Goal: Task Accomplishment & Management: Manage account settings

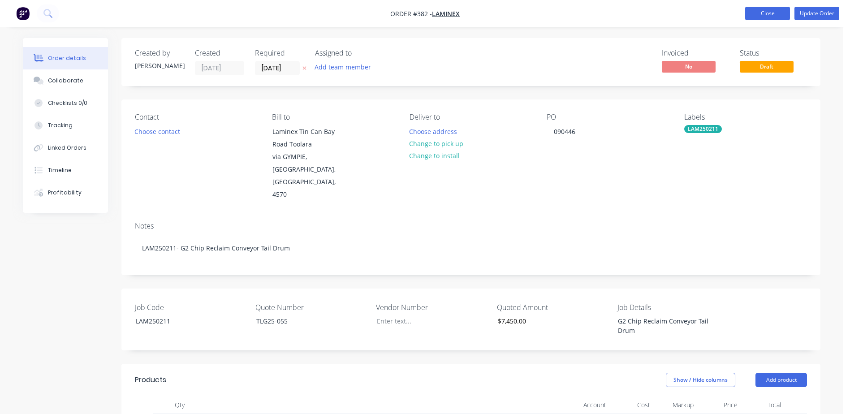
click at [769, 13] on button "Close" at bounding box center [767, 13] width 45 height 13
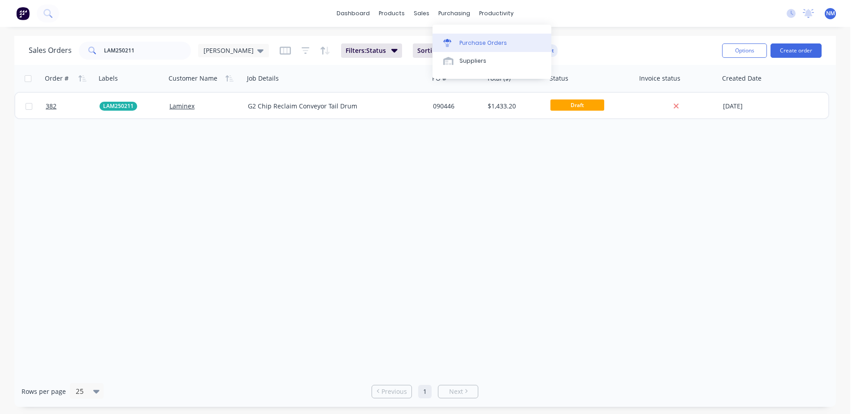
click at [465, 40] on div "Purchase Orders" at bounding box center [483, 43] width 48 height 8
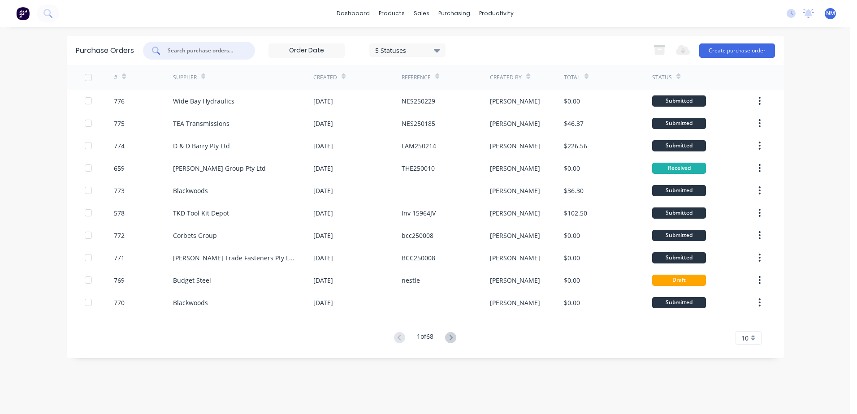
click at [229, 52] on input "text" at bounding box center [204, 50] width 74 height 9
type input "754"
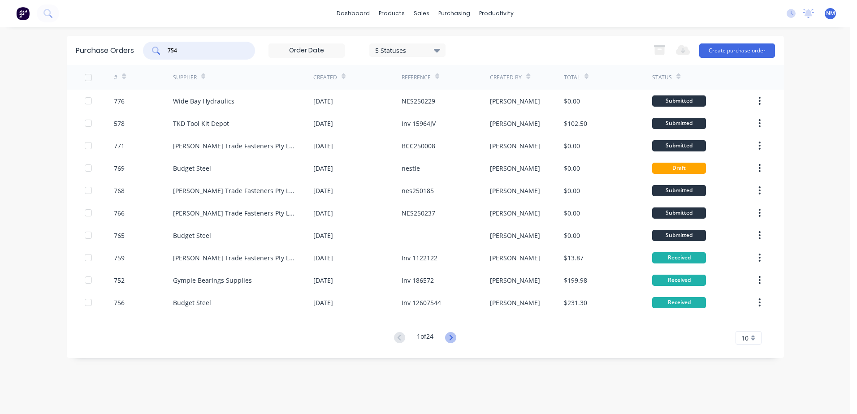
click at [452, 336] on icon at bounding box center [451, 337] width 3 height 5
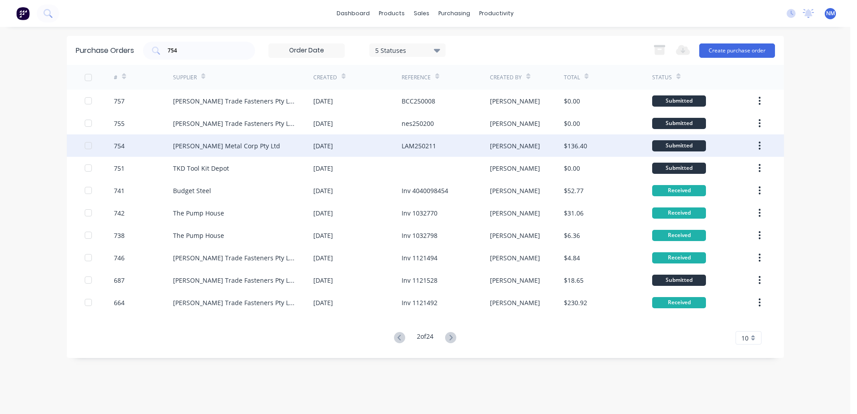
click at [614, 145] on div "$136.40" at bounding box center [608, 145] width 88 height 22
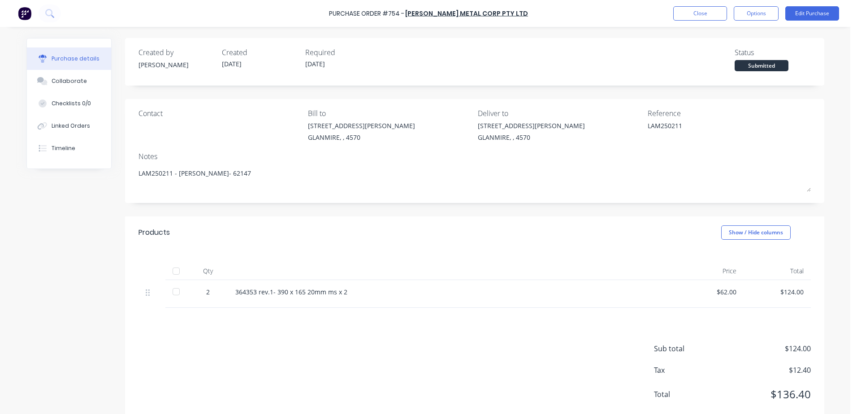
click at [169, 270] on div at bounding box center [176, 271] width 18 height 18
type textarea "x"
click at [702, 12] on button "Close" at bounding box center [700, 13] width 54 height 14
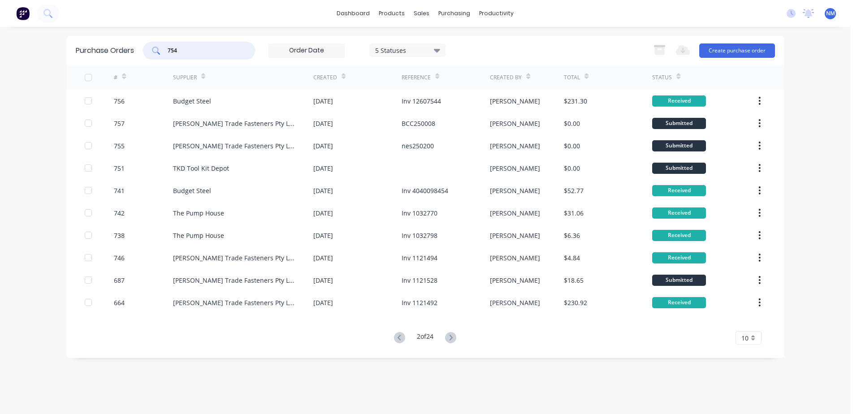
drag, startPoint x: 189, startPoint y: 52, endPoint x: 138, endPoint y: 49, distance: 51.2
click at [138, 50] on div "Purchase Orders 754 5 Statuses 5 Statuses Export to Excel (XLSX) Create purchas…" at bounding box center [425, 50] width 717 height 29
type input "719"
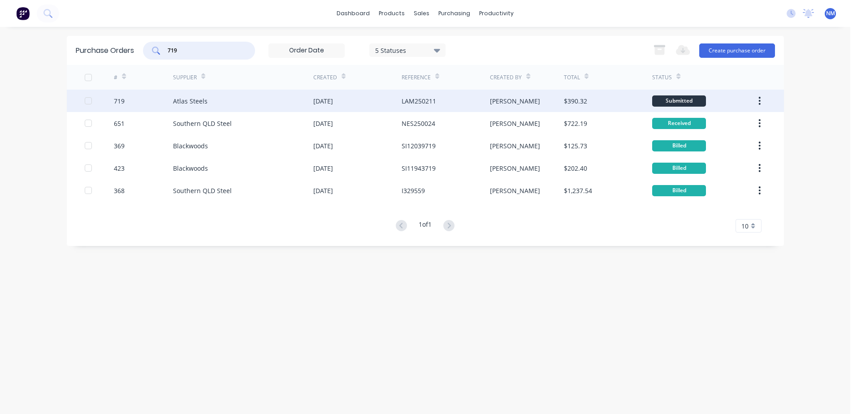
click at [620, 99] on div "$390.32" at bounding box center [608, 101] width 88 height 22
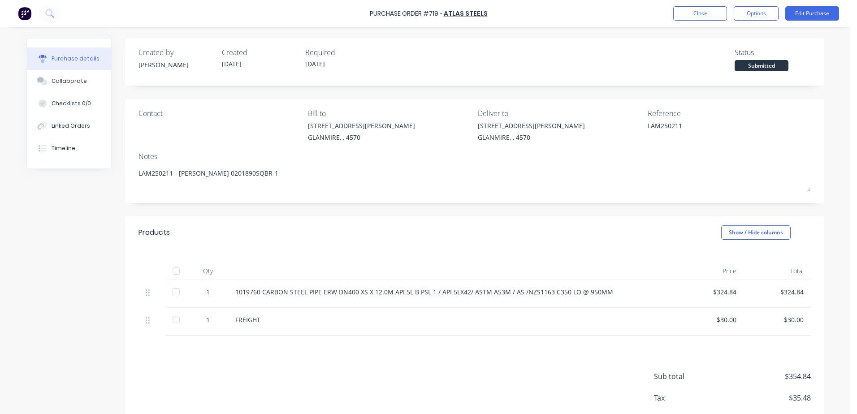
click at [167, 273] on div at bounding box center [176, 271] width 18 height 18
type textarea "x"
click at [693, 6] on div "Purchase Order #719 - Atlas Steels Close Options Edit Purchase" at bounding box center [428, 13] width 857 height 27
click at [692, 13] on button "Close" at bounding box center [700, 13] width 54 height 14
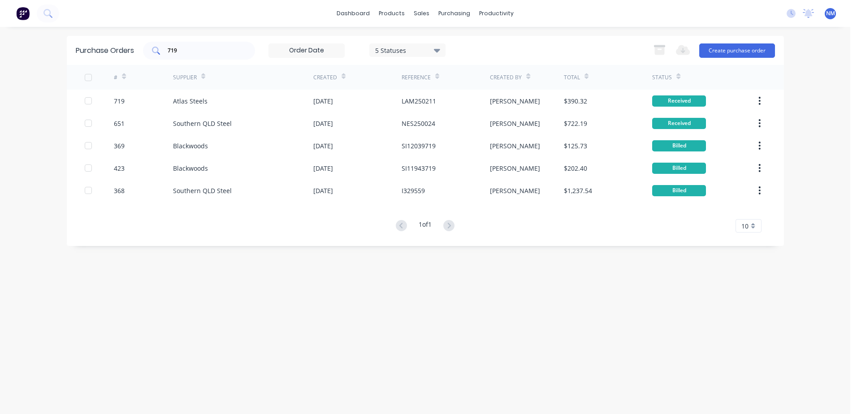
click at [190, 54] on input "719" at bounding box center [204, 50] width 74 height 9
type input "739"
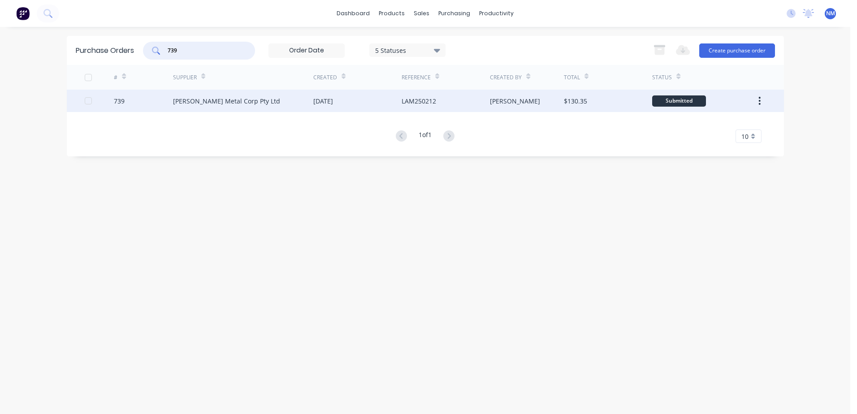
click at [613, 100] on div "$130.35" at bounding box center [608, 101] width 88 height 22
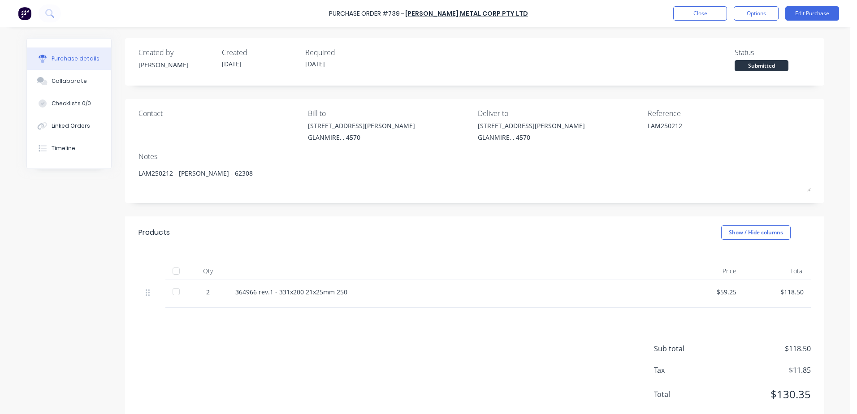
click at [173, 272] on div at bounding box center [176, 271] width 18 height 18
type textarea "x"
click at [689, 11] on button "Close" at bounding box center [700, 13] width 54 height 14
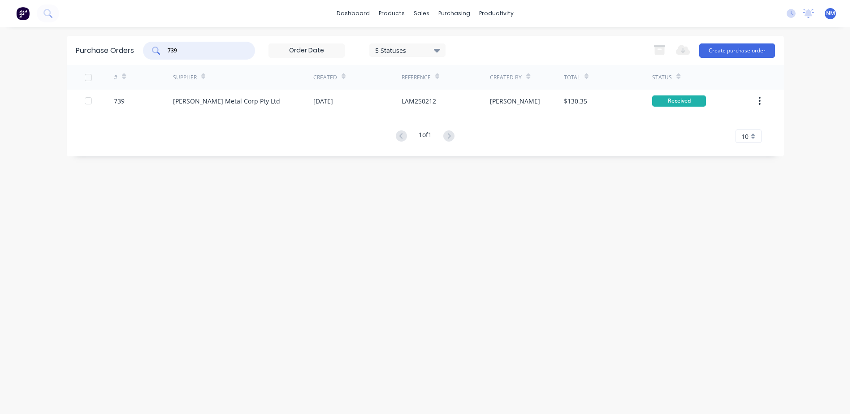
click at [181, 52] on input "739" at bounding box center [204, 50] width 74 height 9
type input "711"
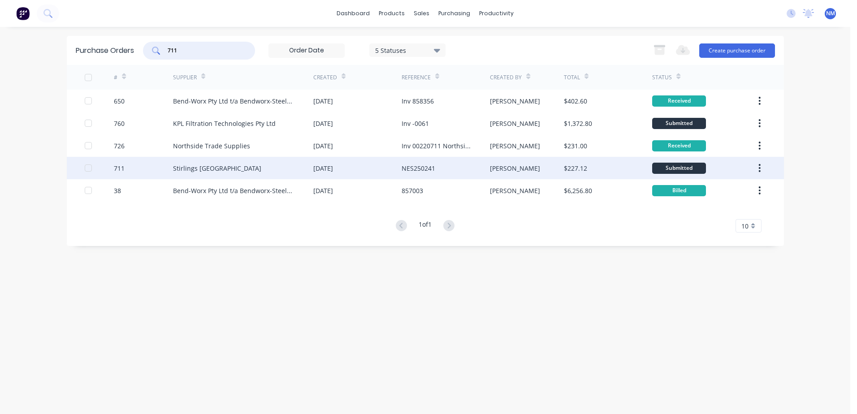
click at [639, 168] on div "$227.12" at bounding box center [608, 168] width 88 height 22
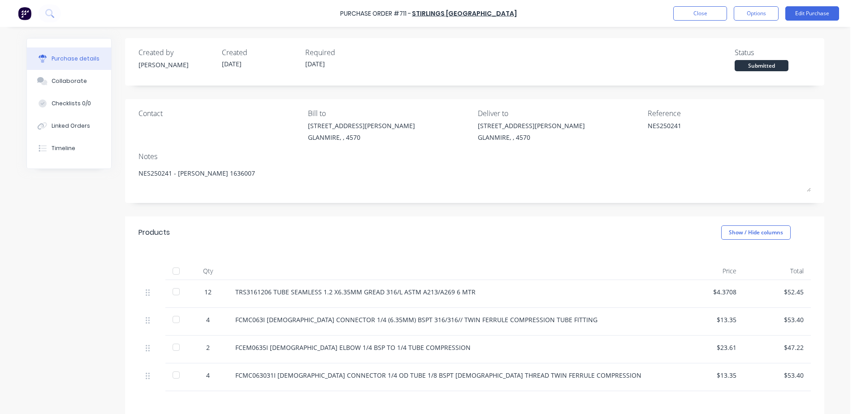
click at [174, 271] on div at bounding box center [176, 271] width 18 height 18
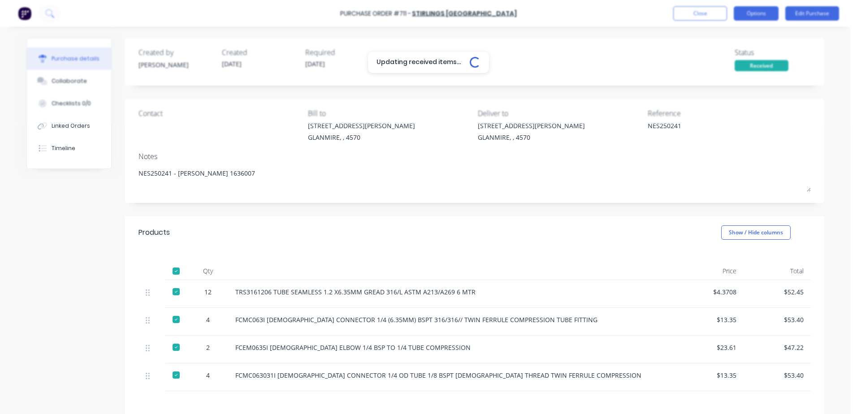
type textarea "x"
click at [706, 13] on button "Close" at bounding box center [700, 13] width 54 height 14
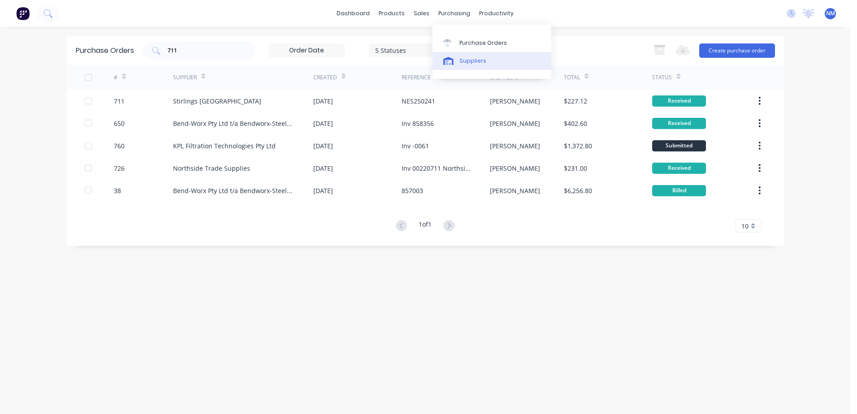
click at [471, 60] on div "Suppliers" at bounding box center [472, 61] width 27 height 8
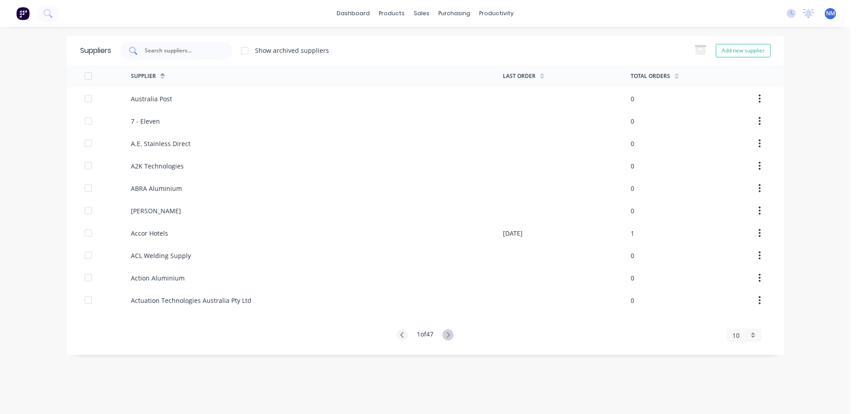
click at [165, 51] on input "text" at bounding box center [181, 50] width 74 height 9
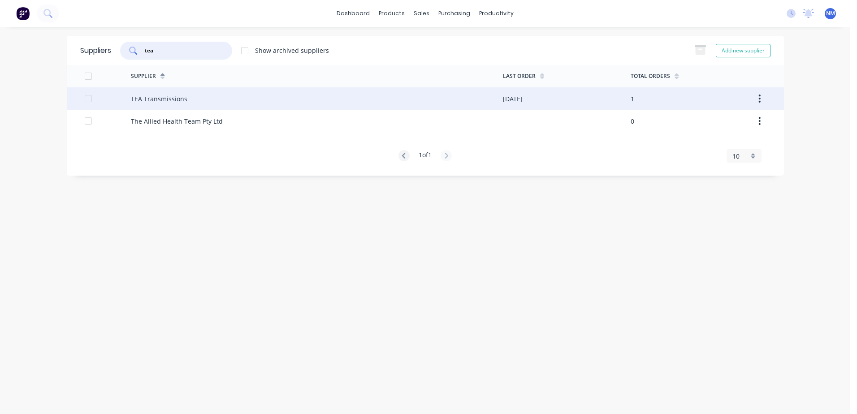
type input "tea"
click at [473, 98] on div "TEA Transmissions" at bounding box center [317, 98] width 372 height 22
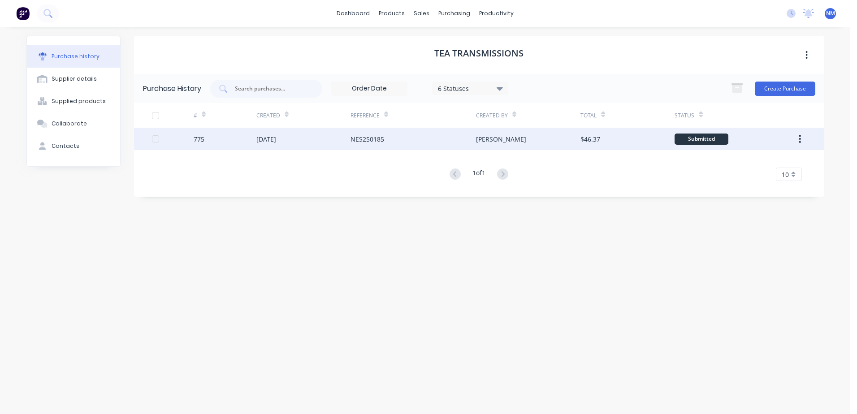
click at [654, 142] on div "$46.37" at bounding box center [627, 139] width 94 height 22
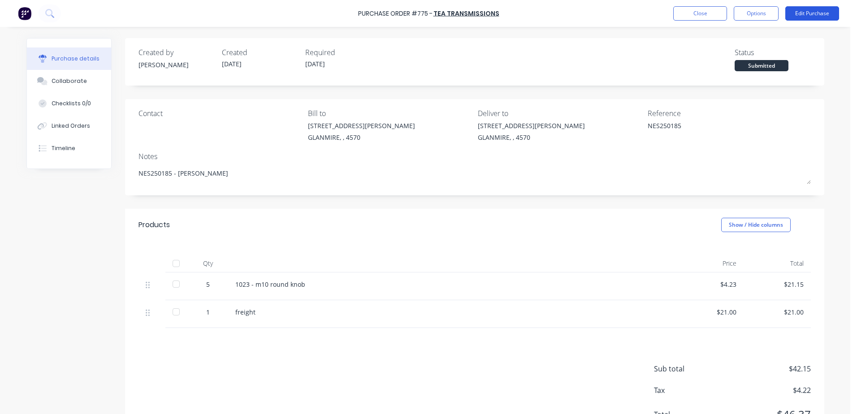
click at [798, 17] on button "Edit Purchase" at bounding box center [812, 13] width 54 height 14
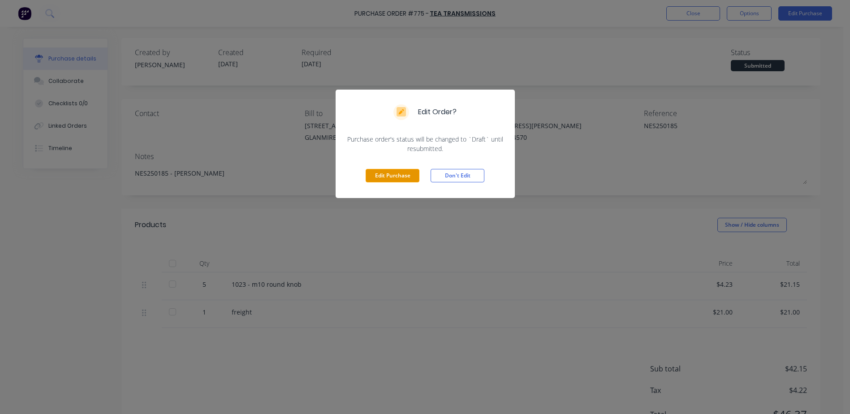
click at [390, 174] on button "Edit Purchase" at bounding box center [393, 175] width 54 height 13
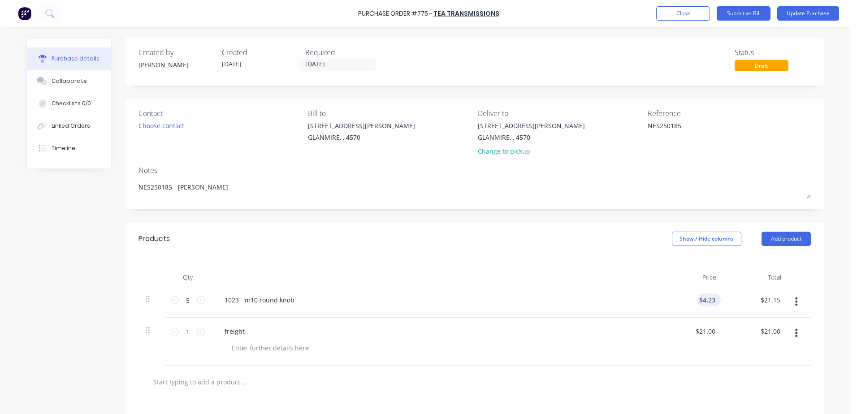
type textarea "x"
drag, startPoint x: 702, startPoint y: 302, endPoint x: 790, endPoint y: 278, distance: 90.7
click at [772, 283] on div "Qty Price Total 5 5 1023 - m10 round knob 4.23 4.23 $21.15 $21.15 1 1 freight $…" at bounding box center [474, 310] width 699 height 111
type input "4.39"
type textarea "x"
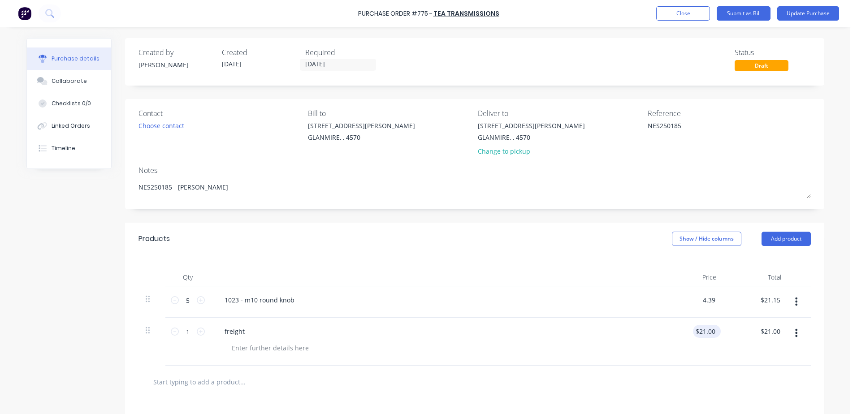
type input "$4.39"
type input "$21.95"
drag, startPoint x: 705, startPoint y: 334, endPoint x: 805, endPoint y: 304, distance: 105.4
click at [794, 308] on div "5 5 1023 - m10 round knob $4.39 $4.39 $21.95 $21.95 1 1 freight 21.00 21.00 $21…" at bounding box center [474, 325] width 672 height 79
type input "21.5"
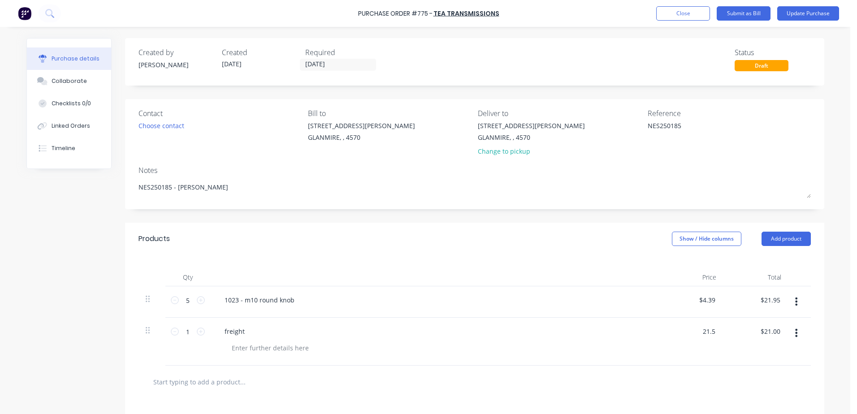
type textarea "x"
type input "$21.50"
click at [506, 349] on div at bounding box center [438, 348] width 427 height 13
drag, startPoint x: 687, startPoint y: 122, endPoint x: 569, endPoint y: 131, distance: 118.7
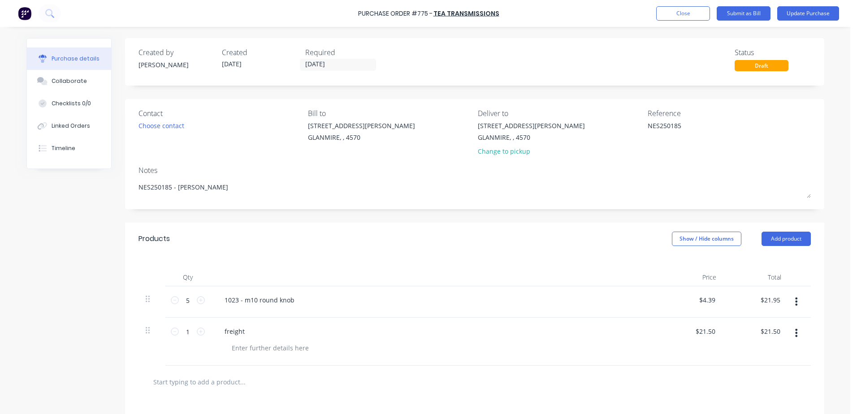
click at [569, 131] on div "Contact Choose contact [PERSON_NAME] to [STREET_ADDRESS][PERSON_NAME] Deliver t…" at bounding box center [474, 134] width 672 height 52
type textarea "Inv 67808"
type textarea "x"
type textarea "Inv 67808"
click at [796, 15] on button "Update Purchase" at bounding box center [808, 13] width 62 height 14
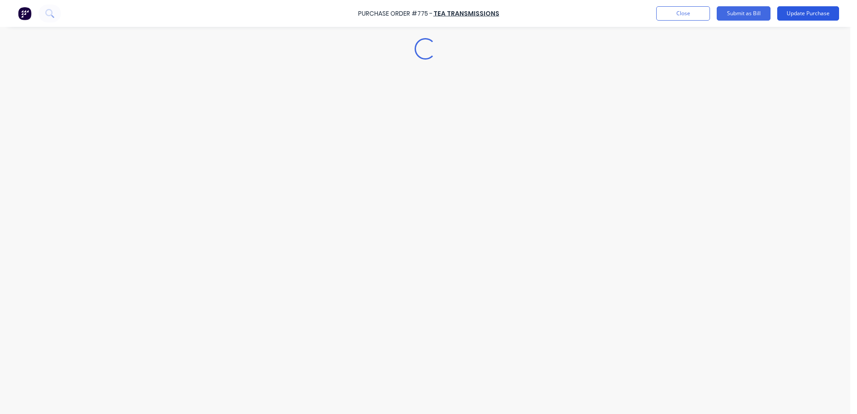
type textarea "x"
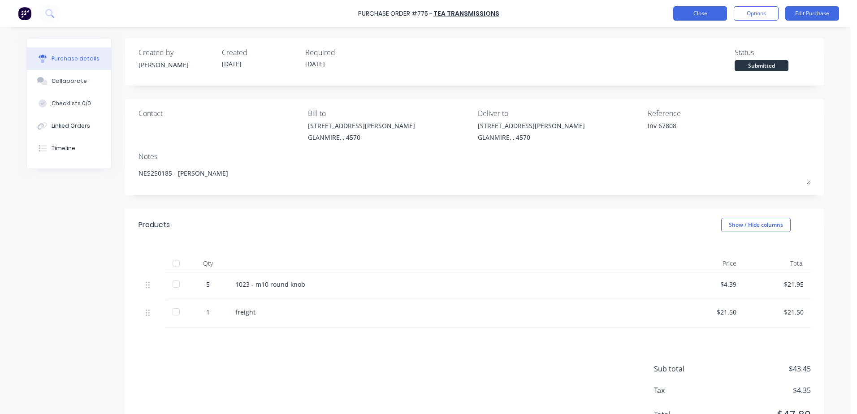
click at [692, 15] on button "Close" at bounding box center [700, 13] width 54 height 14
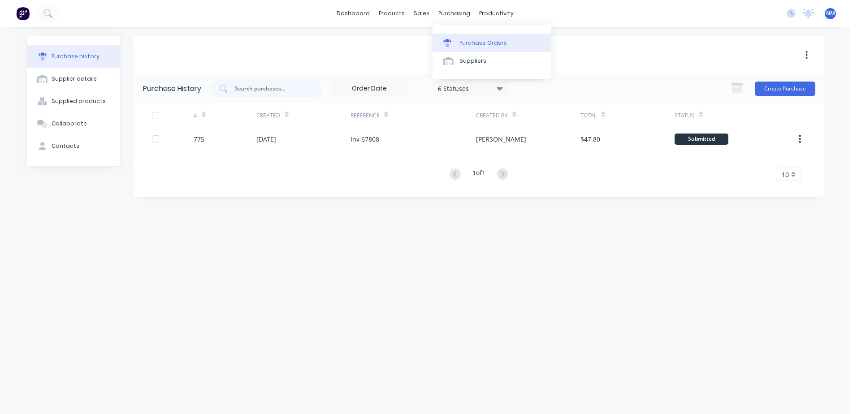
click at [476, 40] on div "Purchase Orders" at bounding box center [483, 43] width 48 height 8
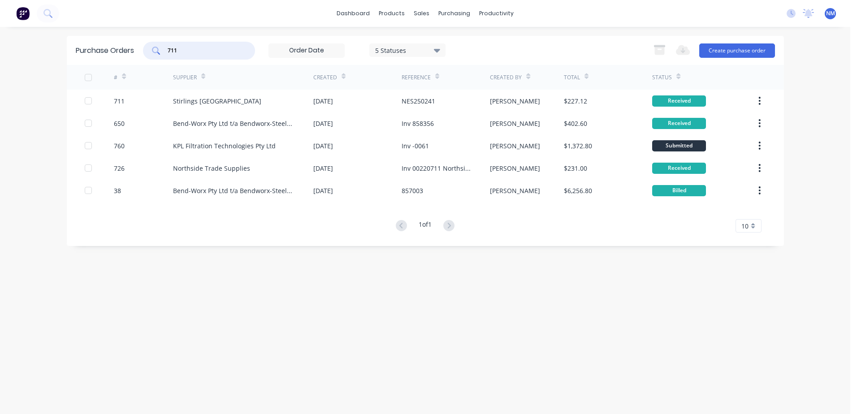
drag, startPoint x: 192, startPoint y: 50, endPoint x: 66, endPoint y: 58, distance: 125.7
click at [93, 48] on div "Purchase Orders 711 5 Statuses 5 Statuses Export to Excel (XLSX) Create purchas…" at bounding box center [425, 50] width 717 height 29
type input "755"
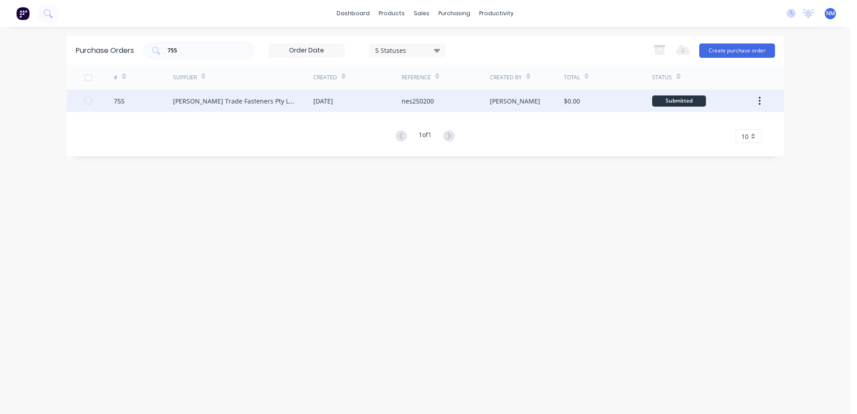
click at [621, 101] on div "$0.00" at bounding box center [608, 101] width 88 height 22
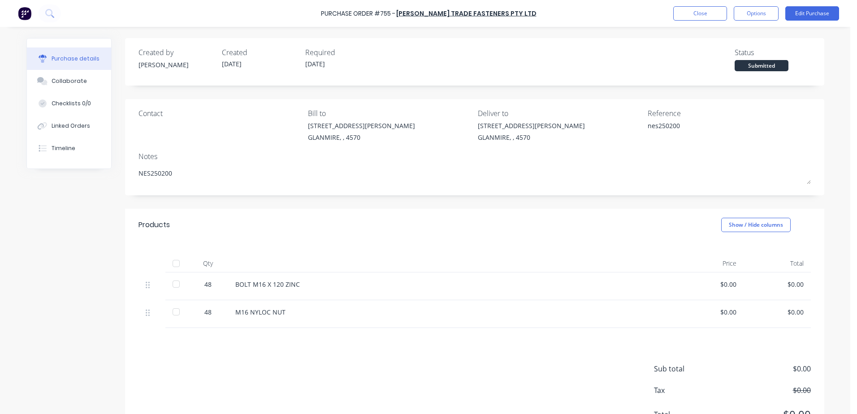
click at [171, 261] on div at bounding box center [176, 264] width 18 height 18
type textarea "x"
click at [700, 14] on button "Close" at bounding box center [700, 13] width 54 height 14
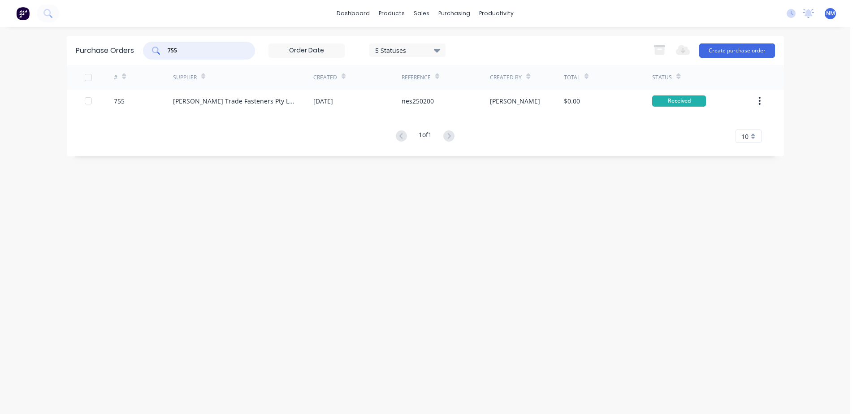
click at [191, 48] on input "755" at bounding box center [204, 50] width 74 height 9
type input "759"
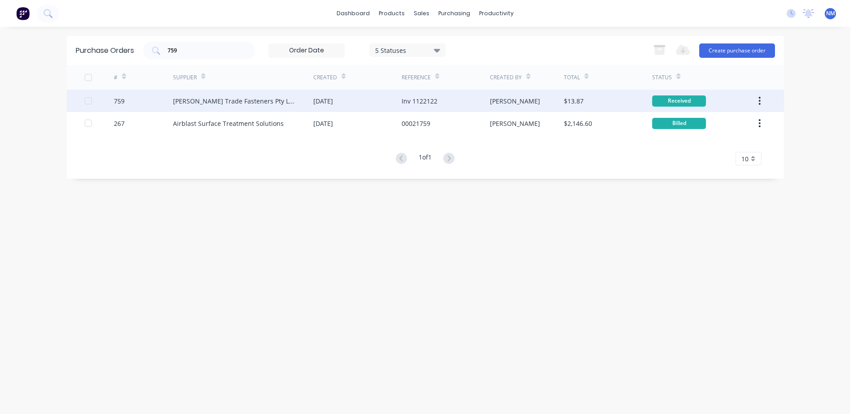
click at [629, 102] on div "$13.87" at bounding box center [608, 101] width 88 height 22
type textarea "x"
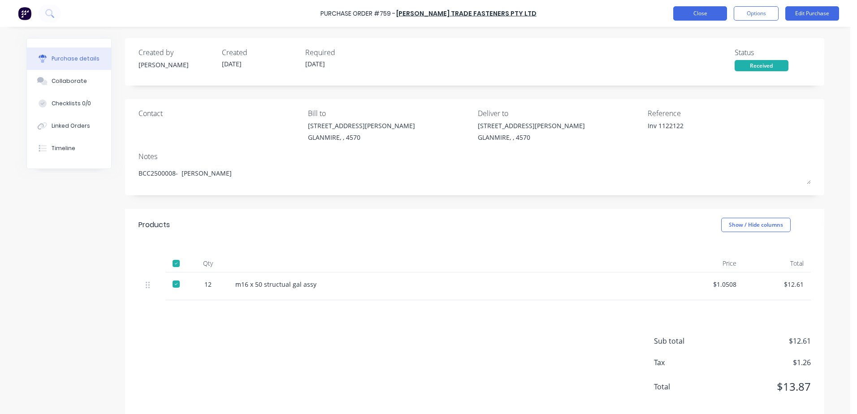
click at [686, 12] on button "Close" at bounding box center [700, 13] width 54 height 14
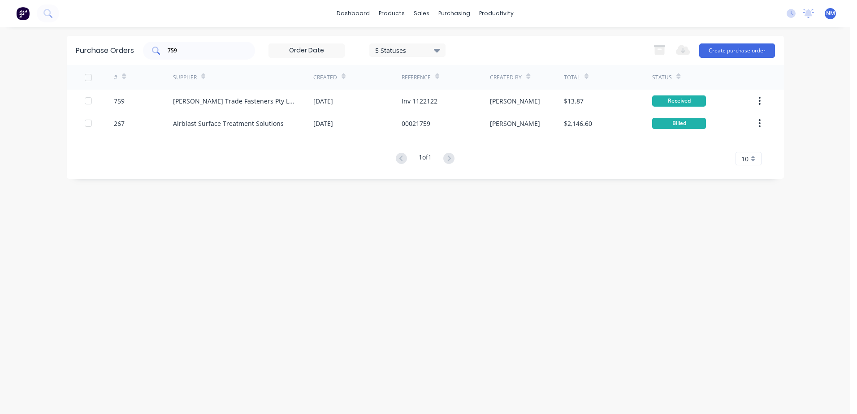
click at [183, 47] on input "759" at bounding box center [204, 50] width 74 height 9
type input "760"
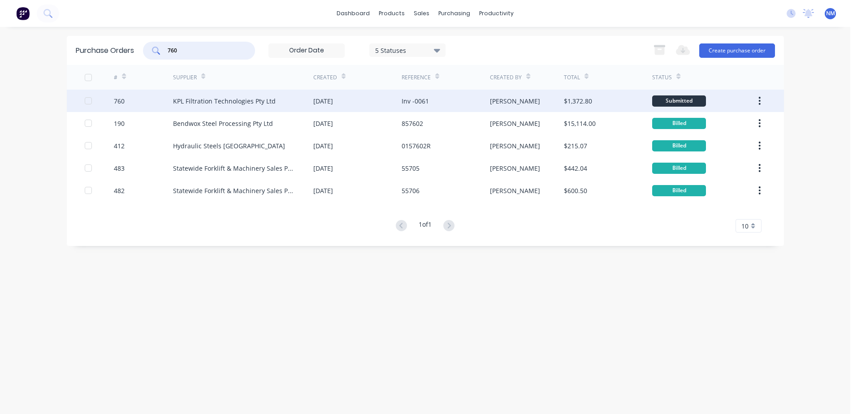
click at [629, 99] on div "$1,372.80" at bounding box center [608, 101] width 88 height 22
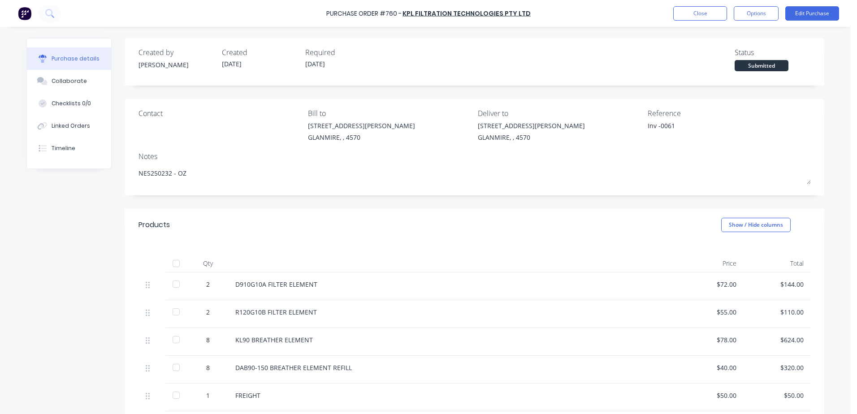
click at [167, 263] on div at bounding box center [176, 264] width 18 height 18
type textarea "x"
click at [697, 6] on button "Close" at bounding box center [700, 13] width 54 height 14
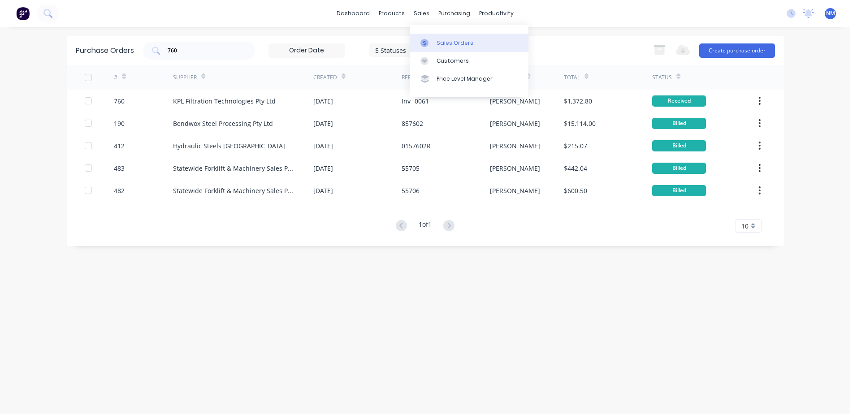
click at [443, 43] on div "Sales Orders" at bounding box center [455, 43] width 37 height 8
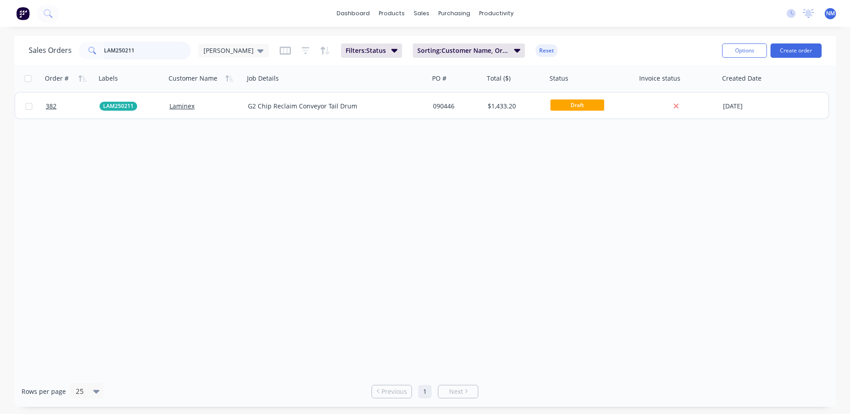
drag, startPoint x: 137, startPoint y: 54, endPoint x: 20, endPoint y: 56, distance: 117.0
click at [20, 56] on div "Sales Orders LAM250211 [PERSON_NAME]: Status Sorting: Customer Name, Order # Re…" at bounding box center [425, 50] width 822 height 29
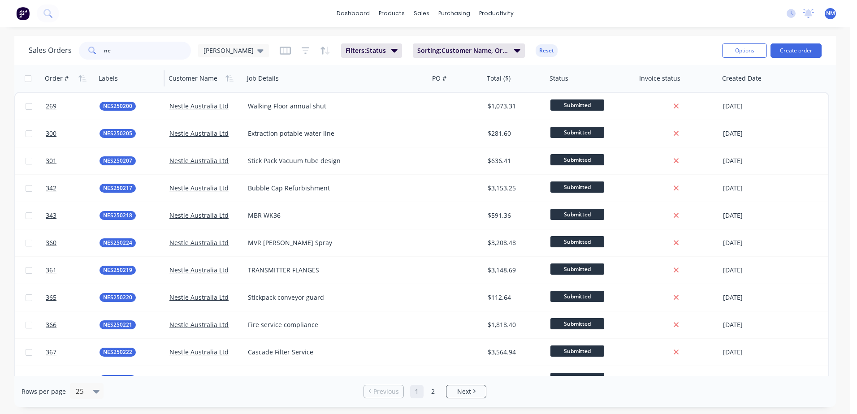
type input "n"
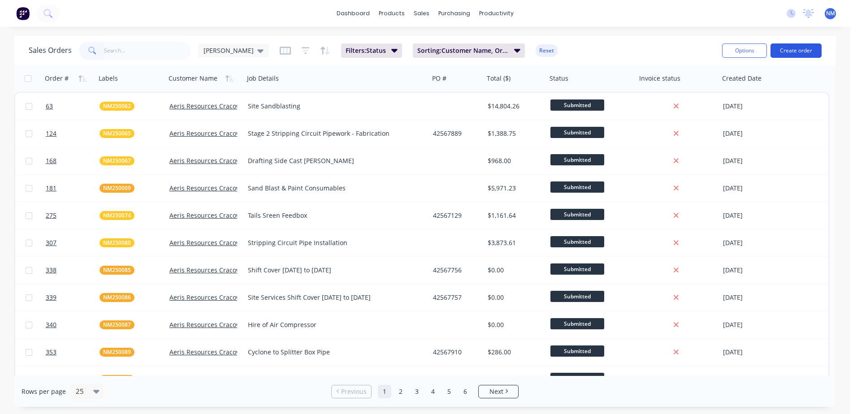
click at [803, 53] on button "Create order" at bounding box center [795, 50] width 51 height 14
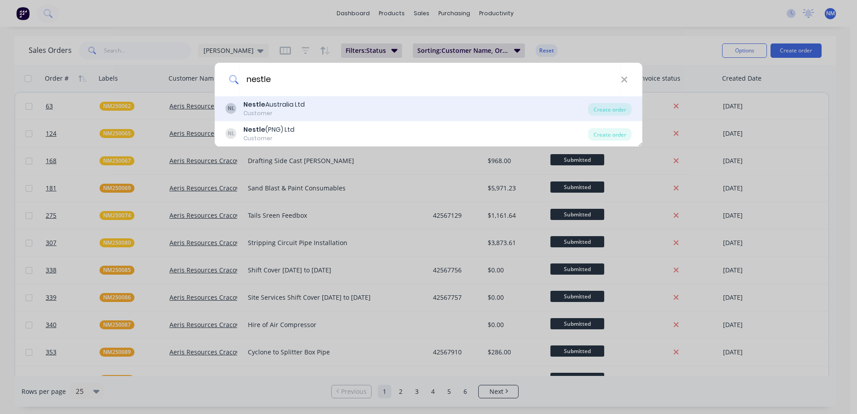
type input "nestle"
click at [311, 106] on div "NL Nestle Australia Ltd Customer" at bounding box center [406, 108] width 363 height 17
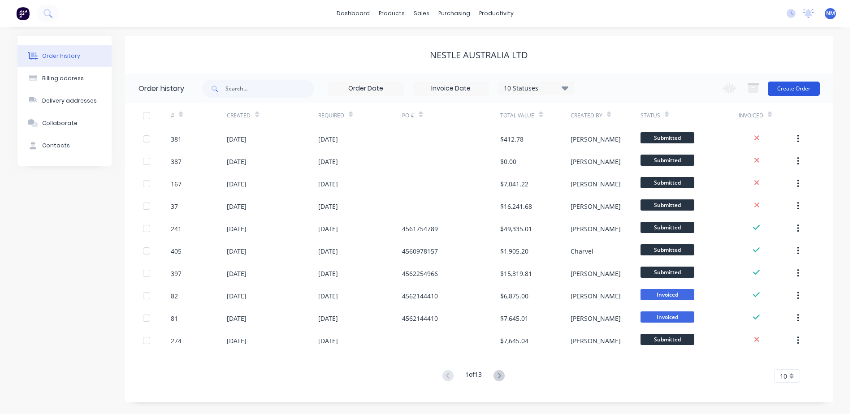
click at [801, 88] on button "Create Order" at bounding box center [794, 89] width 52 height 14
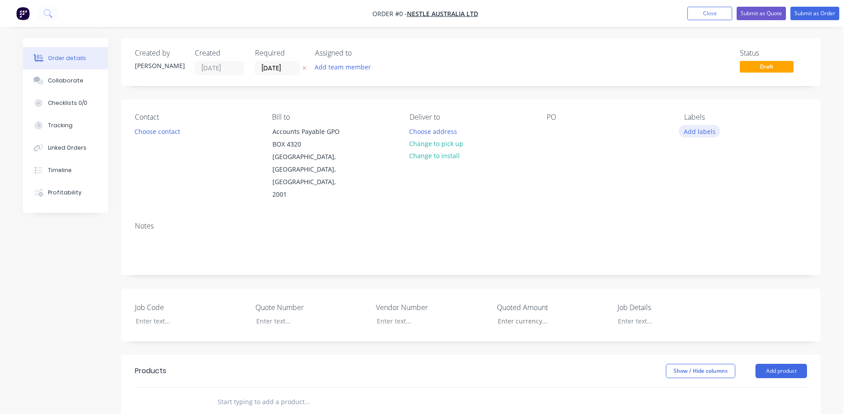
click at [691, 134] on button "Add labels" at bounding box center [699, 131] width 41 height 12
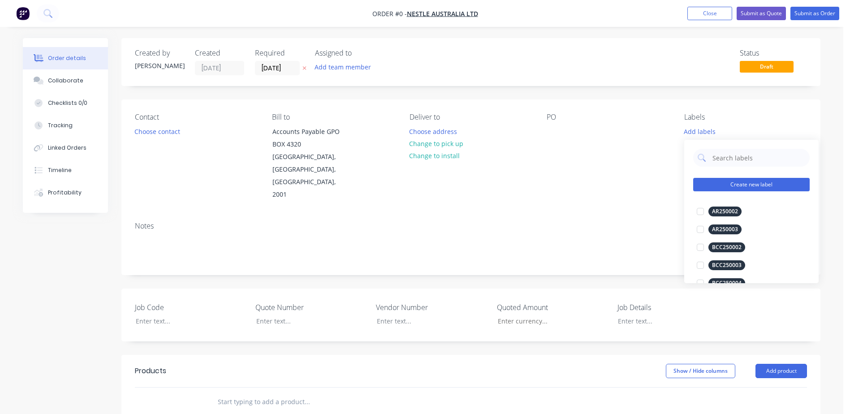
click at [735, 183] on button "Create new label" at bounding box center [751, 184] width 117 height 13
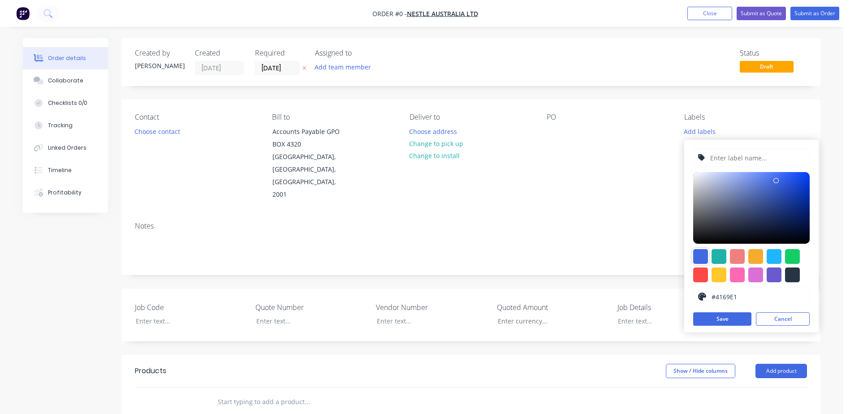
click at [705, 255] on div at bounding box center [700, 256] width 15 height 15
click at [726, 149] on input "text" at bounding box center [757, 157] width 95 height 17
type input "N"
click at [730, 163] on input "text" at bounding box center [757, 157] width 95 height 17
type input "NES250244"
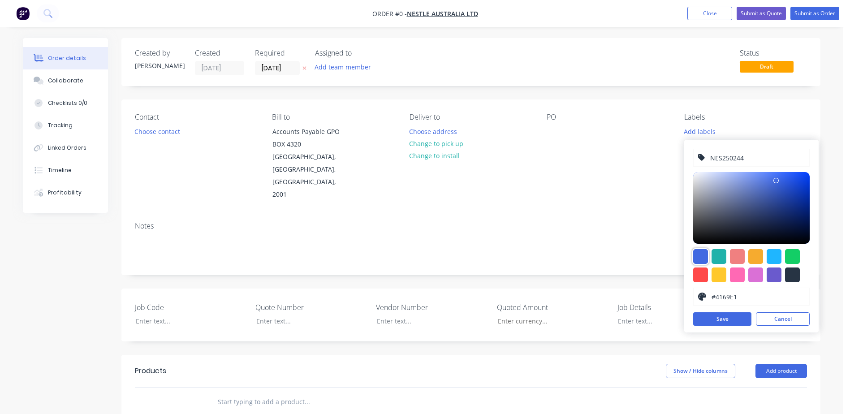
click at [700, 258] on div at bounding box center [700, 256] width 15 height 15
click at [717, 321] on button "Save" at bounding box center [722, 318] width 58 height 13
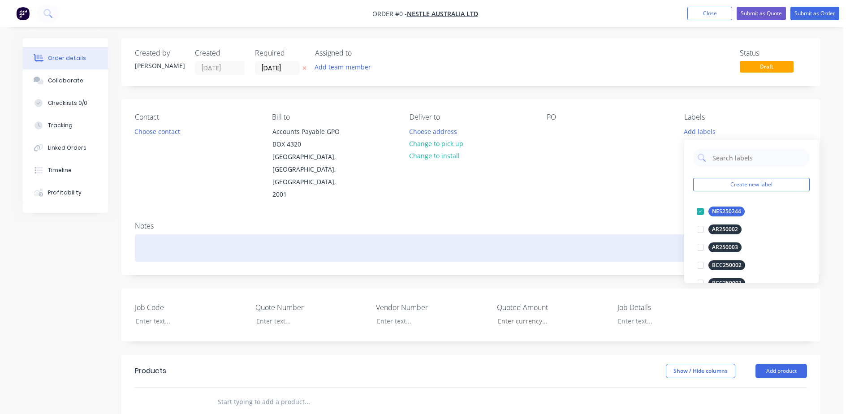
click at [620, 214] on div "Order details Collaborate Checklists 0/0 Tracking Linked Orders Timeline Profit…" at bounding box center [422, 342] width 816 height 608
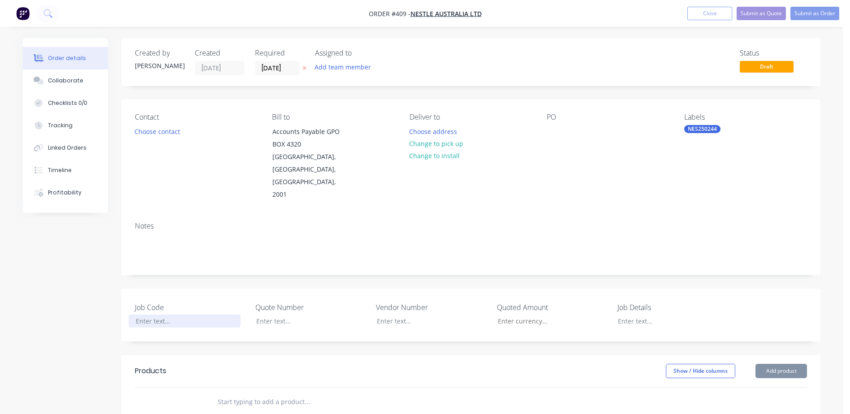
click at [156, 315] on div at bounding box center [185, 321] width 112 height 13
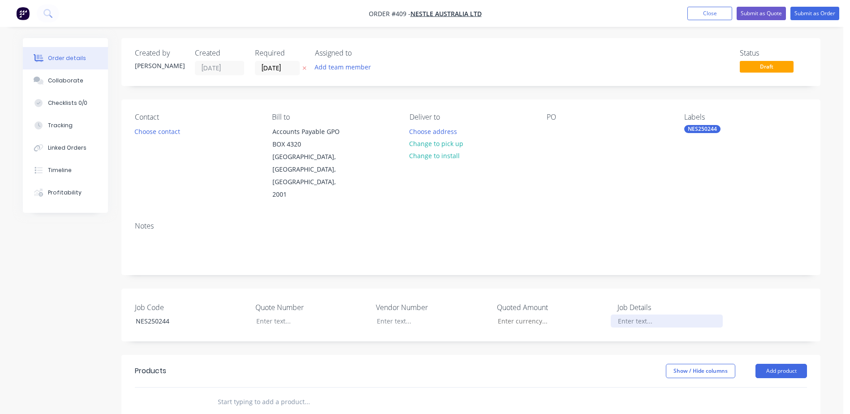
click at [636, 315] on div at bounding box center [667, 321] width 112 height 13
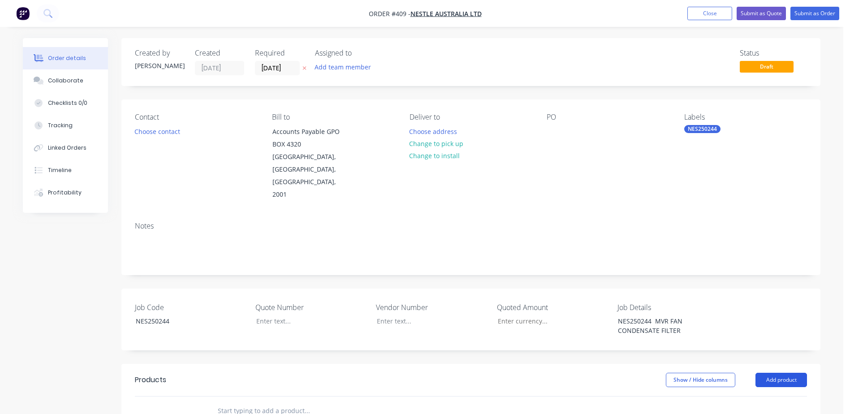
click at [793, 373] on button "Add product" at bounding box center [782, 380] width 52 height 14
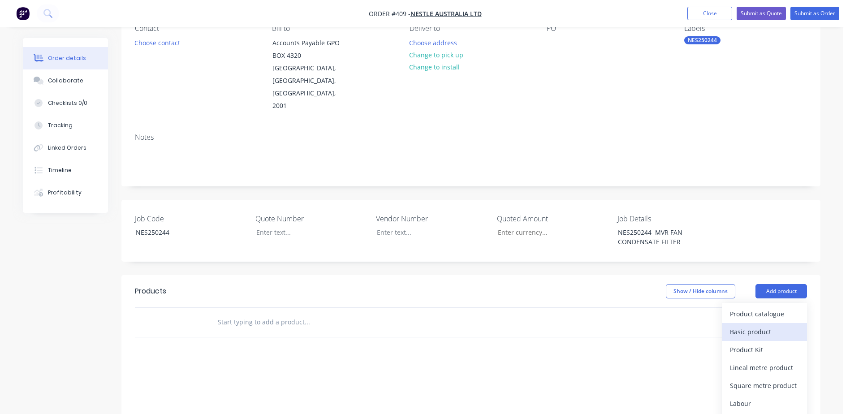
scroll to position [90, 0]
click at [783, 307] on div "Product catalogue" at bounding box center [764, 313] width 69 height 13
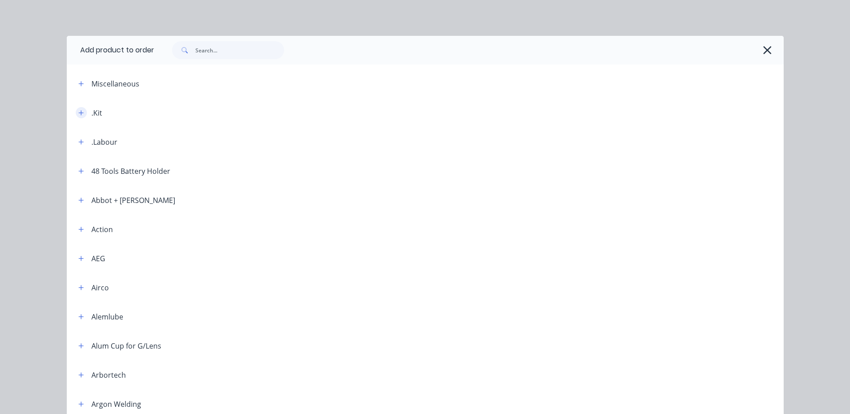
click at [78, 110] on icon "button" at bounding box center [80, 113] width 5 height 6
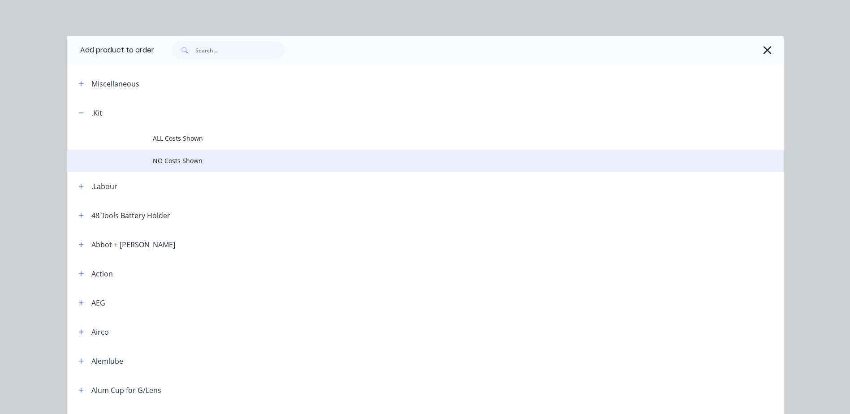
click at [154, 160] on span "NO Costs Shown" at bounding box center [405, 160] width 505 height 9
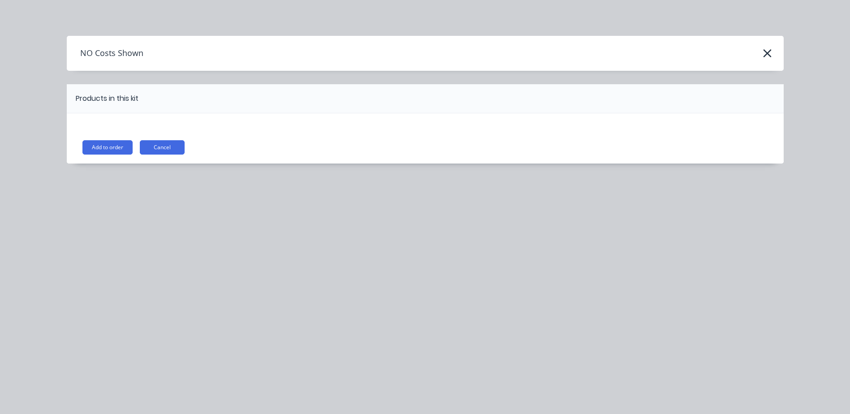
click at [99, 155] on div "Add to order Cancel" at bounding box center [425, 138] width 717 height 50
click at [99, 150] on button "Add to order" at bounding box center [107, 147] width 50 height 14
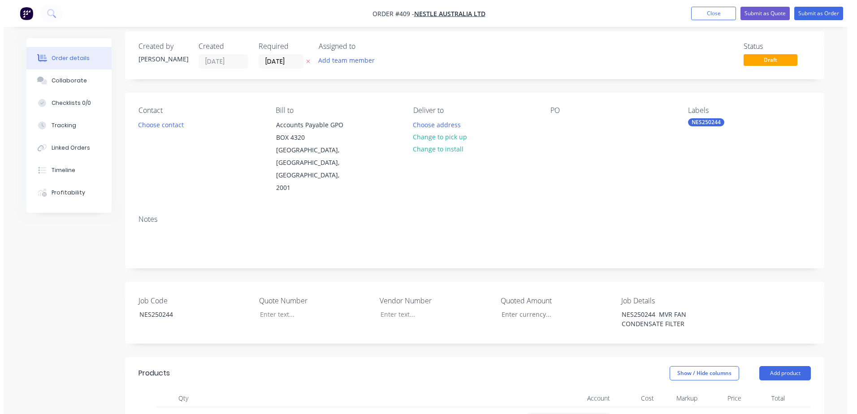
scroll to position [0, 0]
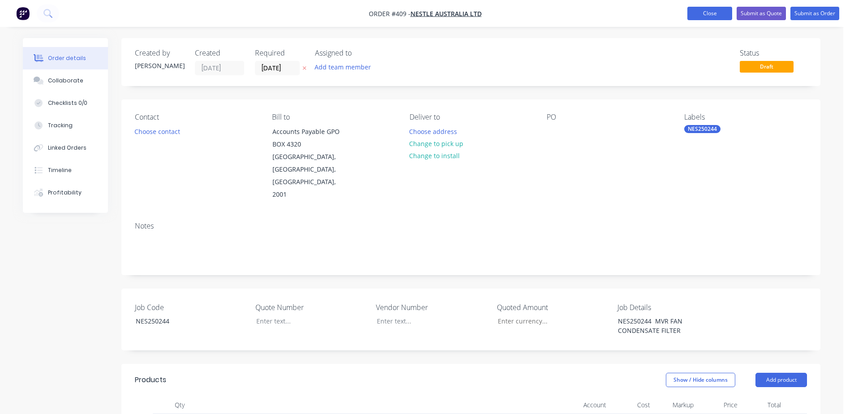
click at [712, 16] on button "Close" at bounding box center [710, 13] width 45 height 13
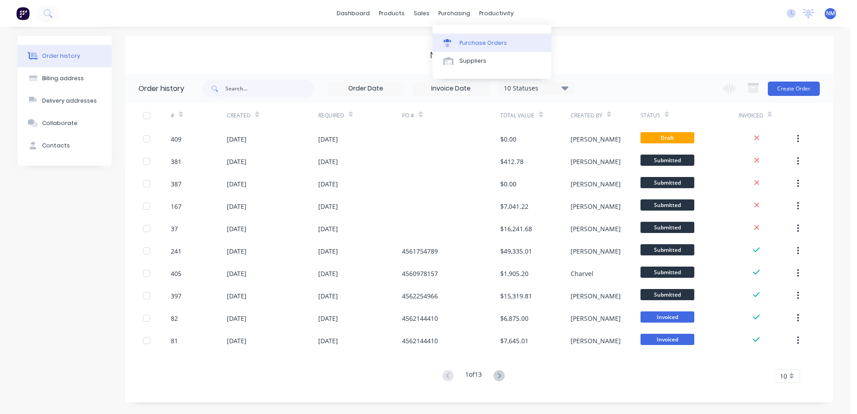
click at [468, 44] on div "Purchase Orders" at bounding box center [483, 43] width 48 height 8
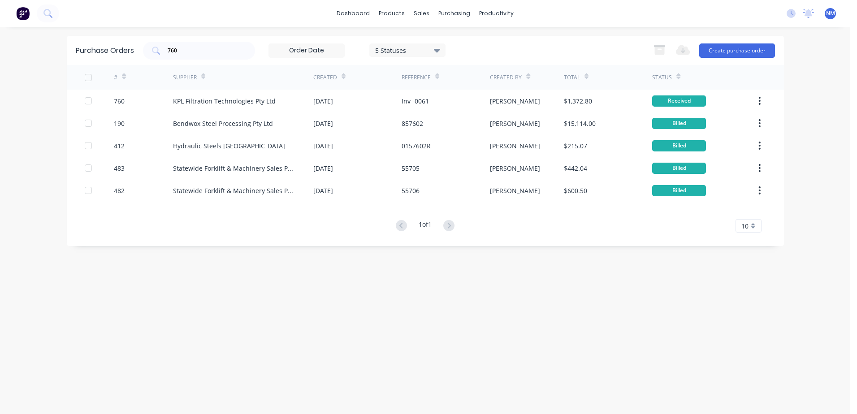
drag, startPoint x: 177, startPoint y: 51, endPoint x: 114, endPoint y: 59, distance: 62.8
click at [114, 59] on div "Purchase Orders 760 5 Statuses 5 Statuses Export to Excel (XLSX) Create purchas…" at bounding box center [425, 50] width 717 height 29
type input "576"
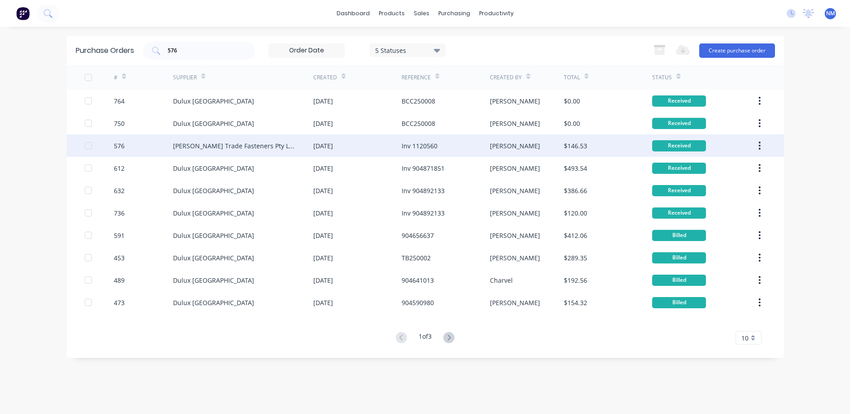
click at [612, 147] on div "$146.53" at bounding box center [608, 145] width 88 height 22
type textarea "x"
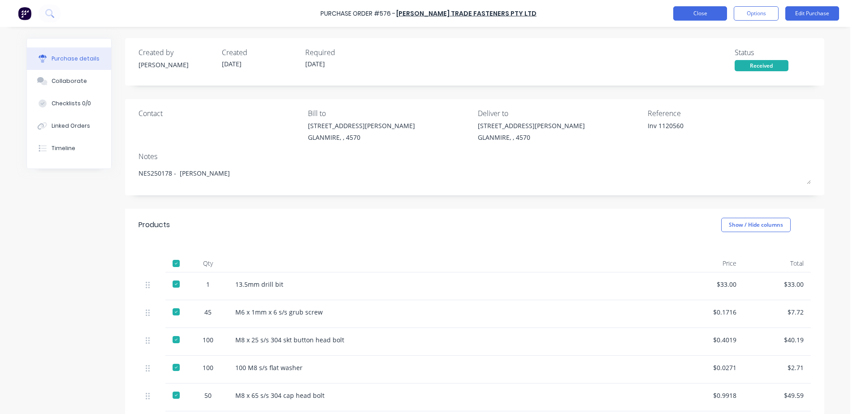
click at [709, 13] on button "Close" at bounding box center [700, 13] width 54 height 14
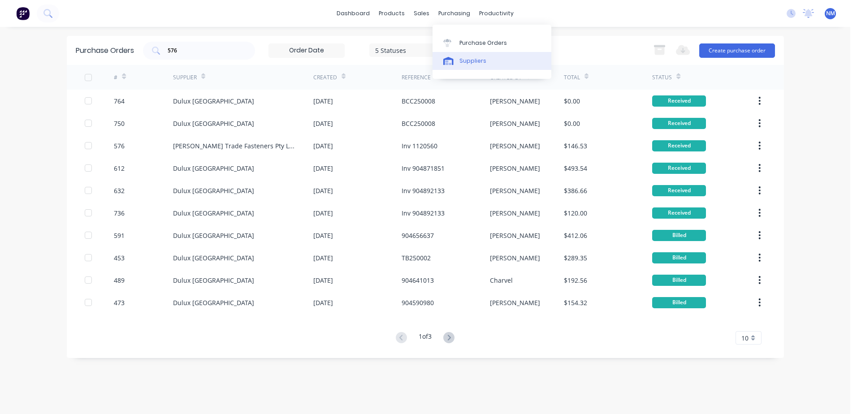
click at [481, 61] on div "Suppliers" at bounding box center [472, 61] width 27 height 8
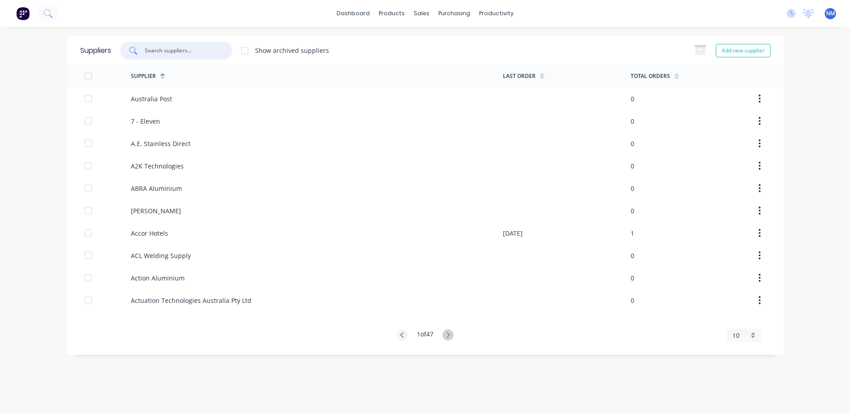
click at [177, 51] on input "text" at bounding box center [181, 50] width 74 height 9
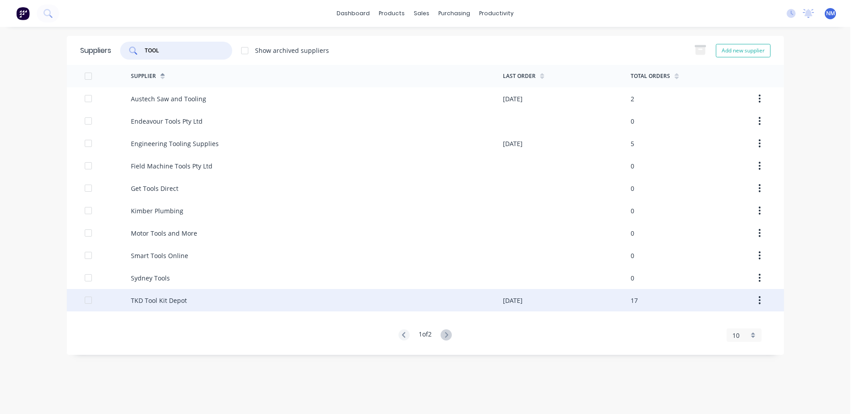
type input "TOOL"
click at [364, 303] on div "TKD Tool Kit Depot" at bounding box center [317, 300] width 372 height 22
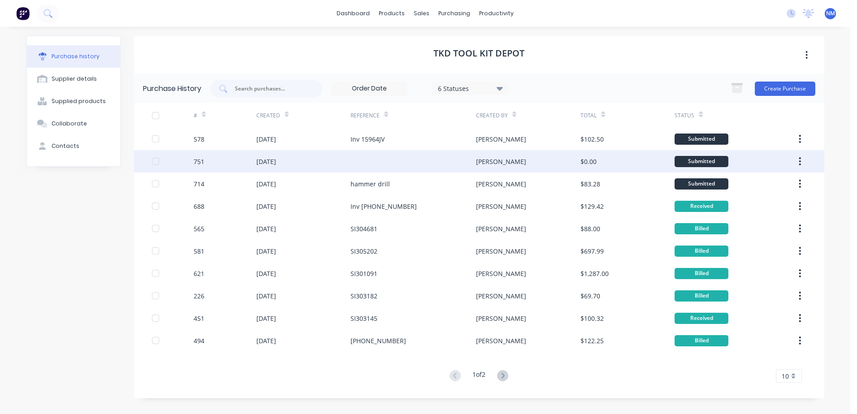
click at [558, 164] on div "[PERSON_NAME]" at bounding box center [528, 161] width 104 height 22
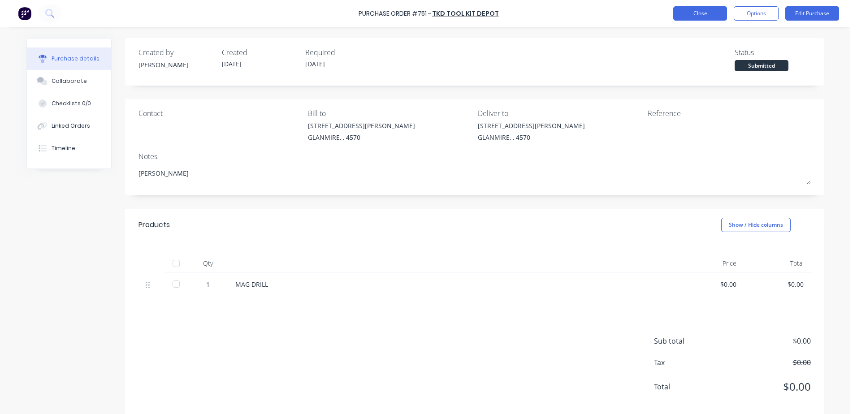
click at [702, 15] on button "Close" at bounding box center [700, 13] width 54 height 14
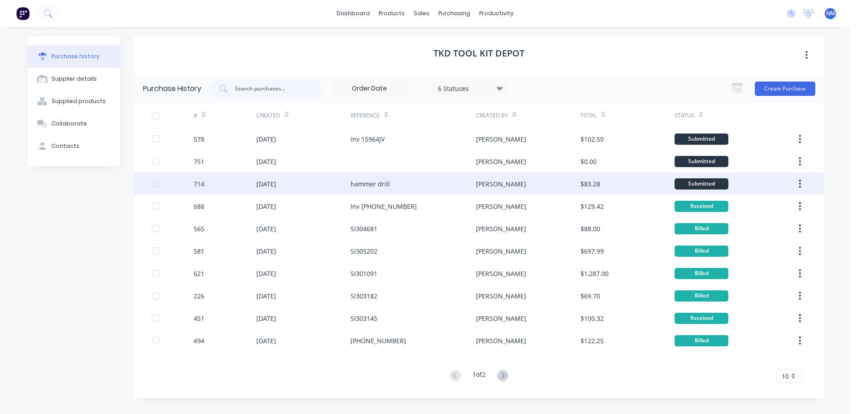
click at [443, 189] on div "hammer drill" at bounding box center [413, 184] width 125 height 22
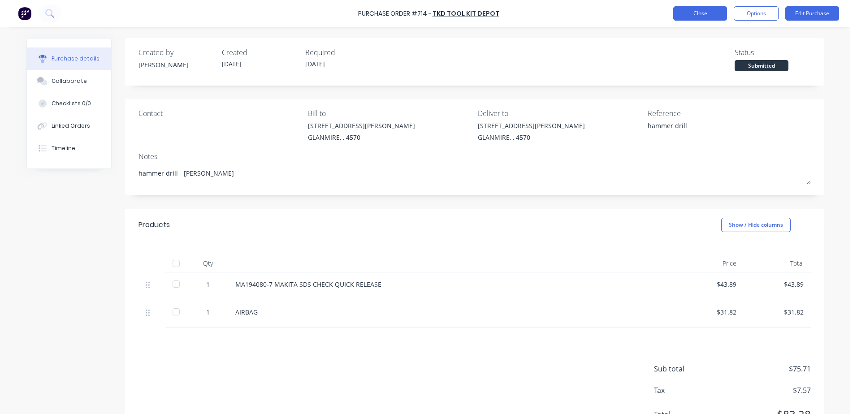
click at [713, 13] on button "Close" at bounding box center [700, 13] width 54 height 14
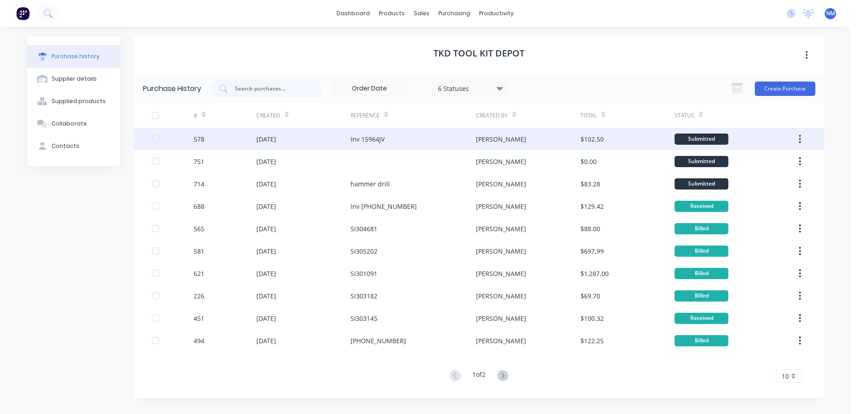
click at [436, 142] on div "Inv 15964JV" at bounding box center [413, 139] width 125 height 22
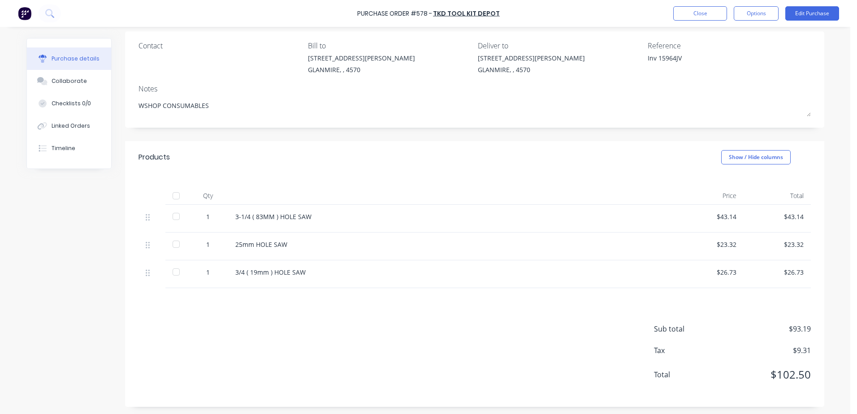
scroll to position [69, 0]
click at [172, 195] on div at bounding box center [176, 194] width 18 height 18
type textarea "x"
click at [690, 17] on button "Close" at bounding box center [700, 13] width 54 height 14
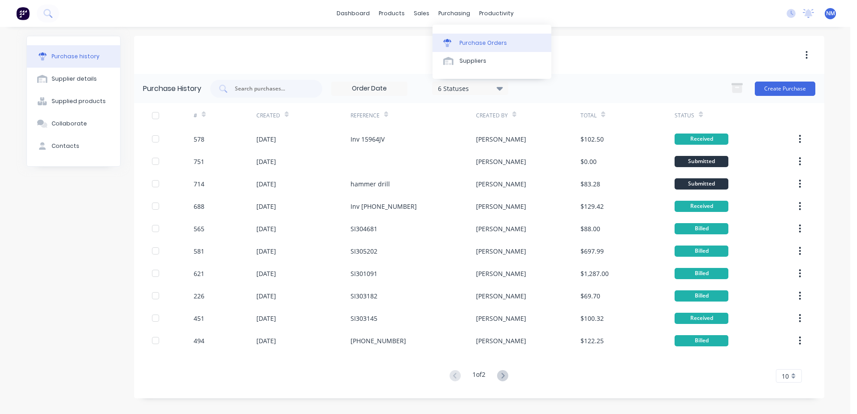
click at [480, 42] on div "Purchase Orders" at bounding box center [483, 43] width 48 height 8
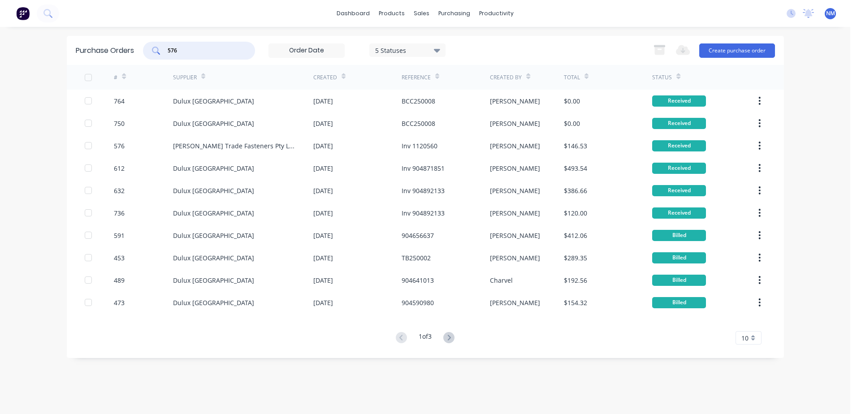
drag, startPoint x: 195, startPoint y: 54, endPoint x: 154, endPoint y: 52, distance: 40.4
click at [154, 52] on div "576" at bounding box center [199, 51] width 112 height 18
type input "695"
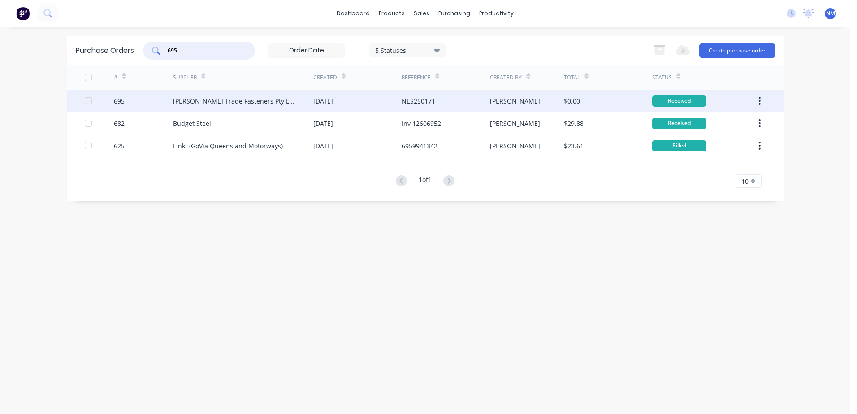
click at [606, 100] on div "$0.00" at bounding box center [608, 101] width 88 height 22
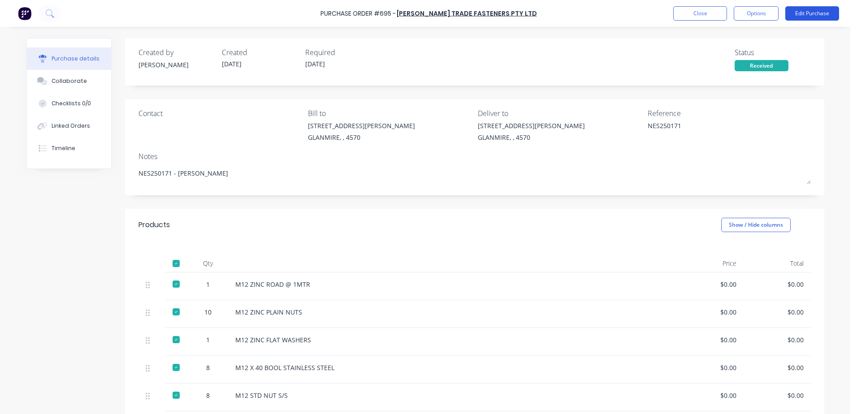
click at [805, 15] on button "Edit Purchase" at bounding box center [812, 13] width 54 height 14
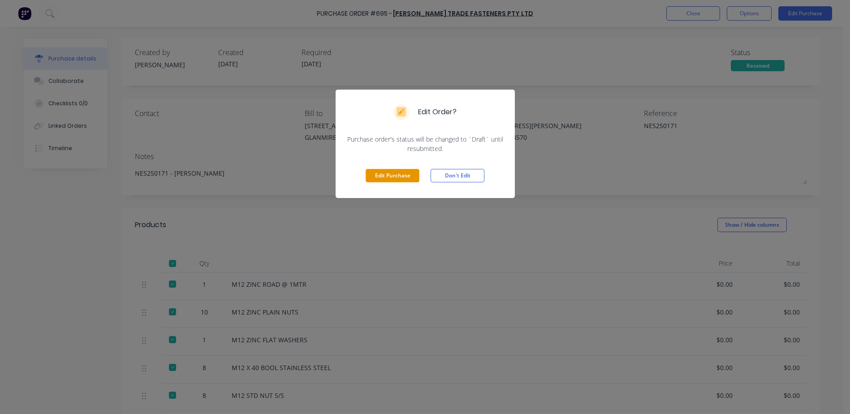
click at [387, 177] on button "Edit Purchase" at bounding box center [393, 175] width 54 height 13
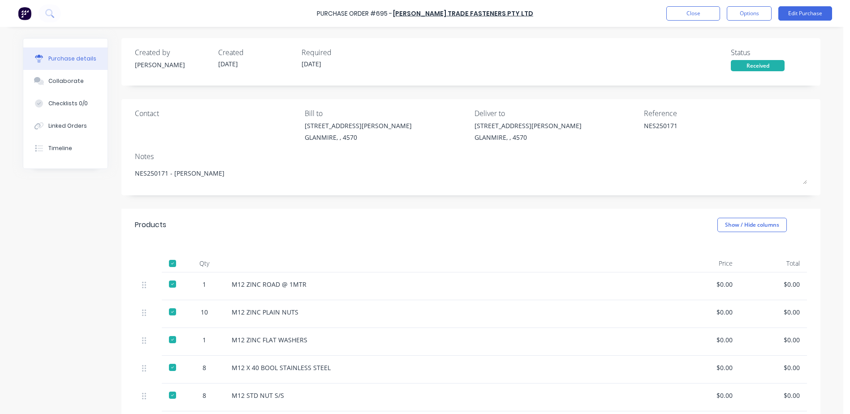
type textarea "x"
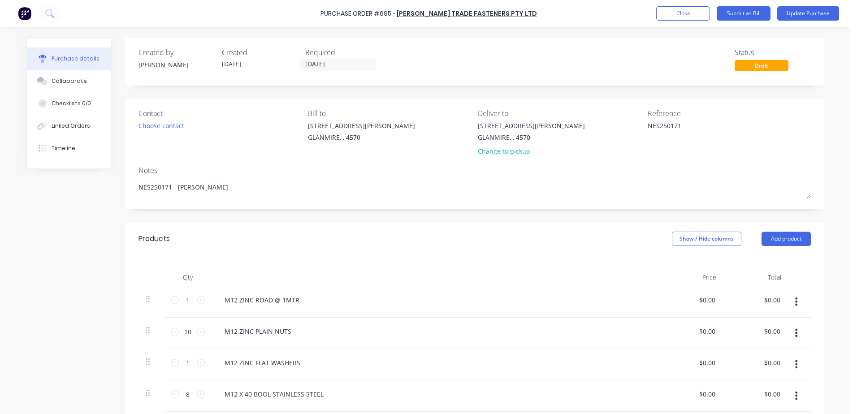
drag, startPoint x: 684, startPoint y: 130, endPoint x: 621, endPoint y: 129, distance: 62.3
click at [621, 129] on div "Contact Choose contact [PERSON_NAME] to [STREET_ADDRESS][PERSON_NAME] Deliver t…" at bounding box center [474, 134] width 672 height 52
type textarea "i"
type textarea "Inv"
type textarea "x"
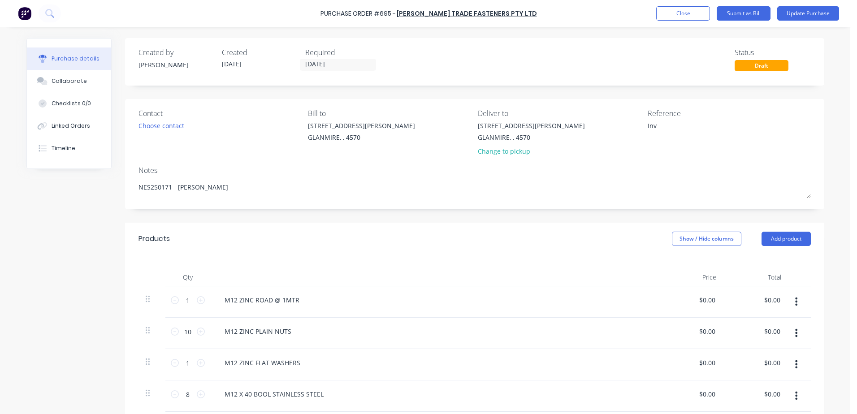
type textarea "Inv 1"
type textarea "x"
type textarea "Inv 11"
type textarea "x"
type textarea "Inv 112"
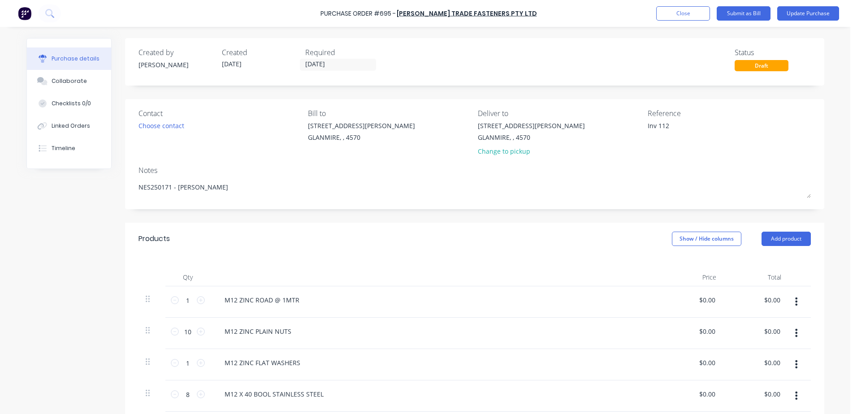
type textarea "x"
type textarea "Inv 1122"
type textarea "x"
type textarea "Inv 11222"
type textarea "x"
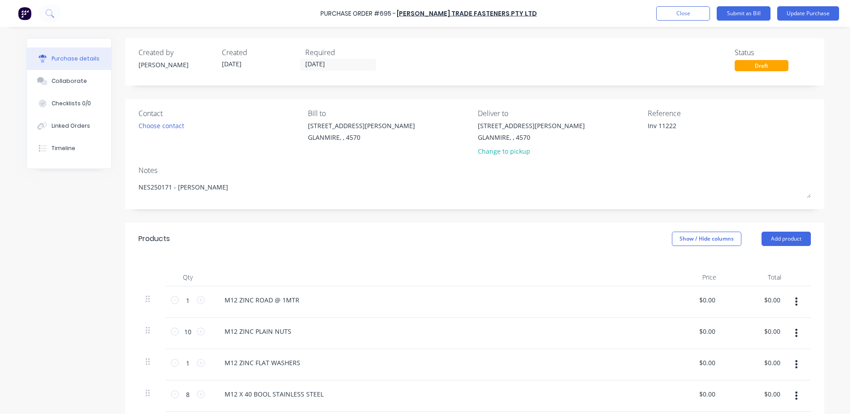
type textarea "Inv 112229"
type textarea "x"
type textarea "Inv 1122292"
type textarea "x"
type textarea "Inv 1122292"
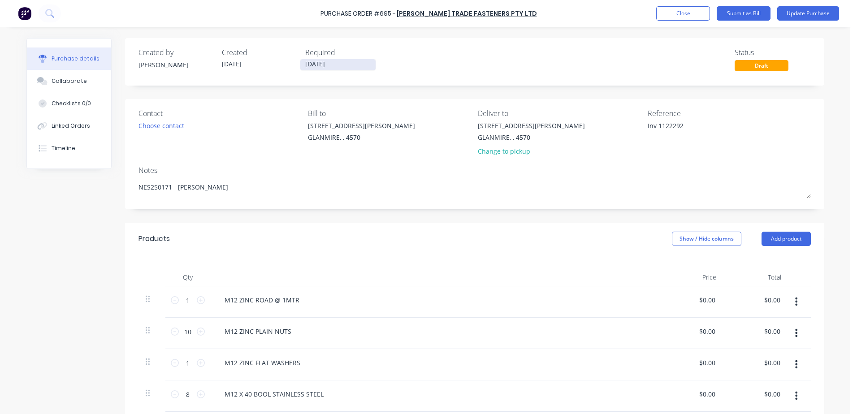
click at [332, 63] on input "[DATE]" at bounding box center [337, 64] width 75 height 11
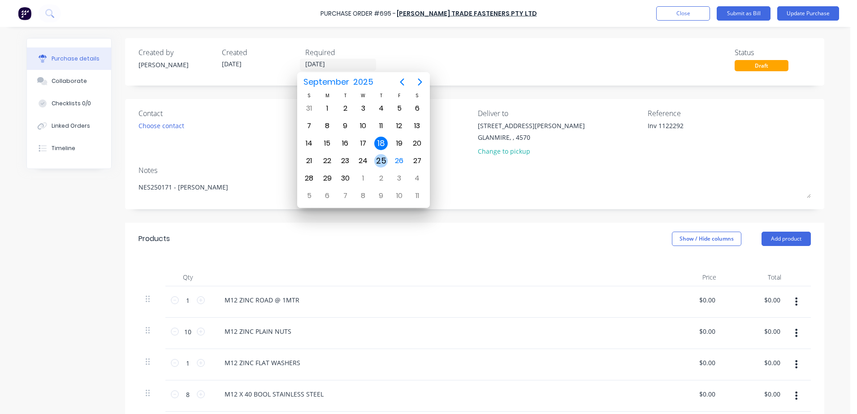
drag, startPoint x: 378, startPoint y: 160, endPoint x: 367, endPoint y: 158, distance: 11.3
click at [378, 160] on div "25" at bounding box center [380, 160] width 13 height 13
type textarea "x"
type input "[DATE]"
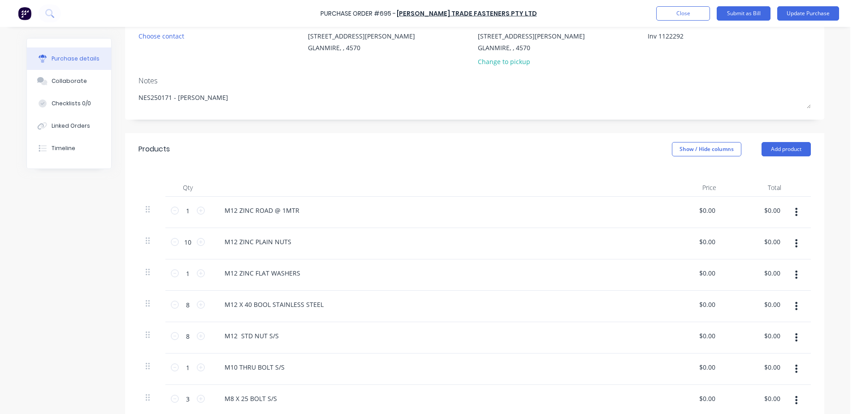
scroll to position [88, 0]
click at [809, 14] on button "Update Purchase" at bounding box center [808, 13] width 62 height 14
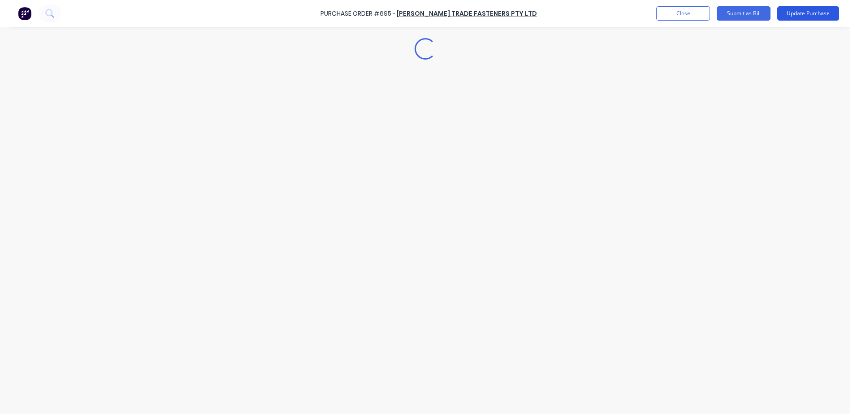
scroll to position [0, 0]
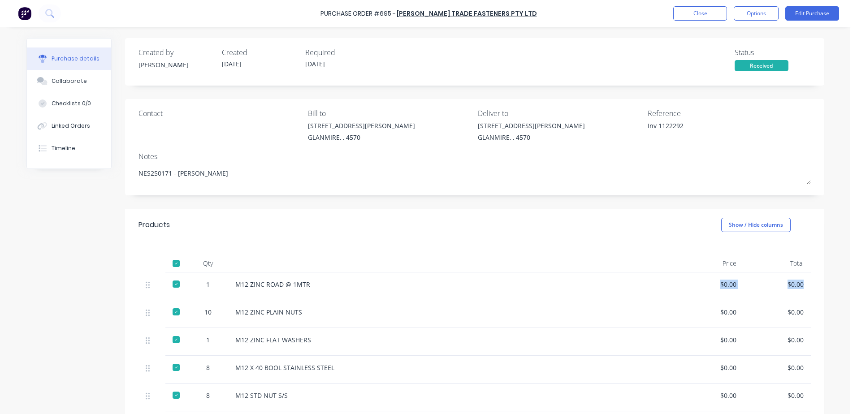
drag, startPoint x: 718, startPoint y: 282, endPoint x: 850, endPoint y: 299, distance: 132.9
click at [850, 299] on div "Purchase Order #695 - [PERSON_NAME] Trade Fasteners Pty Ltd Close Options Edit …" at bounding box center [425, 207] width 850 height 414
click at [713, 293] on div "$0.00" at bounding box center [709, 287] width 67 height 28
drag, startPoint x: 716, startPoint y: 286, endPoint x: 804, endPoint y: 276, distance: 88.9
click at [804, 276] on div "[STREET_ADDRESS] @ 1MTR $0.00 $0.00" at bounding box center [474, 287] width 672 height 28
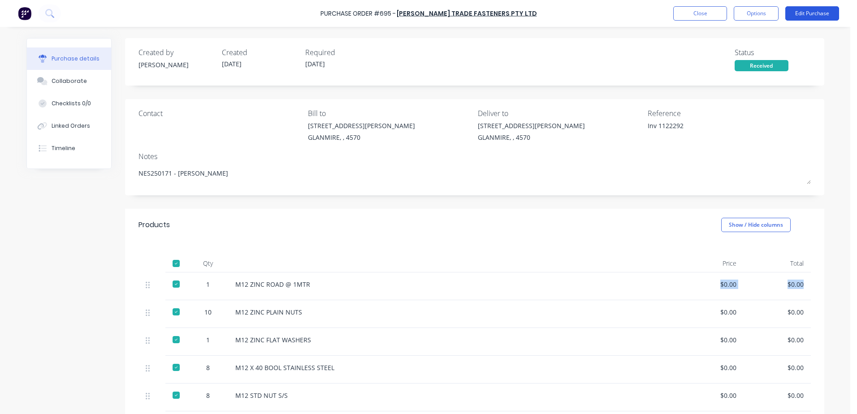
click at [813, 13] on button "Edit Purchase" at bounding box center [812, 13] width 54 height 14
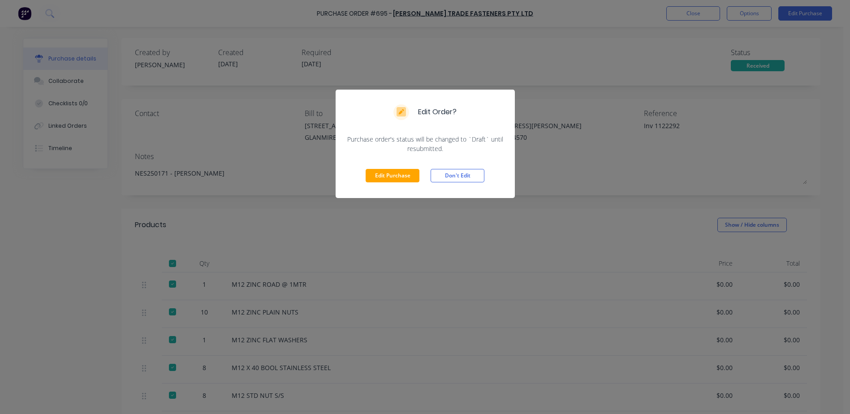
click at [356, 170] on div "Edit Purchase Don't Edit" at bounding box center [425, 175] width 179 height 45
click at [372, 178] on button "Edit Purchase" at bounding box center [393, 175] width 54 height 13
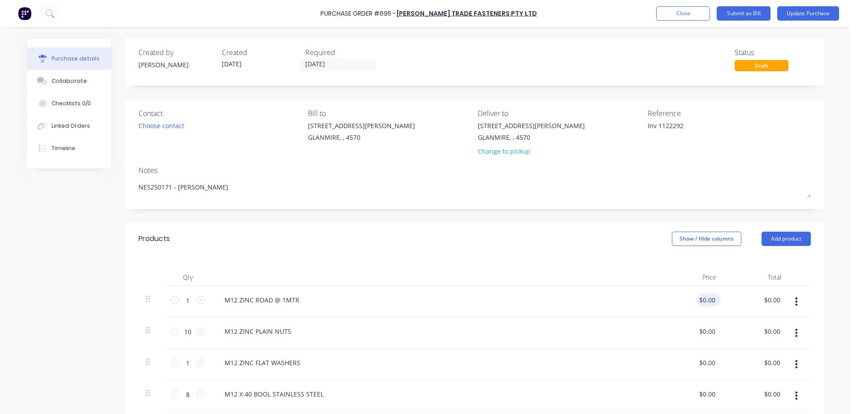
type textarea "x"
drag, startPoint x: 695, startPoint y: 300, endPoint x: 758, endPoint y: 308, distance: 63.3
click at [758, 308] on div "1 [STREET_ADDRESS] @ 1MTR 0.00 0.00 $0.00 $0.00" at bounding box center [474, 301] width 672 height 31
type input "2.75"
type textarea "x"
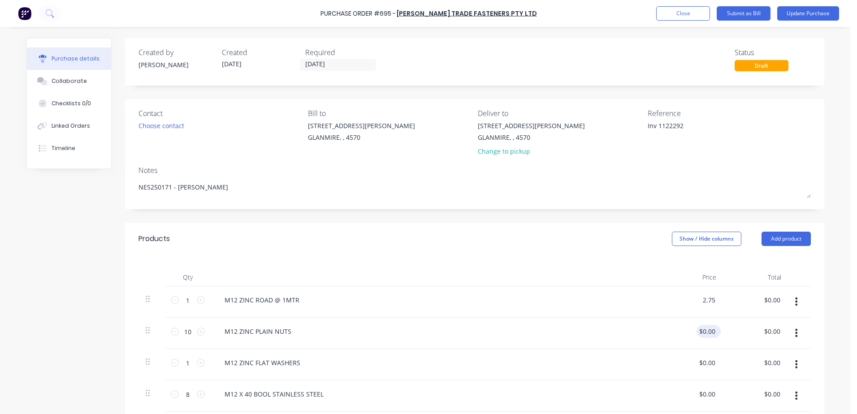
type input "$2.75"
drag, startPoint x: 697, startPoint y: 331, endPoint x: 787, endPoint y: 327, distance: 90.6
click at [787, 327] on div "10 10 M12 ZINC PLAIN NUTS 0.00 0.00 $0.00 $0.00" at bounding box center [474, 333] width 672 height 31
type input "1.42"
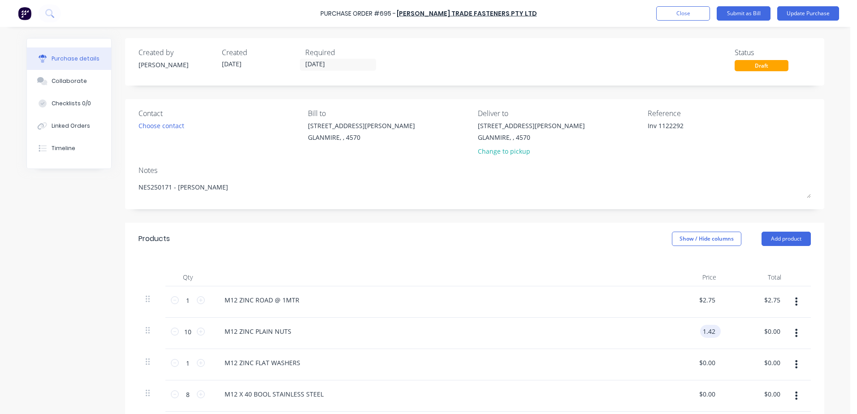
type textarea "x"
drag, startPoint x: 701, startPoint y: 331, endPoint x: 748, endPoint y: 331, distance: 47.5
click at [748, 331] on div "10 10 M12 ZINC PLAIN NUTS 1.42 1.42 $0.00 $0.00" at bounding box center [474, 333] width 672 height 31
type textarea "x"
type input "$0.00"
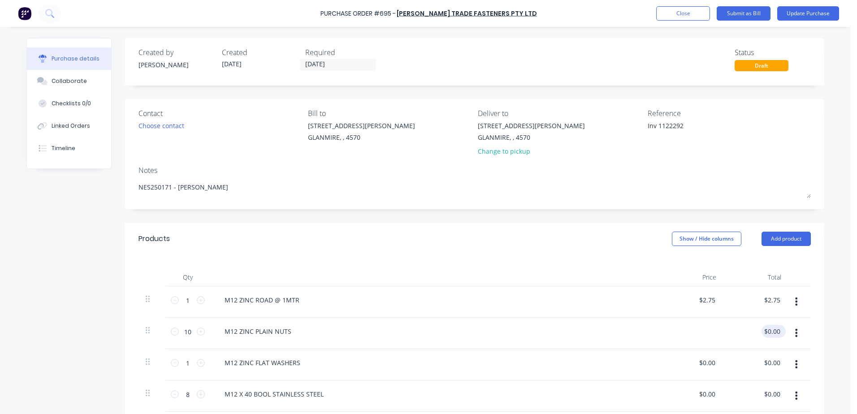
type input "0.00"
click at [766, 331] on input "0.00" at bounding box center [773, 331] width 17 height 13
type textarea "x"
drag, startPoint x: 765, startPoint y: 331, endPoint x: 836, endPoint y: 318, distance: 72.9
click at [836, 318] on div "Purchase Order #695 - [PERSON_NAME] Trade Fasteners Pty Ltd Add product Close S…" at bounding box center [425, 207] width 850 height 414
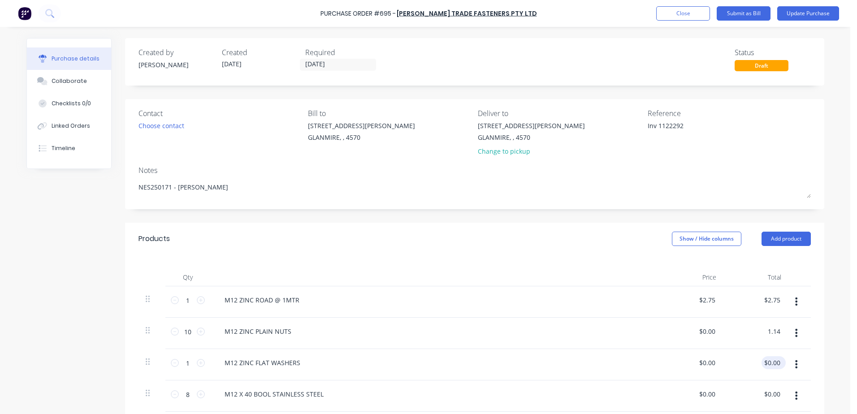
type input "1.14"
type textarea "x"
type input "$0.114"
type input "$1.14"
drag, startPoint x: 762, startPoint y: 363, endPoint x: 857, endPoint y: 363, distance: 95.0
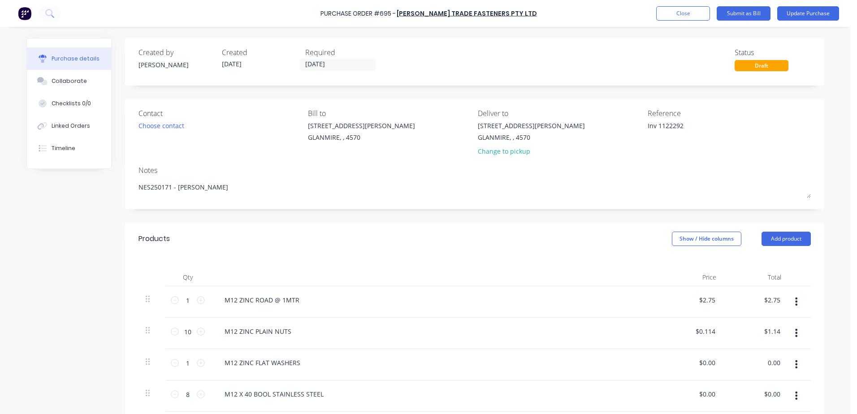
click at [850, 363] on html "Purchase Order #695 - [PERSON_NAME] Trade Fasteners Pty Ltd Add product Close S…" at bounding box center [428, 207] width 857 height 414
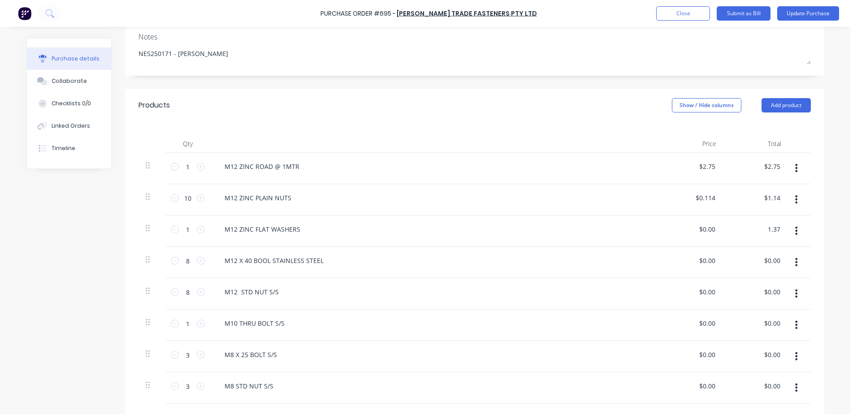
scroll to position [134, 0]
type input "1.37"
type textarea "x"
type input "$1.37"
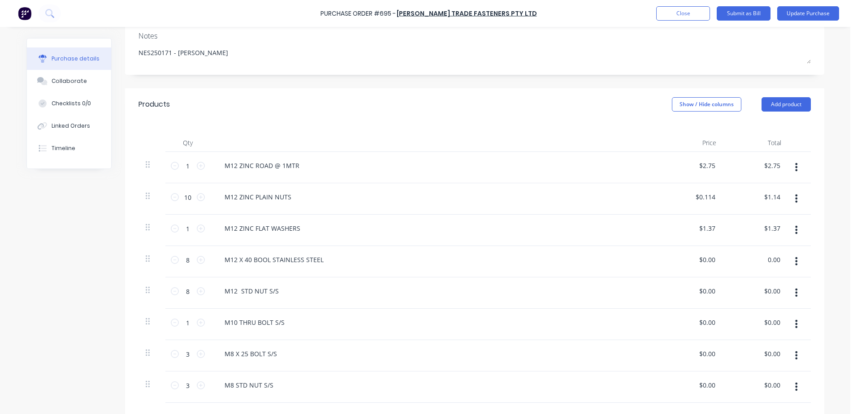
drag, startPoint x: 761, startPoint y: 262, endPoint x: 857, endPoint y: 262, distance: 95.5
click at [850, 262] on html "Purchase Order #695 - [PERSON_NAME] Trade Fasteners Pty Ltd Add product Close S…" at bounding box center [428, 207] width 857 height 414
type input "7.16"
type textarea "x"
type input "$0.895"
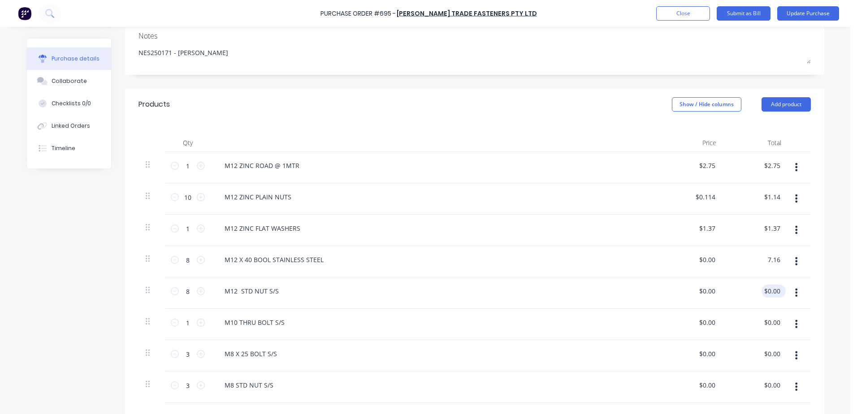
type input "$7.16"
drag, startPoint x: 760, startPoint y: 294, endPoint x: 857, endPoint y: 286, distance: 96.6
click at [850, 286] on html "Purchase Order #695 - [PERSON_NAME] Trade Fasteners Pty Ltd Add product Close S…" at bounding box center [428, 207] width 857 height 414
type input ".71"
type textarea "x"
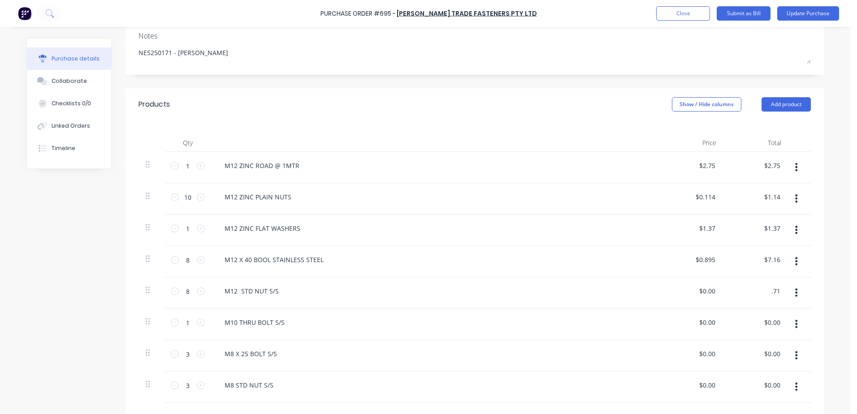
type input "$0.0888"
type input "$0.71"
drag, startPoint x: 759, startPoint y: 323, endPoint x: 857, endPoint y: 323, distance: 97.3
click at [850, 323] on html "Purchase Order #695 - [PERSON_NAME] Trade Fasteners Pty Ltd Add product Close S…" at bounding box center [428, 207] width 857 height 414
type input "2.13"
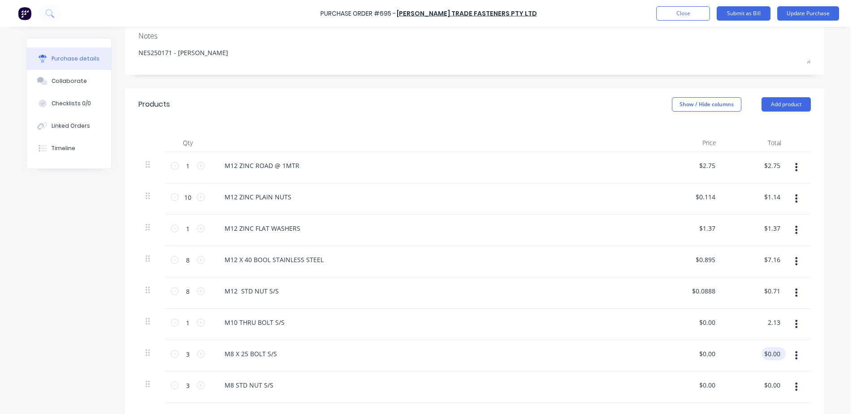
type textarea "x"
type input "$2.13"
drag, startPoint x: 760, startPoint y: 353, endPoint x: 827, endPoint y: 346, distance: 67.6
click at [827, 346] on div "Purchase Order #695 - [PERSON_NAME] Trade Fasteners Pty Ltd Add product Close S…" at bounding box center [425, 207] width 850 height 414
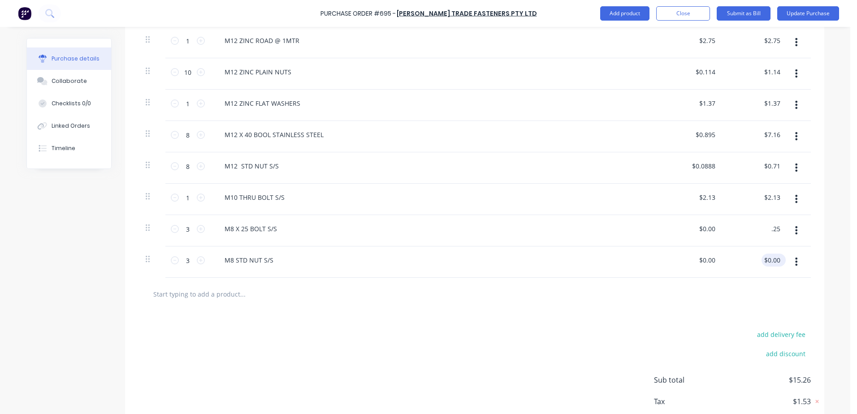
scroll to position [269, 0]
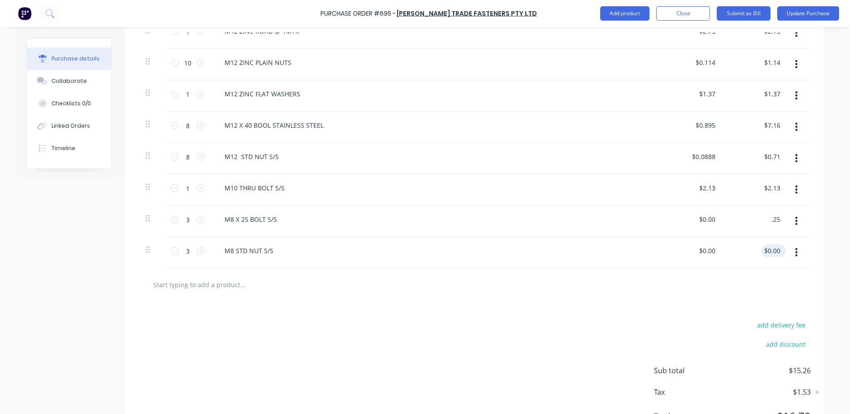
type input ".25"
type textarea "x"
type input "$0.0833"
type input "$0.25"
drag, startPoint x: 775, startPoint y: 249, endPoint x: 850, endPoint y: 249, distance: 74.4
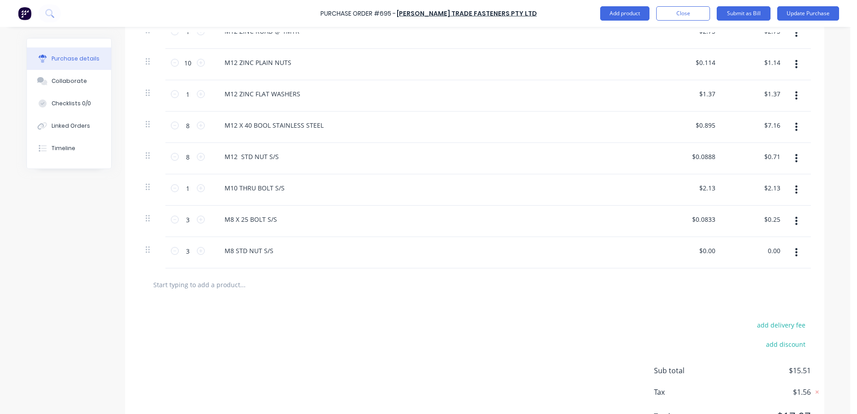
click at [850, 249] on div "Purchase Order #695 - [PERSON_NAME] Trade Fasteners Pty Ltd Add product Close S…" at bounding box center [425, 207] width 850 height 414
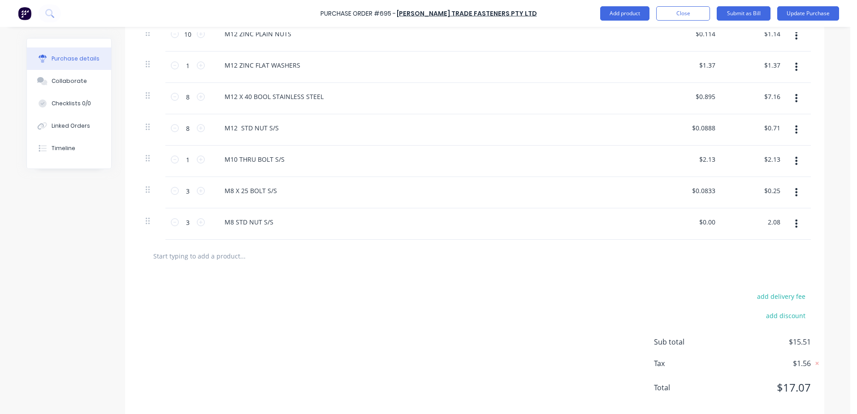
scroll to position [312, 0]
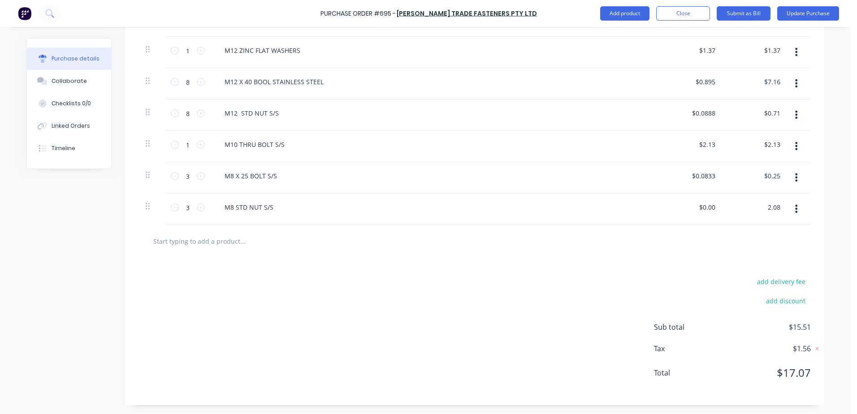
type input "2.08"
type textarea "x"
type input "$0.6933"
type input "$2.08"
click at [630, 233] on div at bounding box center [475, 241] width 658 height 18
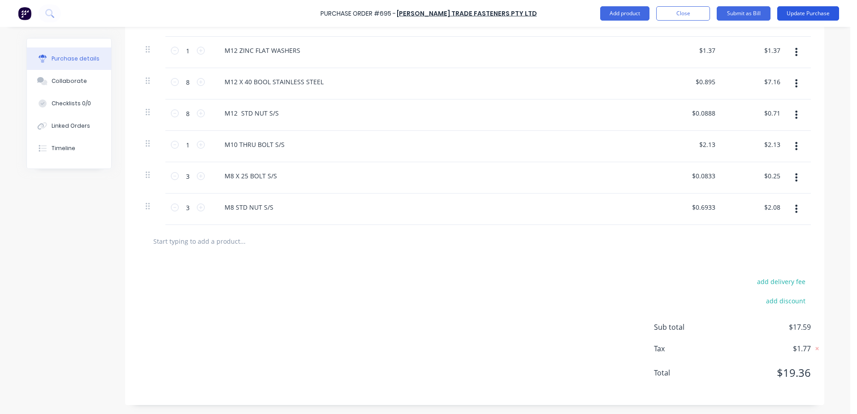
click at [810, 10] on button "Update Purchase" at bounding box center [808, 13] width 62 height 14
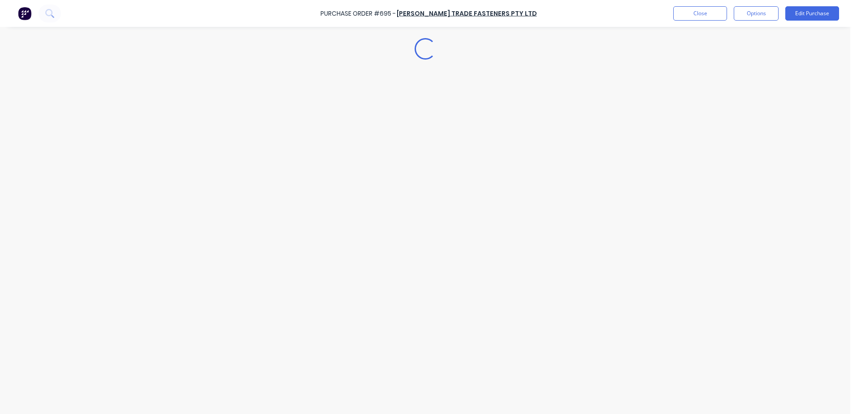
type textarea "x"
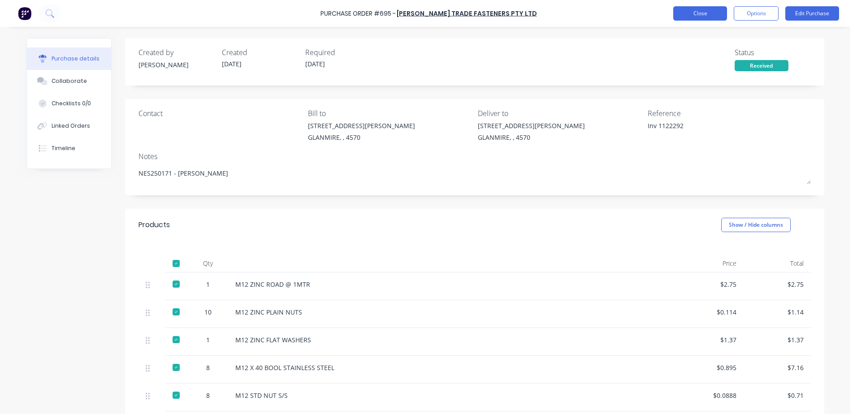
click at [691, 15] on button "Close" at bounding box center [700, 13] width 54 height 14
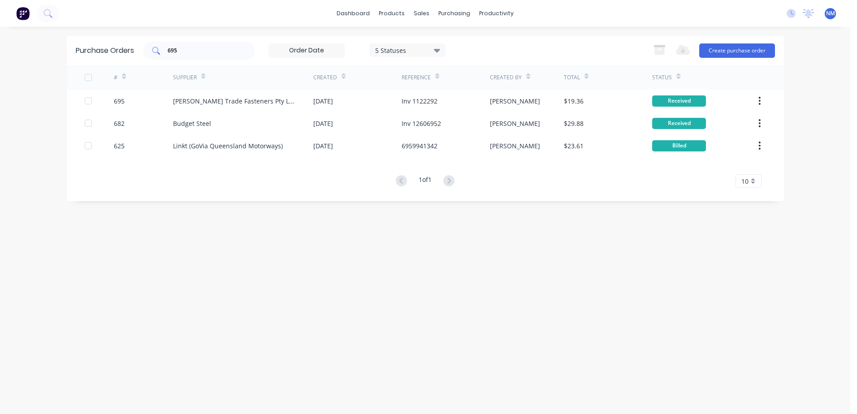
drag, startPoint x: 183, startPoint y: 59, endPoint x: 159, endPoint y: 55, distance: 24.5
click at [159, 55] on div "695" at bounding box center [199, 51] width 112 height 18
drag, startPoint x: 179, startPoint y: 51, endPoint x: 157, endPoint y: 53, distance: 22.6
click at [157, 53] on div "695" at bounding box center [199, 51] width 112 height 18
type input "696"
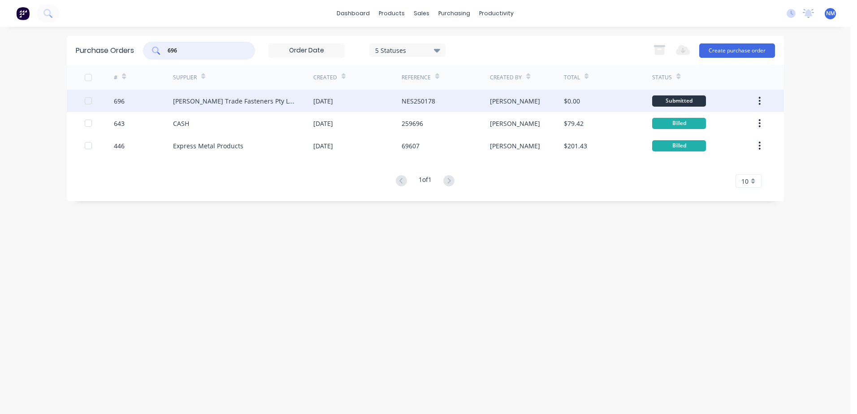
click at [623, 105] on div "$0.00" at bounding box center [608, 101] width 88 height 22
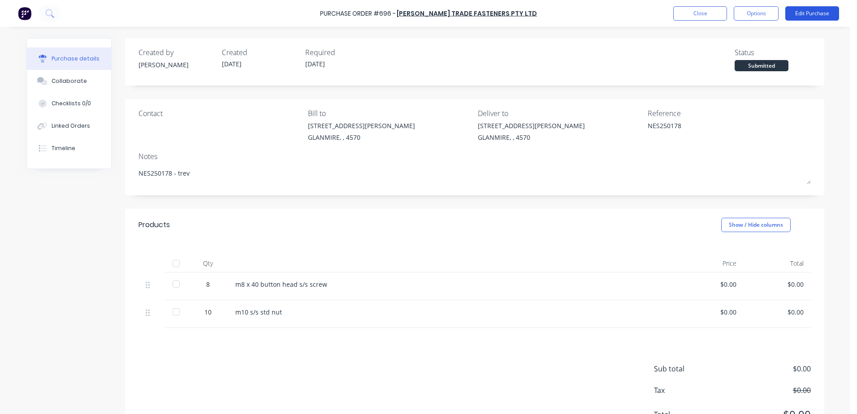
click at [796, 18] on button "Edit Purchase" at bounding box center [812, 13] width 54 height 14
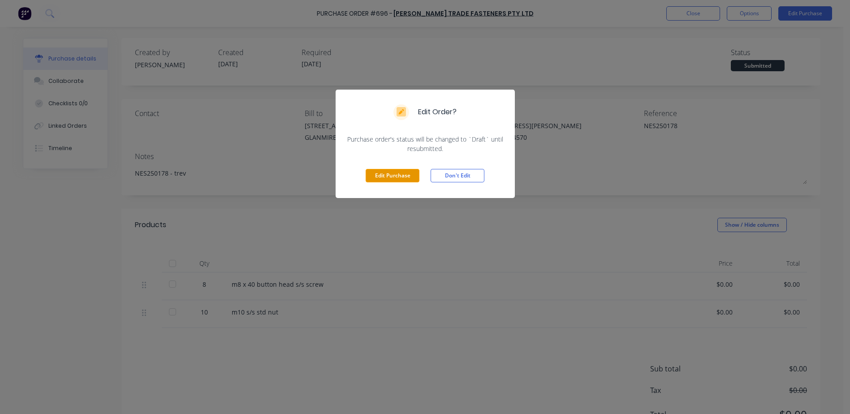
click at [384, 172] on button "Edit Purchase" at bounding box center [393, 175] width 54 height 13
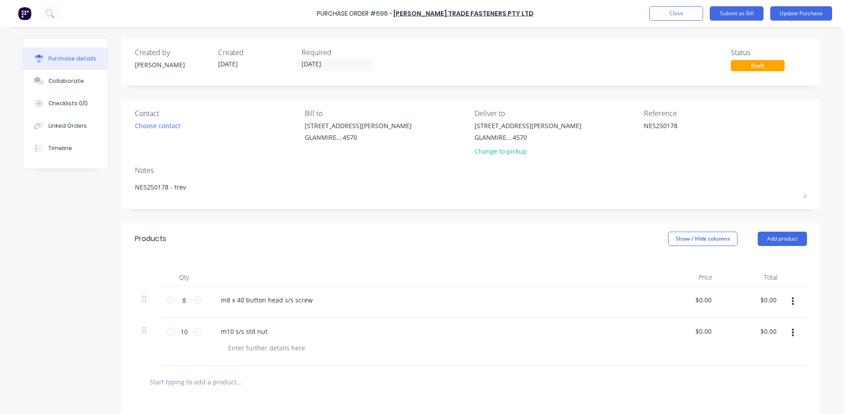
type textarea "x"
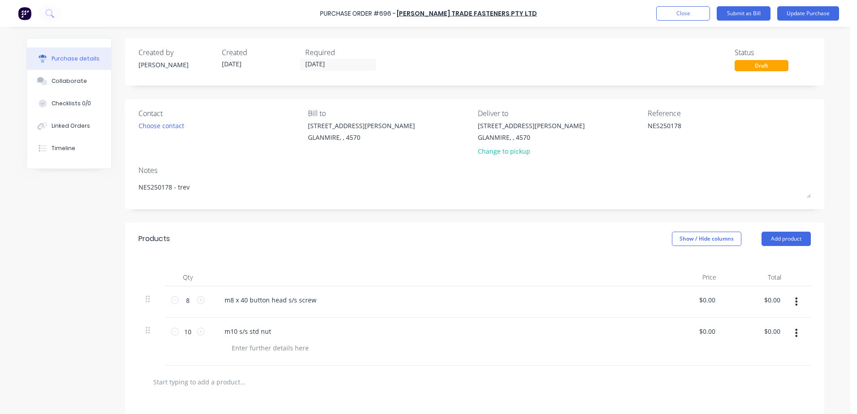
drag, startPoint x: 678, startPoint y: 125, endPoint x: 609, endPoint y: 136, distance: 69.9
click at [609, 136] on div "Contact Choose contact [PERSON_NAME] to [STREET_ADDRESS][PERSON_NAME] Deliver t…" at bounding box center [474, 134] width 672 height 52
type textarea "Inv 1122291"
type textarea "x"
type textarea "Inv 1122291"
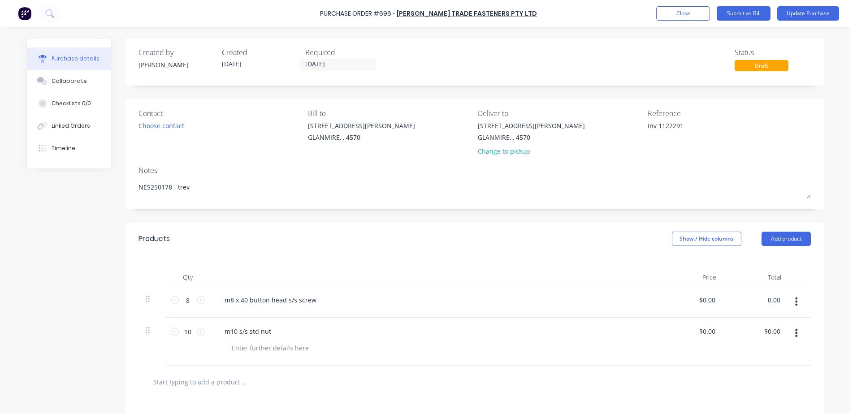
drag, startPoint x: 763, startPoint y: 296, endPoint x: 824, endPoint y: 300, distance: 60.7
click at [824, 300] on div "Purchase details Collaborate Checklists 0/0 Linked Orders Timeline Created by […" at bounding box center [425, 193] width 816 height 369
type input "4.14"
type textarea "x"
type input "$0.5175"
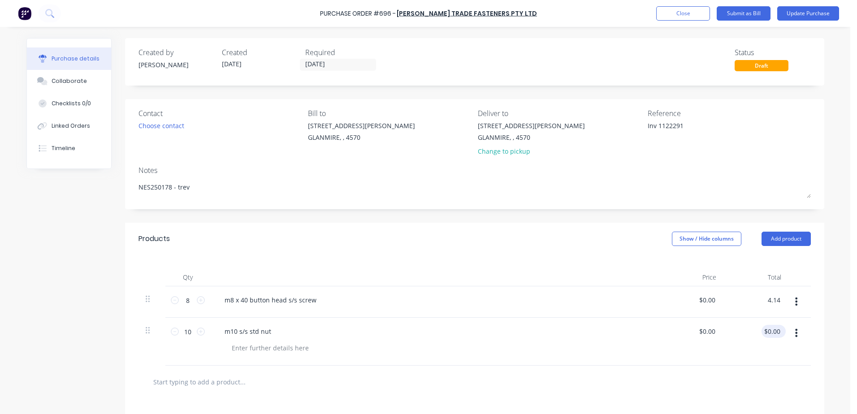
type input "$4.14"
drag, startPoint x: 761, startPoint y: 333, endPoint x: 810, endPoint y: 333, distance: 49.8
click at [809, 333] on div "Qty Price Total 8 8 m8 x 40 button head s/s screw $0.5175 $0.5175 $4.14 $4.14 1…" at bounding box center [474, 310] width 699 height 111
type input "3.57"
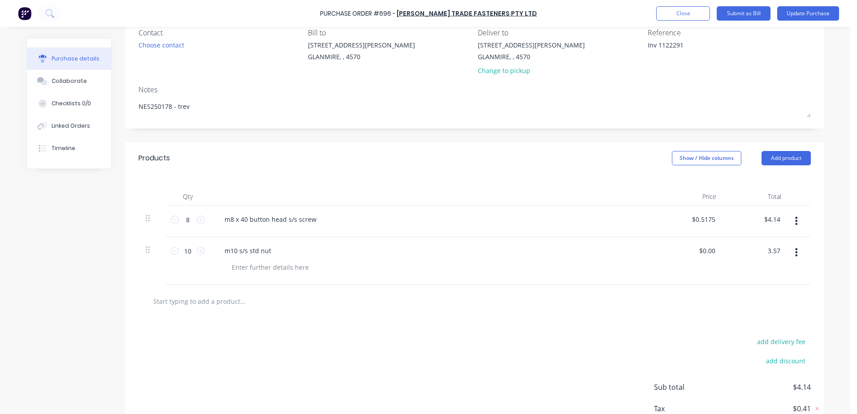
scroll to position [90, 0]
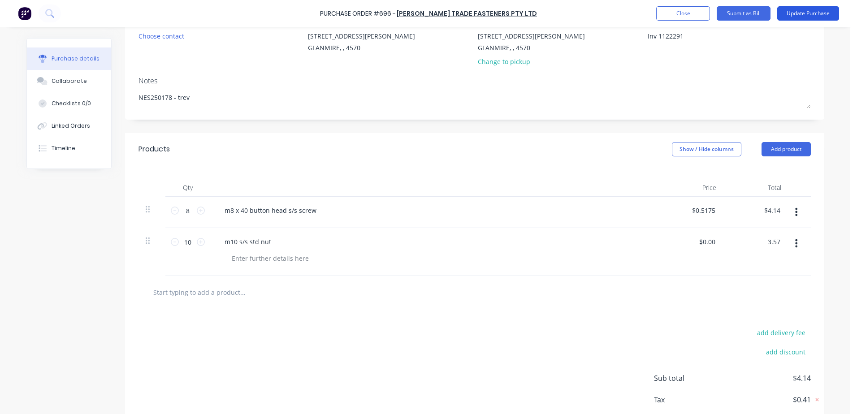
type textarea "x"
type input "$0.357"
type input "$3.57"
click at [807, 19] on button "Update Purchase" at bounding box center [808, 13] width 62 height 14
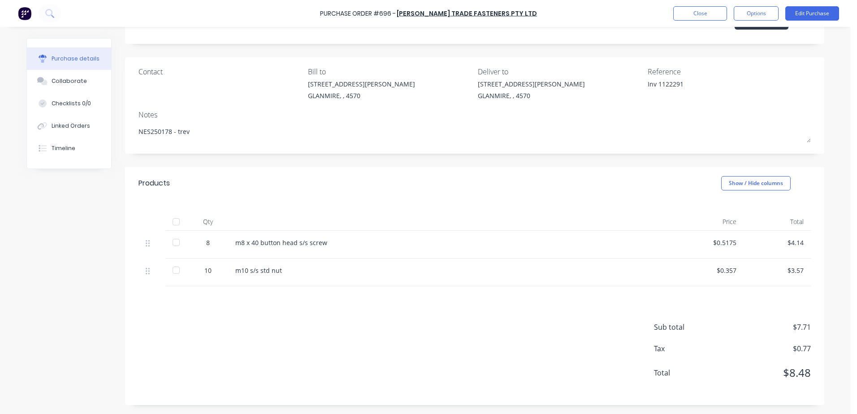
scroll to position [0, 0]
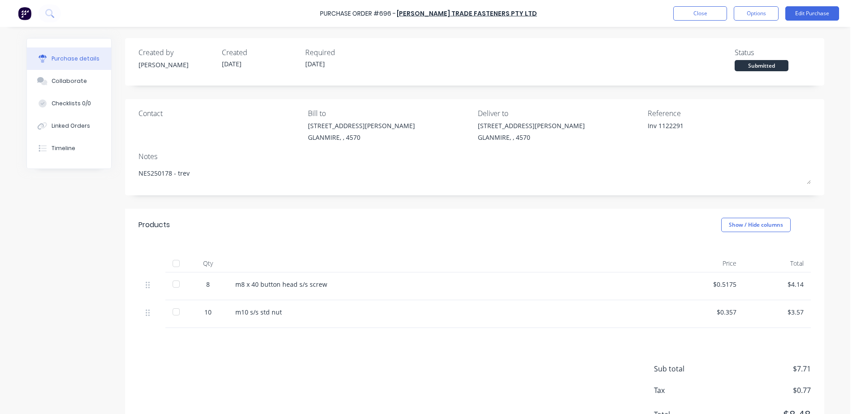
click at [174, 265] on div at bounding box center [176, 264] width 18 height 18
type textarea "x"
click at [691, 13] on button "Close" at bounding box center [700, 13] width 54 height 14
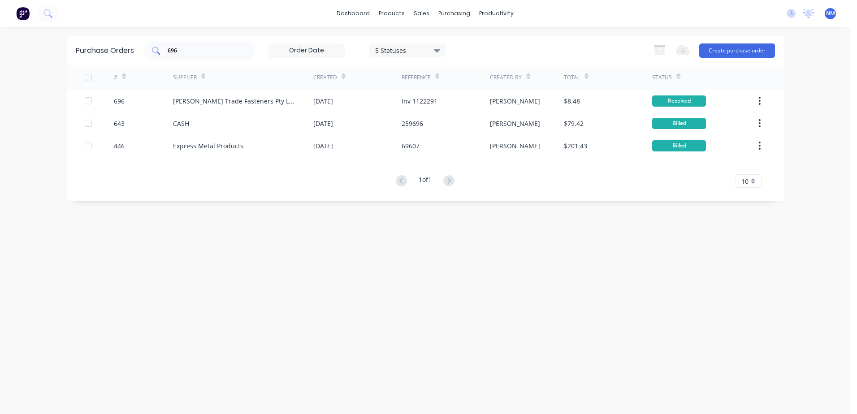
drag, startPoint x: 204, startPoint y: 46, endPoint x: 150, endPoint y: 50, distance: 54.4
click at [150, 50] on div "696" at bounding box center [199, 51] width 112 height 18
type input "704"
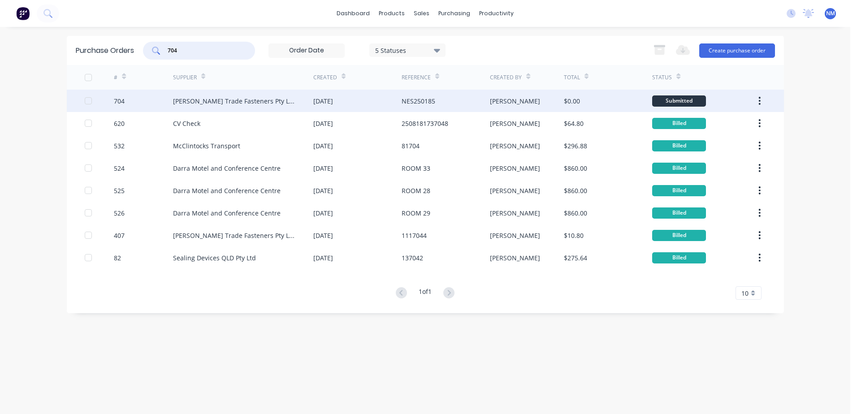
click at [629, 102] on div "$0.00" at bounding box center [608, 101] width 88 height 22
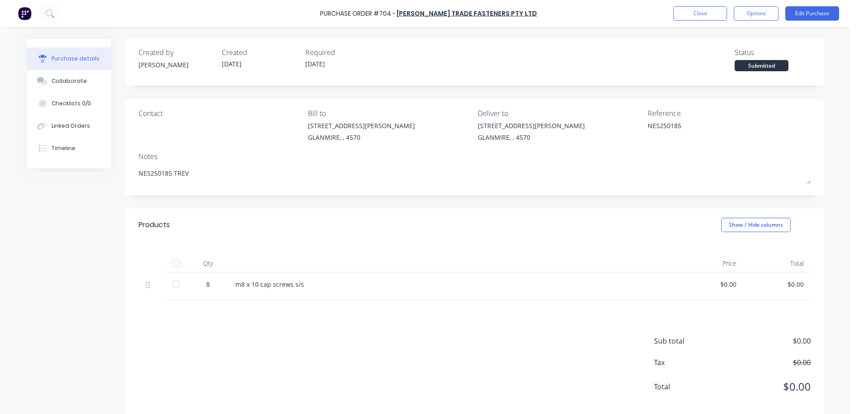
drag, startPoint x: 169, startPoint y: 260, endPoint x: 251, endPoint y: 229, distance: 86.8
click at [169, 260] on div at bounding box center [176, 264] width 18 height 18
click at [813, 9] on button "Edit Purchase" at bounding box center [812, 13] width 54 height 14
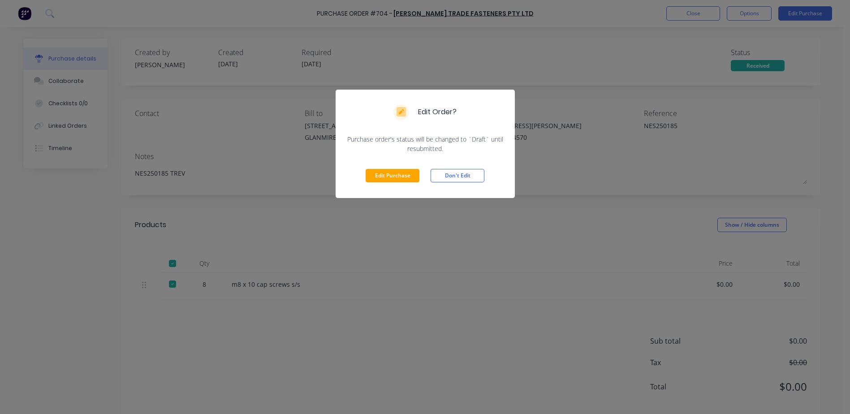
click at [376, 183] on div "Edit Purchase Don't Edit" at bounding box center [425, 175] width 179 height 45
click at [397, 176] on button "Edit Purchase" at bounding box center [393, 175] width 54 height 13
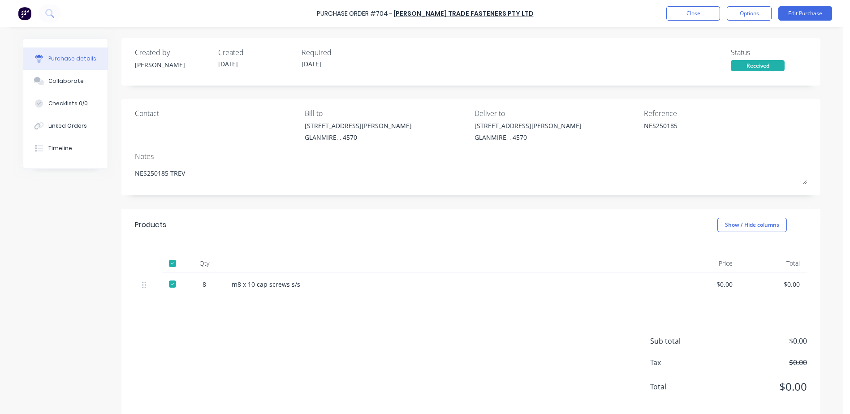
type textarea "x"
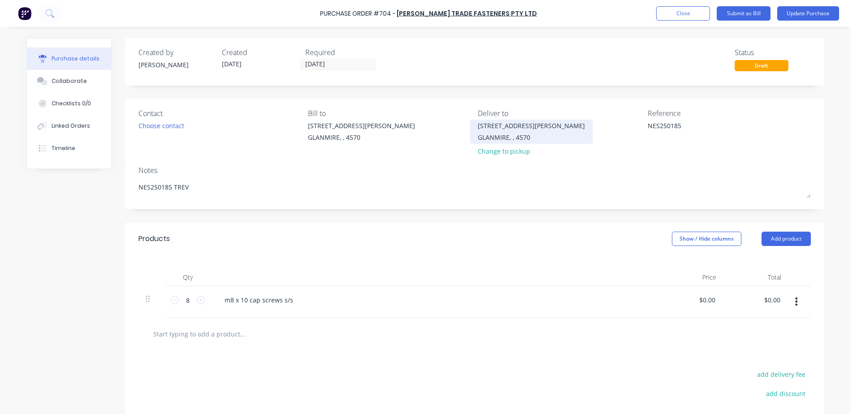
drag, startPoint x: 687, startPoint y: 125, endPoint x: 537, endPoint y: 137, distance: 151.1
click at [567, 137] on div "Contact Choose contact [PERSON_NAME] to [STREET_ADDRESS][PERSON_NAME] Deliver t…" at bounding box center [474, 134] width 672 height 52
type textarea "Inv"
type textarea "x"
type textarea "Inv 1"
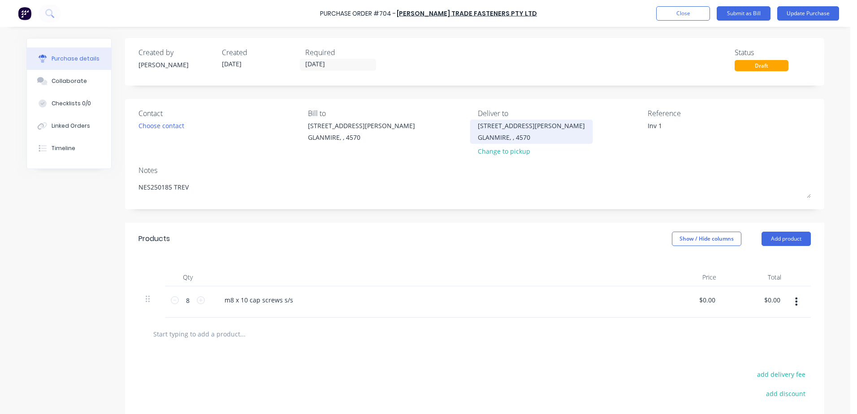
type textarea "x"
type textarea "Inv 11"
type textarea "x"
type textarea "Inv 112"
type textarea "x"
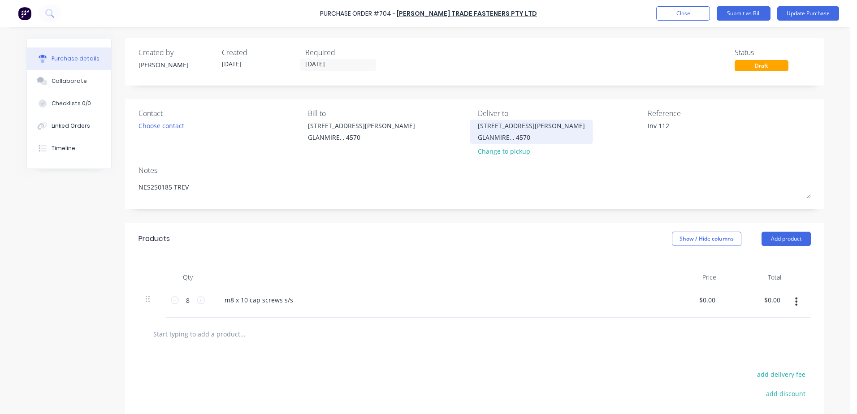
type textarea "Inv 1122"
type textarea "x"
type textarea "Inv 11222"
type textarea "x"
type textarea "Inv 112228"
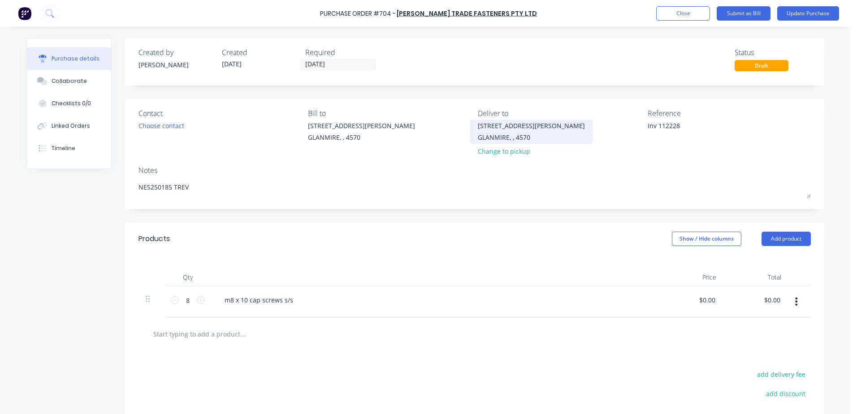
type textarea "x"
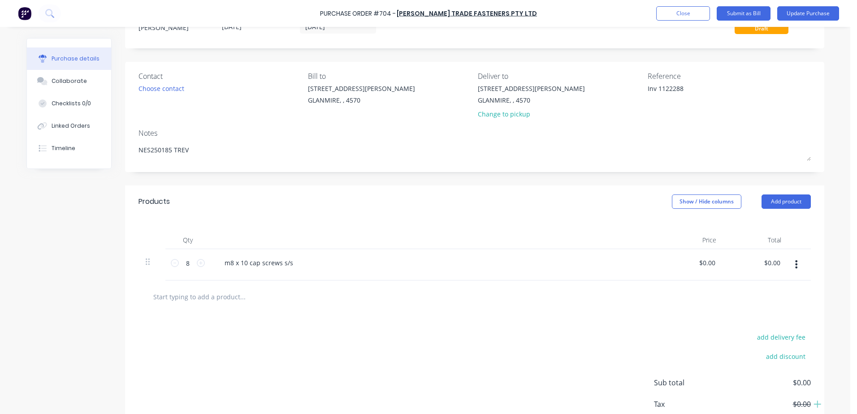
scroll to position [93, 0]
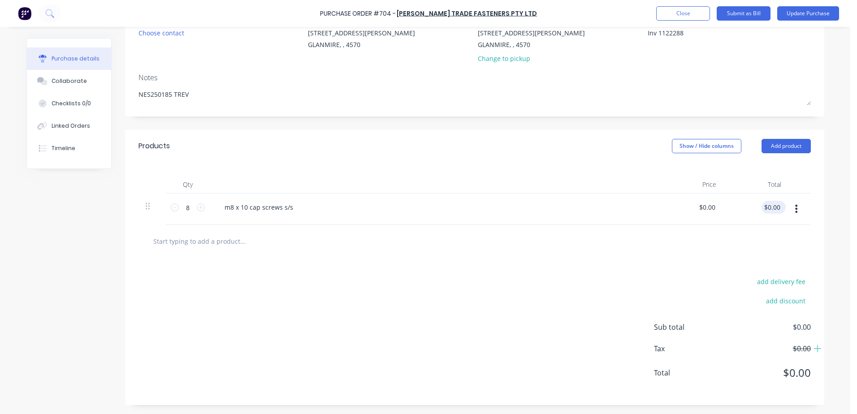
type textarea "Inv 1122288"
type textarea "x"
type textarea "Inv 1122288"
drag, startPoint x: 762, startPoint y: 204, endPoint x: 857, endPoint y: 209, distance: 94.7
click at [850, 209] on html "Purchase Order #704 - [PERSON_NAME] Trade Fasteners Pty Ltd Add product Close S…" at bounding box center [428, 207] width 857 height 414
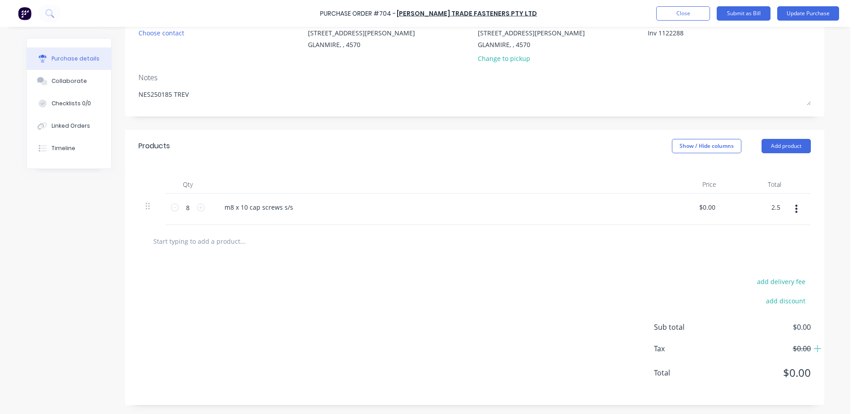
type input "2.5"
type textarea "x"
type input "$0.3125"
type input "$2.50"
click at [512, 286] on div "add delivery fee add discount Sub total $2.50 Tax $0.25 Total $2.75" at bounding box center [474, 331] width 699 height 147
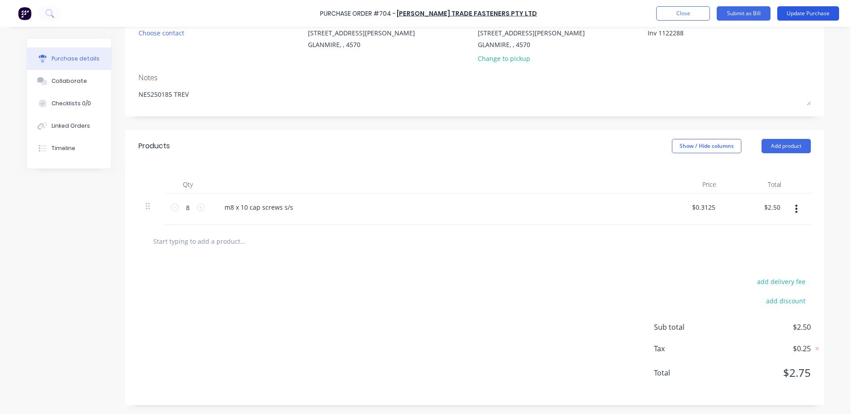
click at [812, 13] on button "Update Purchase" at bounding box center [808, 13] width 62 height 14
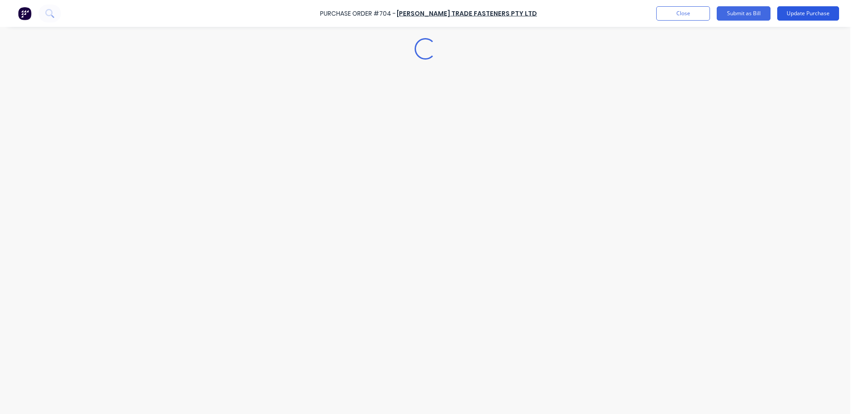
type textarea "x"
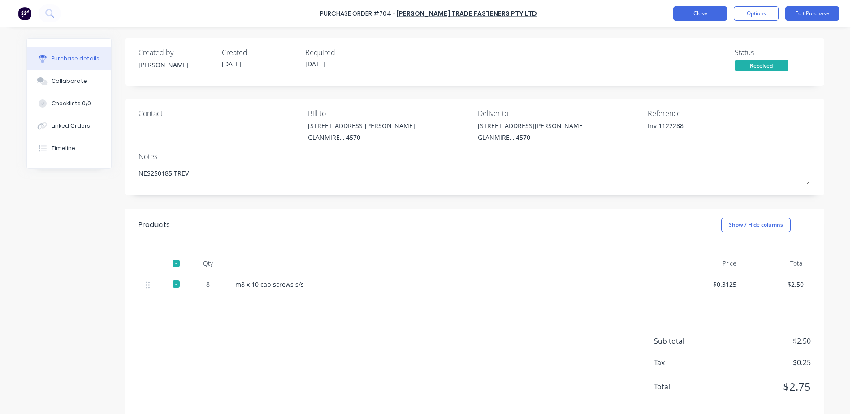
click at [709, 10] on button "Close" at bounding box center [700, 13] width 54 height 14
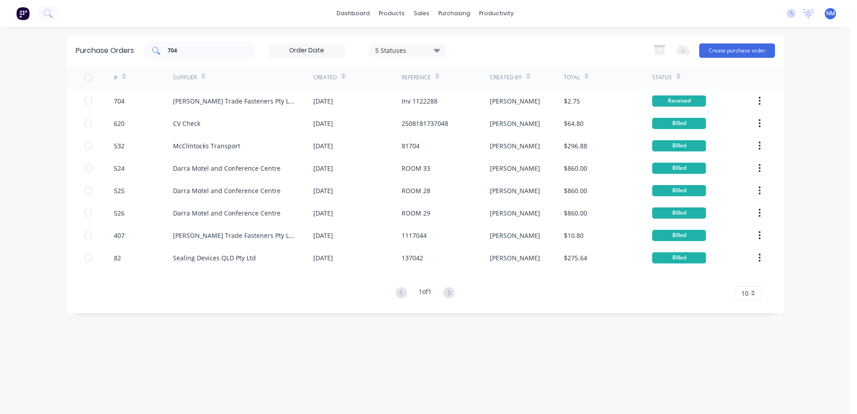
click at [187, 49] on input "704" at bounding box center [204, 50] width 74 height 9
type input "703"
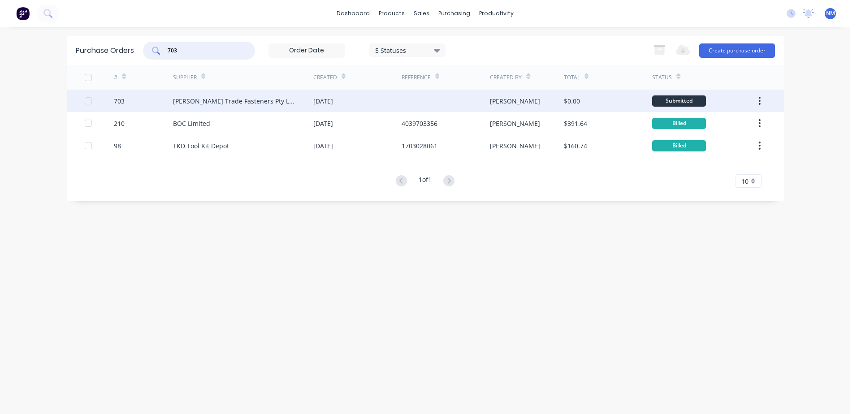
click at [621, 104] on div "$0.00" at bounding box center [608, 101] width 88 height 22
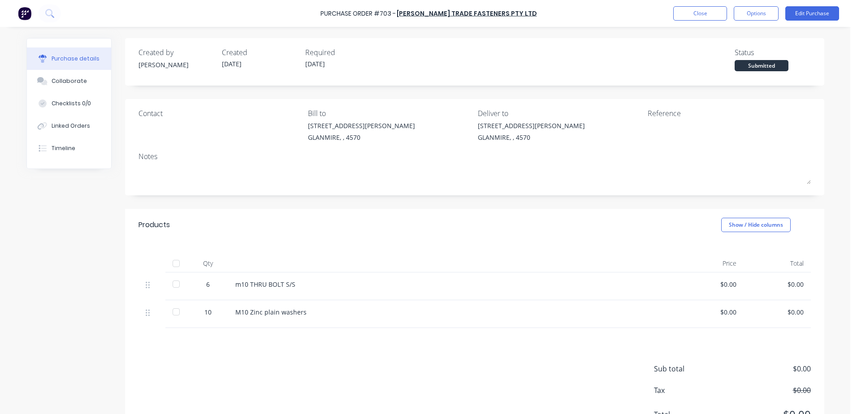
click at [171, 262] on div at bounding box center [176, 264] width 18 height 18
click at [806, 13] on button "Edit Purchase" at bounding box center [812, 13] width 54 height 14
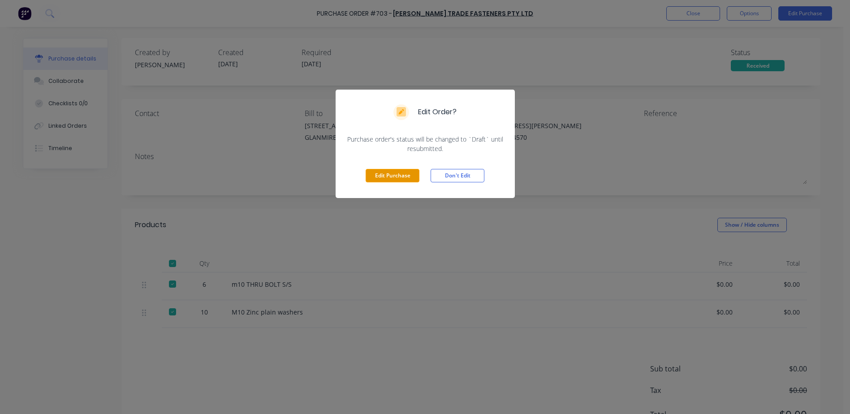
click at [390, 176] on button "Edit Purchase" at bounding box center [393, 175] width 54 height 13
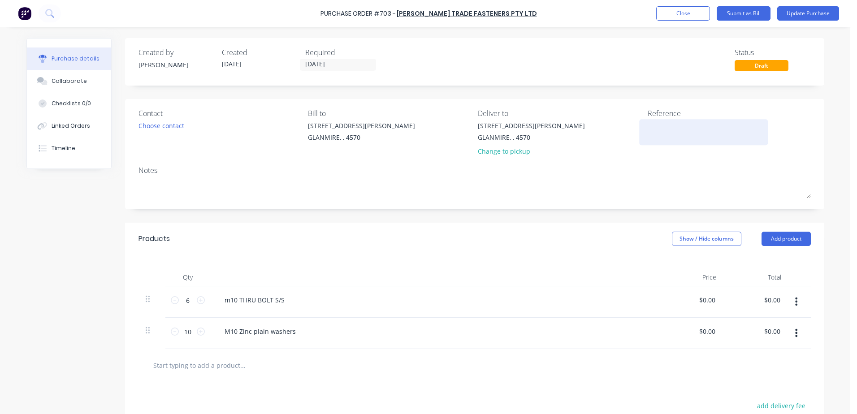
drag, startPoint x: 646, startPoint y: 134, endPoint x: 640, endPoint y: 130, distance: 6.2
click at [648, 134] on textarea at bounding box center [704, 131] width 112 height 20
type textarea "Inv 1122285"
type textarea "x"
type textarea "Inv 1122285"
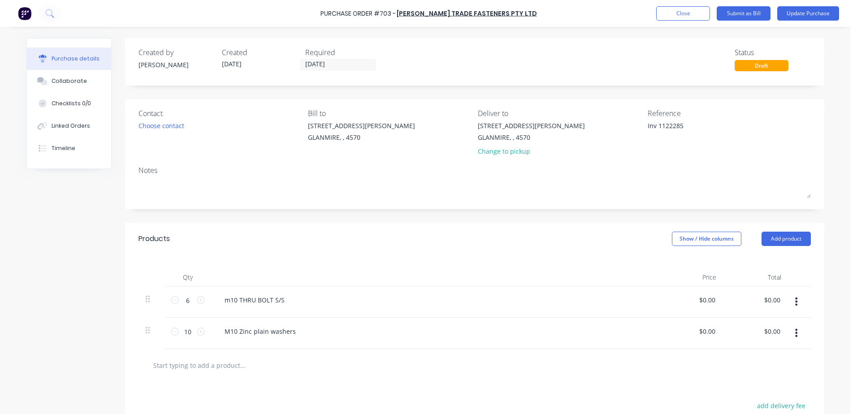
type input "0.00"
click at [760, 303] on div "0.00 $0.00" at bounding box center [755, 301] width 65 height 31
type textarea "x"
drag, startPoint x: 763, startPoint y: 301, endPoint x: 855, endPoint y: 301, distance: 91.9
click at [850, 301] on html "Purchase Order #703 - [PERSON_NAME] Trade Fasteners Pty Ltd Add product Close S…" at bounding box center [428, 207] width 857 height 414
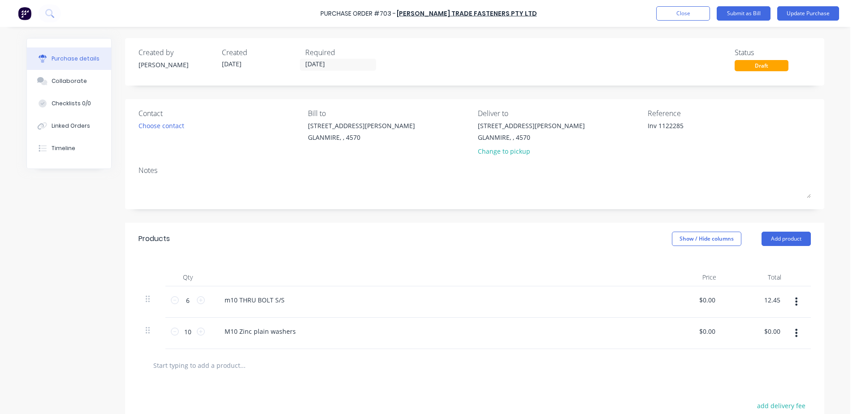
type input "12.45"
type textarea "x"
type input "$2.075"
type input "$12.45"
click at [648, 339] on div "M10 Zinc plain washers" at bounding box center [434, 333] width 448 height 31
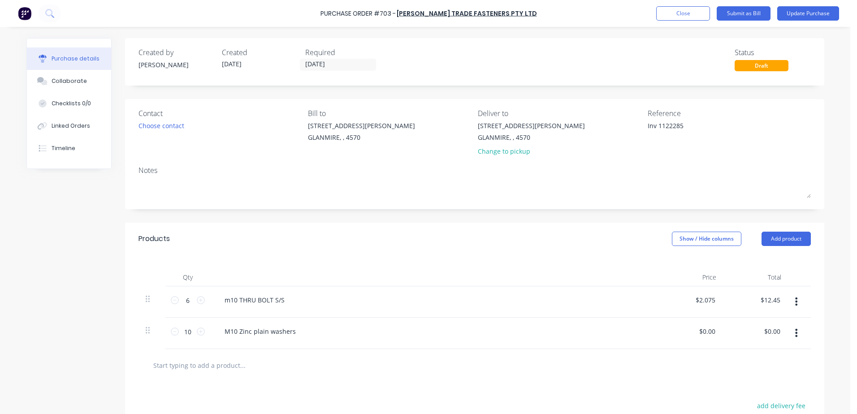
click at [795, 336] on button "button" at bounding box center [796, 333] width 21 height 16
click at [742, 409] on button "Delete" at bounding box center [769, 411] width 76 height 18
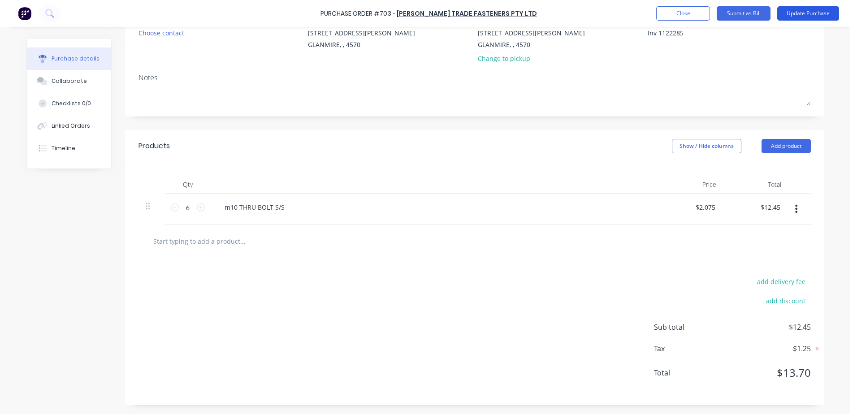
click at [797, 14] on button "Update Purchase" at bounding box center [808, 13] width 62 height 14
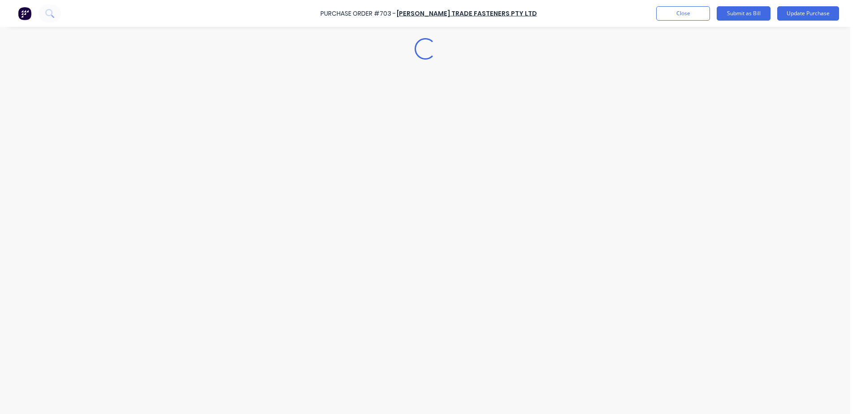
scroll to position [0, 0]
type textarea "x"
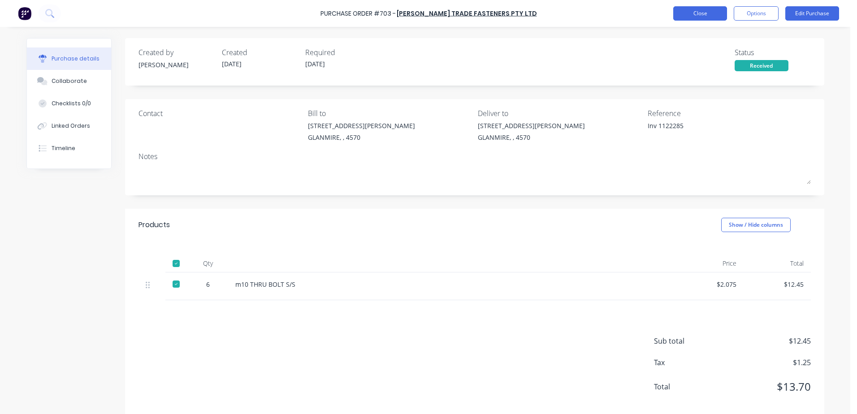
click at [701, 10] on button "Close" at bounding box center [700, 13] width 54 height 14
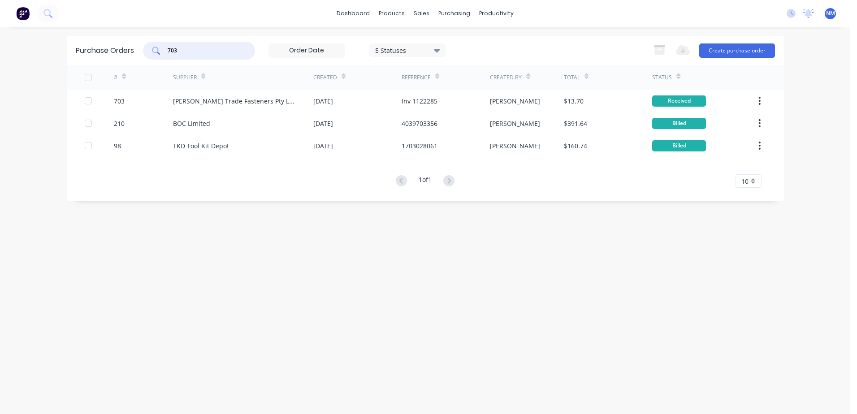
drag, startPoint x: 201, startPoint y: 52, endPoint x: 132, endPoint y: 51, distance: 69.5
click at [132, 51] on div "Purchase Orders 703 5 Statuses 5 Statuses Export to Excel (XLSX) Create purchas…" at bounding box center [425, 50] width 717 height 29
type input "767"
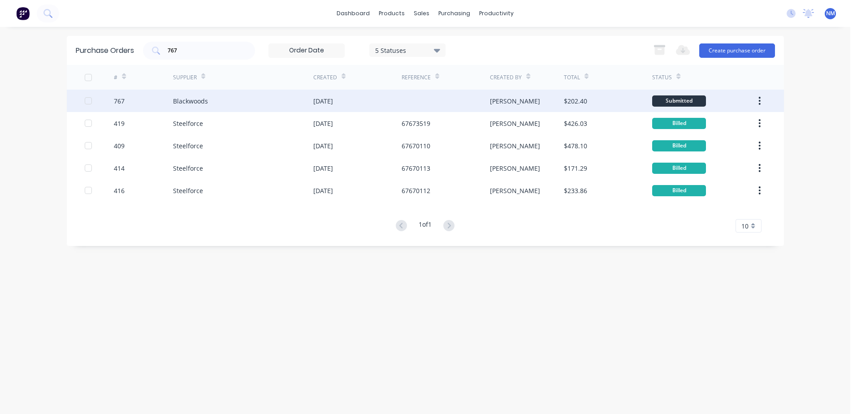
click at [615, 102] on div "$202.40" at bounding box center [608, 101] width 88 height 22
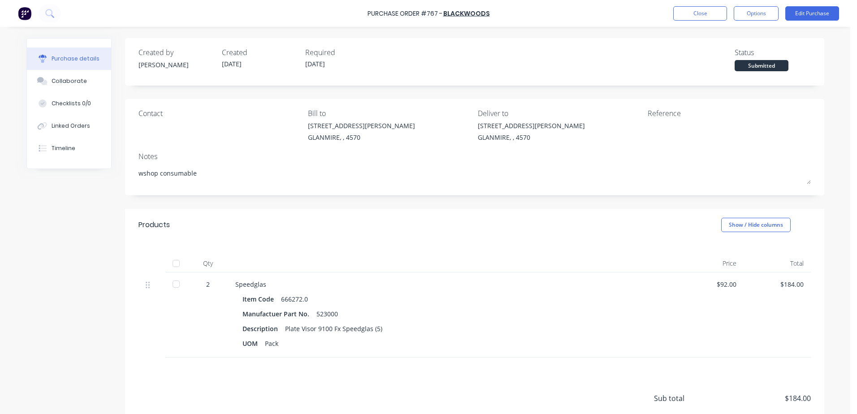
click at [169, 264] on div at bounding box center [176, 264] width 18 height 18
click at [793, 16] on button "Edit Purchase" at bounding box center [812, 13] width 54 height 14
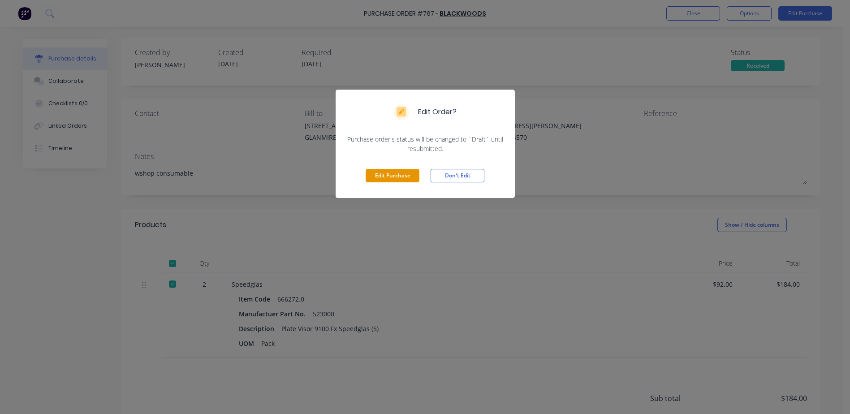
click at [386, 177] on button "Edit Purchase" at bounding box center [393, 175] width 54 height 13
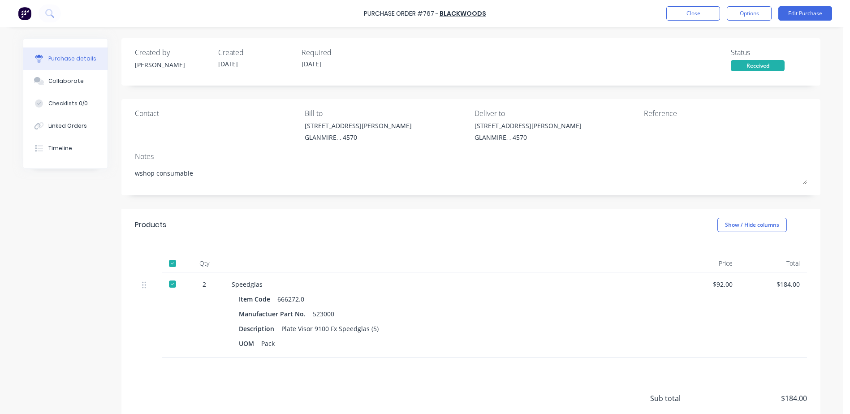
type textarea "x"
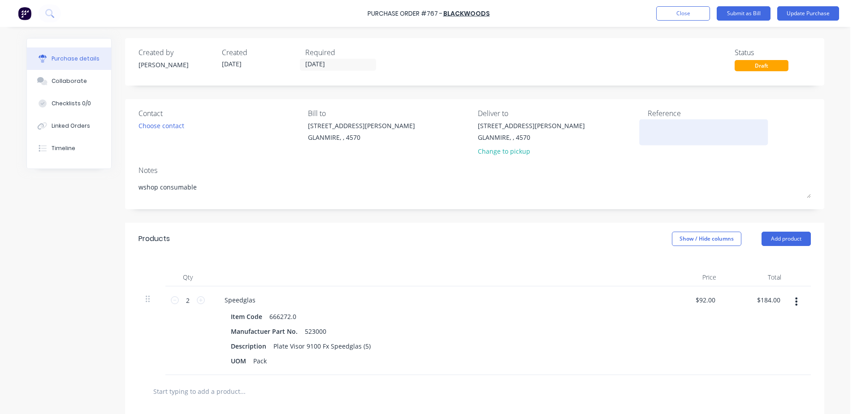
click at [682, 134] on textarea at bounding box center [704, 131] width 112 height 20
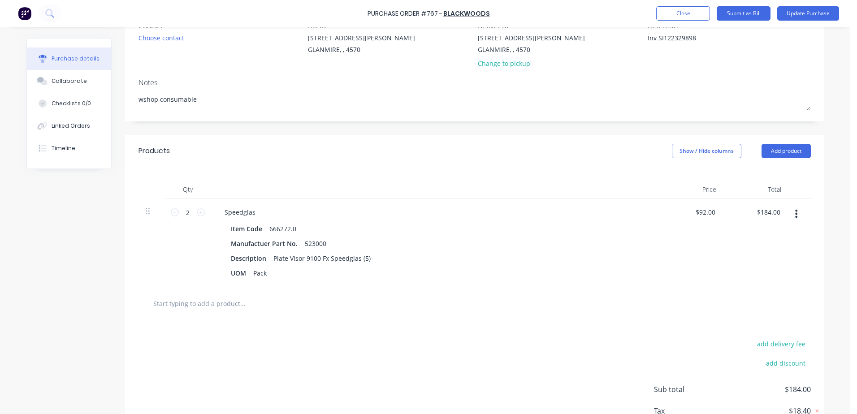
scroll to position [16, 0]
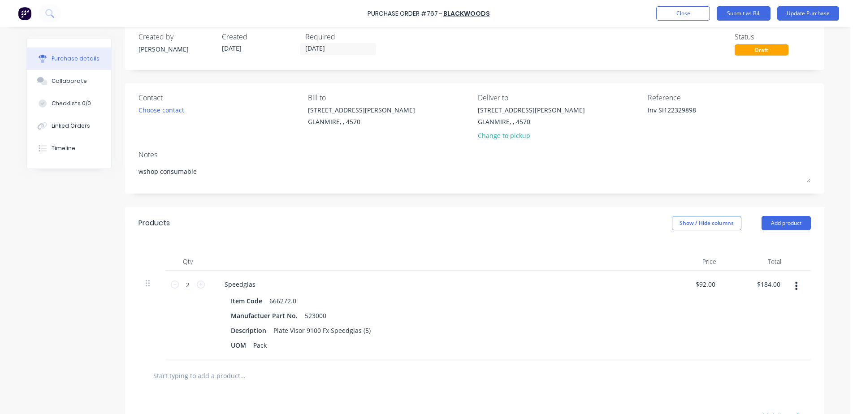
type textarea "Inv SI122329898"
type textarea "x"
type textarea "Inv SI122329898"
drag, startPoint x: 691, startPoint y: 285, endPoint x: 811, endPoint y: 271, distance: 120.5
click at [797, 281] on div "2 2 Speedglas Item Code 666272.0 Manufactuer Part No. 523000 Description Plate …" at bounding box center [474, 315] width 672 height 89
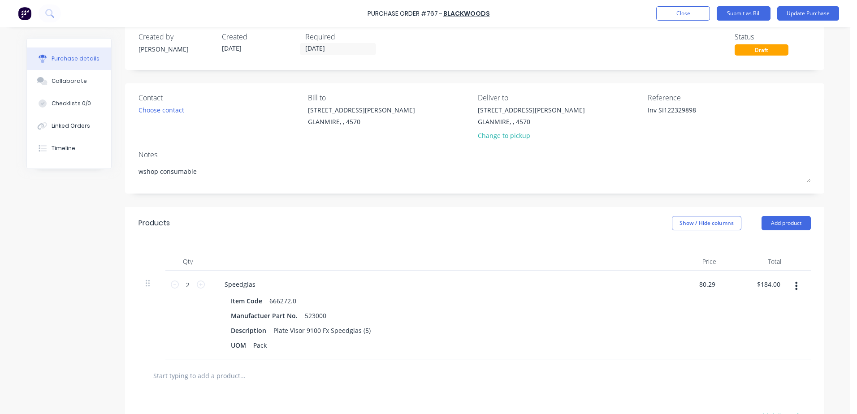
type input "80.29"
type textarea "x"
type input "$80.29"
type input "$160.58"
click at [598, 294] on div "Speedglas Item Code 666272.0 Manufactuer Part No. 523000 Description Plate Viso…" at bounding box center [434, 315] width 448 height 89
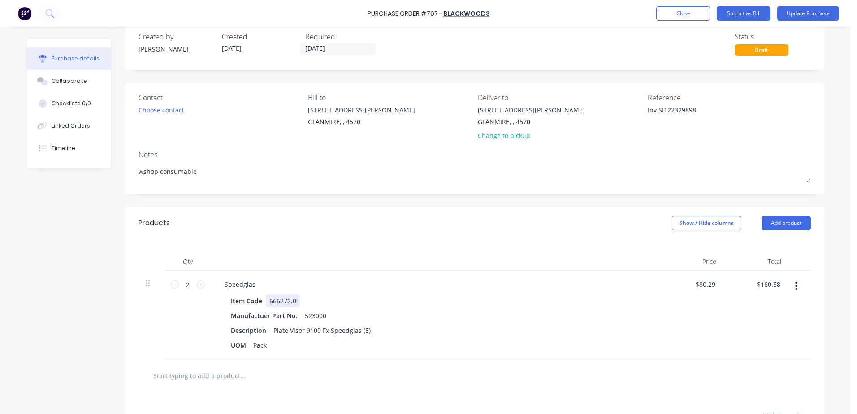
scroll to position [150, 0]
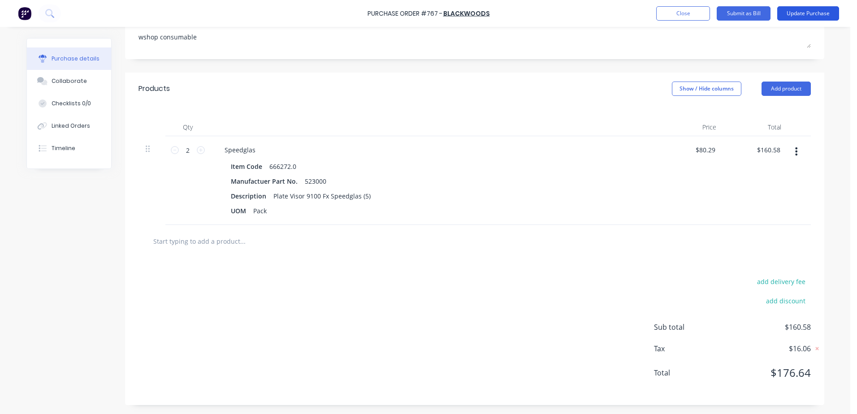
click at [798, 11] on button "Update Purchase" at bounding box center [808, 13] width 62 height 14
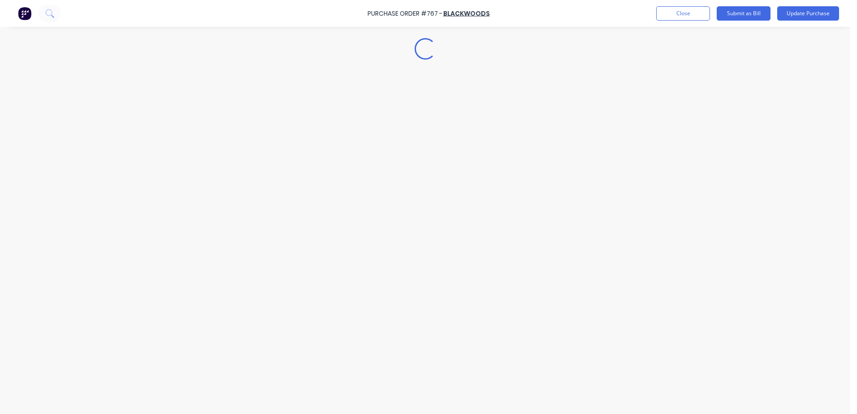
scroll to position [0, 0]
type textarea "x"
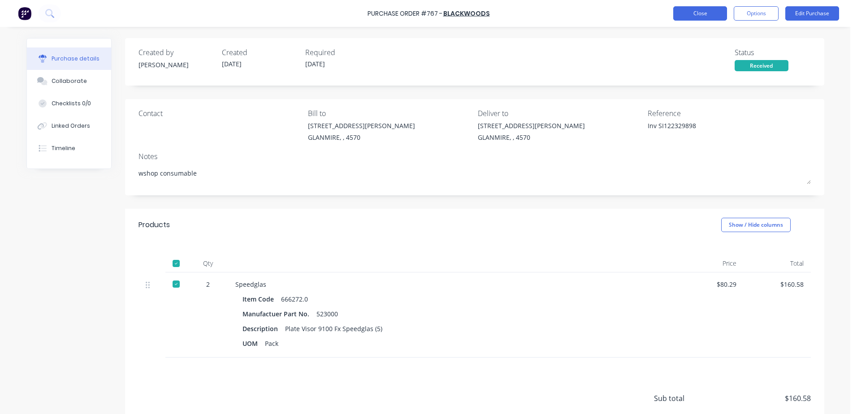
click at [697, 15] on button "Close" at bounding box center [700, 13] width 54 height 14
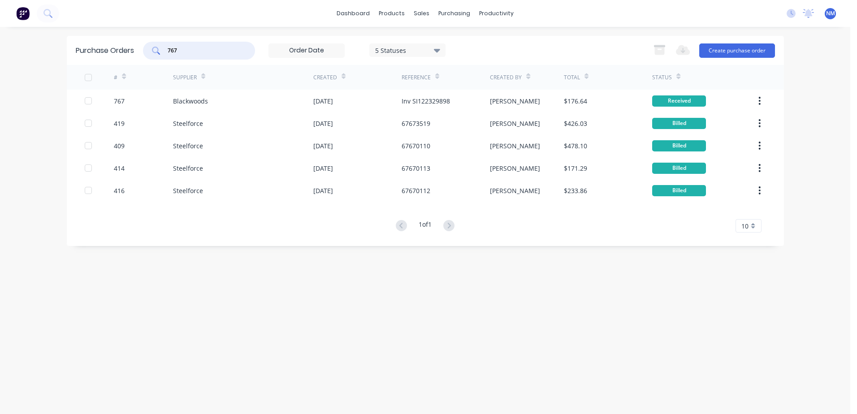
click at [182, 53] on input "767" at bounding box center [204, 50] width 74 height 9
type input "770"
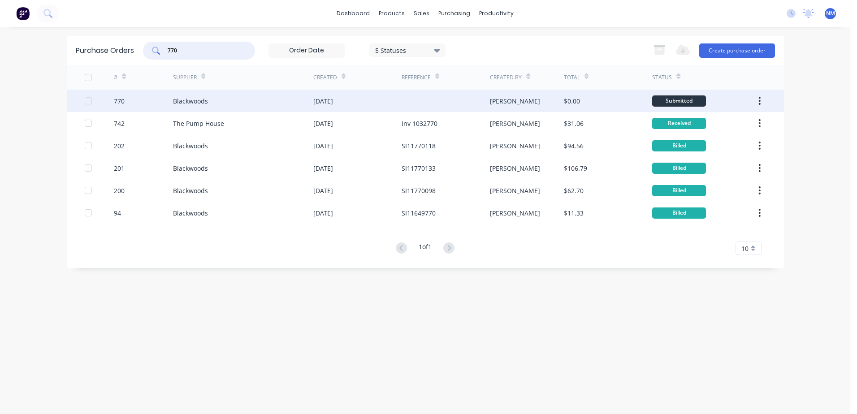
click at [627, 105] on div "$0.00" at bounding box center [608, 101] width 88 height 22
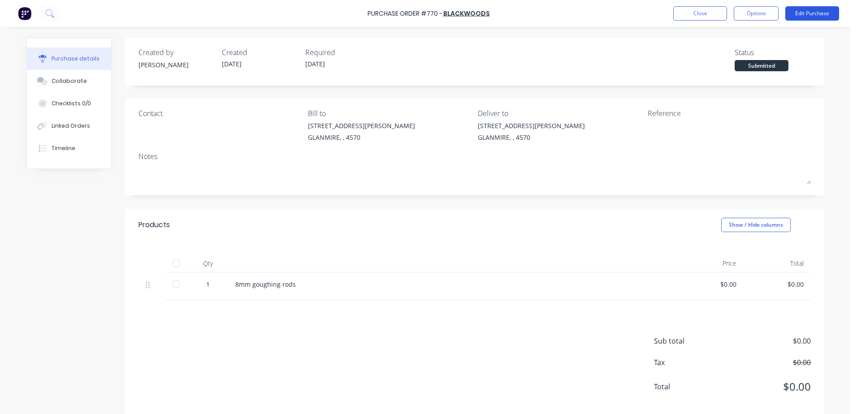
click at [797, 16] on button "Edit Purchase" at bounding box center [812, 13] width 54 height 14
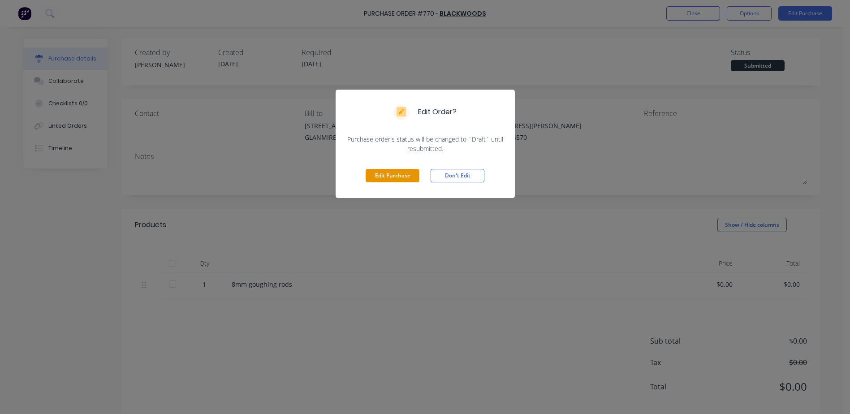
click at [406, 176] on button "Edit Purchase" at bounding box center [393, 175] width 54 height 13
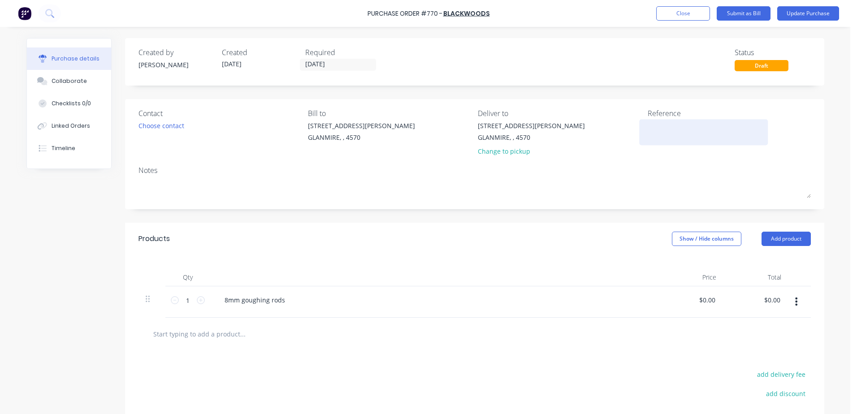
click at [652, 134] on textarea at bounding box center [704, 131] width 112 height 20
type textarea "Inv SI"
type textarea "x"
type textarea "Inv SI1"
type textarea "x"
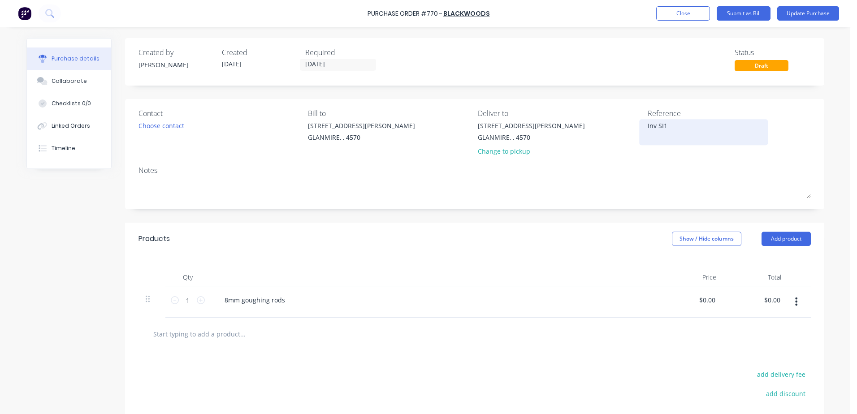
type textarea "Inv SI12"
type textarea "x"
type textarea "Inv SI123"
type textarea "x"
type textarea "Inv SI1232"
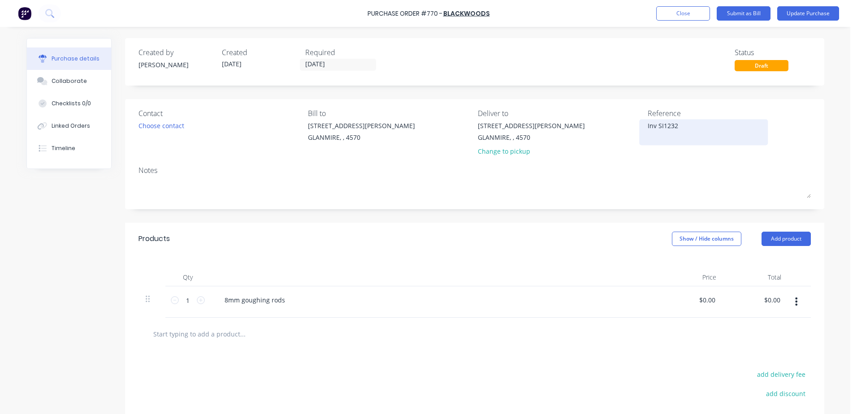
type textarea "x"
type textarea "Inv SI12329"
type textarea "x"
type textarea "Inv SI123298"
type textarea "x"
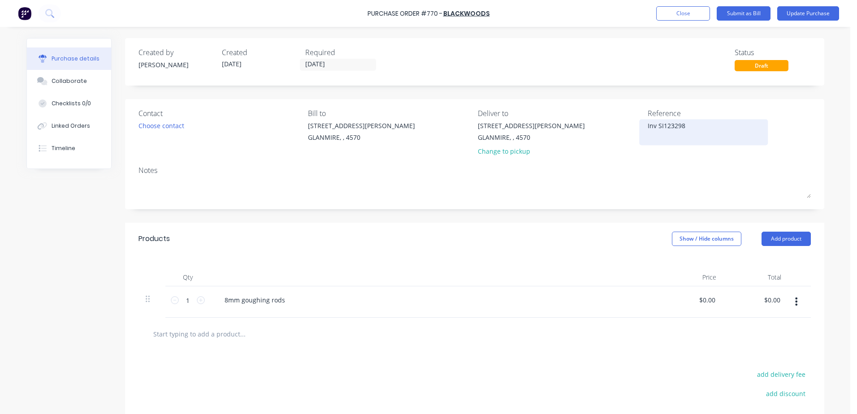
type textarea "Inv SI1232989"
type textarea "x"
type textarea "Inv SI12329892"
type textarea "x"
type textarea "Inv SI12329892"
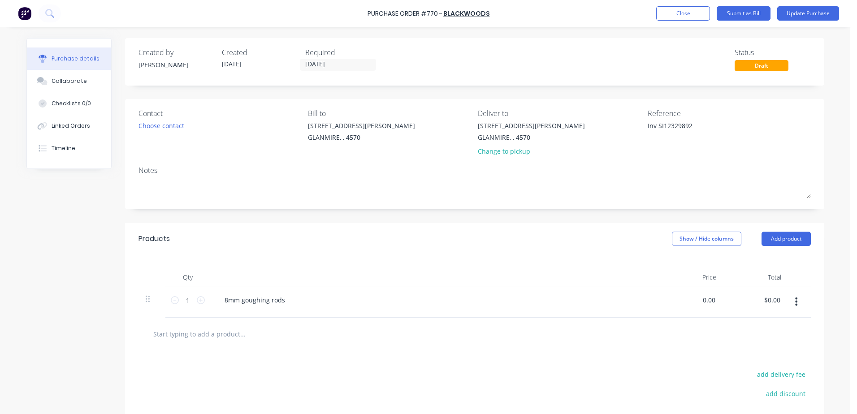
drag, startPoint x: 698, startPoint y: 302, endPoint x: 757, endPoint y: 313, distance: 59.8
click at [850, 310] on body "Purchase Order #770 - Blackwoods Add product Close Submit as Bill Update Purcha…" at bounding box center [428, 207] width 857 height 414
type input "23"
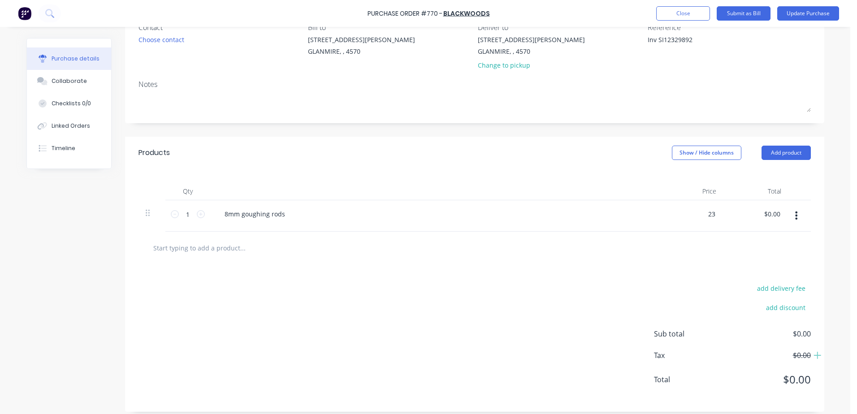
scroll to position [93, 0]
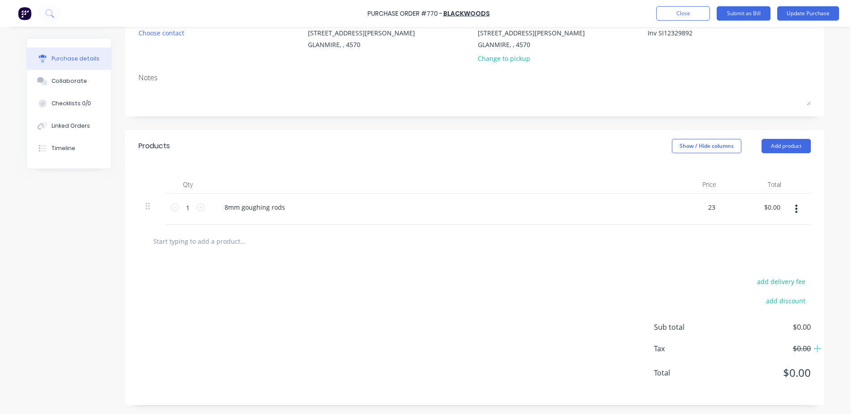
type textarea "x"
type input "$23.00"
click at [572, 272] on div "add delivery fee add discount Sub total $0.00 Tax $0.00 Total $0.00" at bounding box center [474, 331] width 699 height 147
click at [805, 13] on button "Update Purchase" at bounding box center [808, 13] width 62 height 14
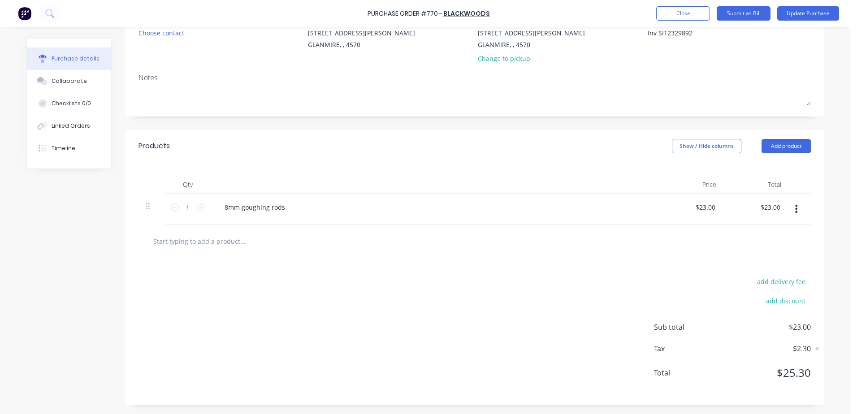
scroll to position [0, 0]
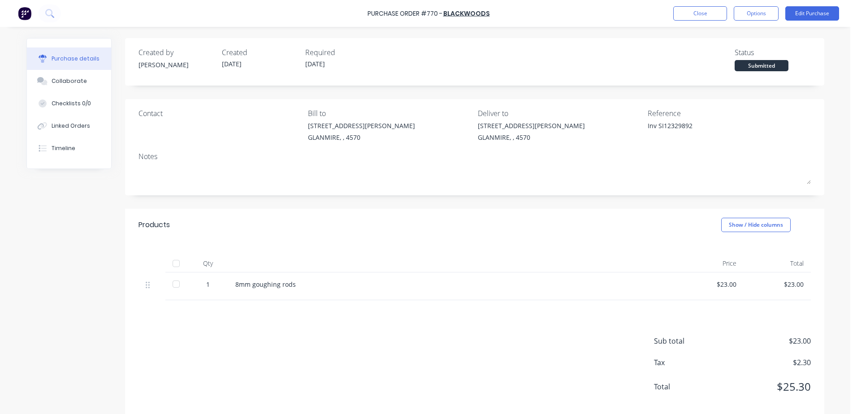
click at [176, 264] on div at bounding box center [176, 264] width 18 height 18
type textarea "x"
click at [689, 13] on button "Close" at bounding box center [700, 13] width 54 height 14
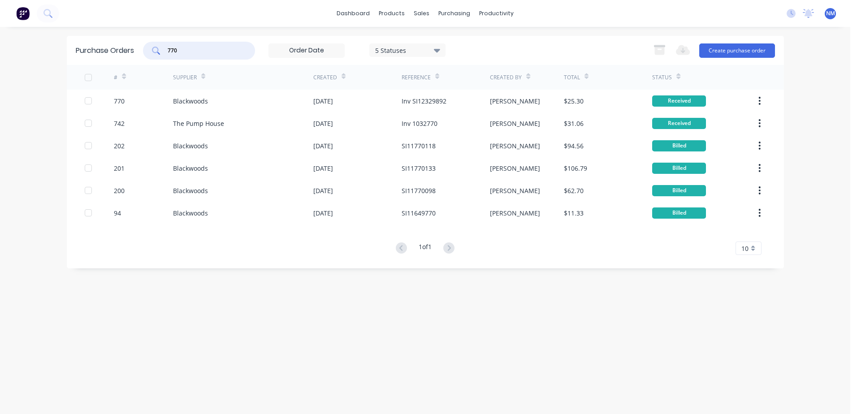
drag, startPoint x: 189, startPoint y: 50, endPoint x: 166, endPoint y: 52, distance: 23.3
click at [166, 52] on div "770" at bounding box center [199, 51] width 112 height 18
type input "659"
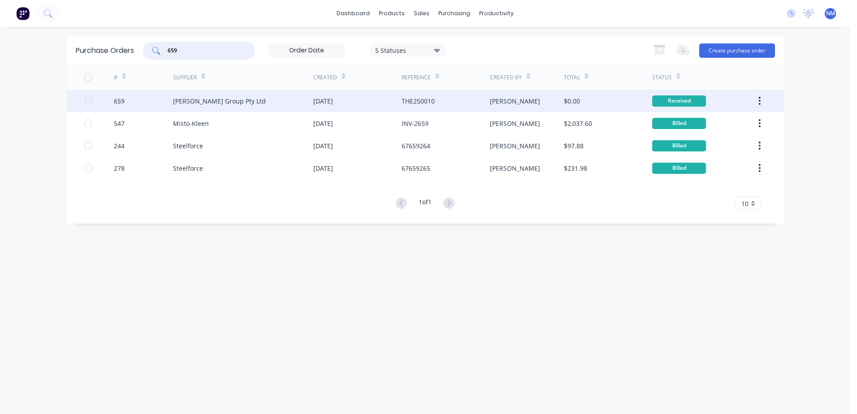
click at [628, 97] on div "$0.00" at bounding box center [608, 101] width 88 height 22
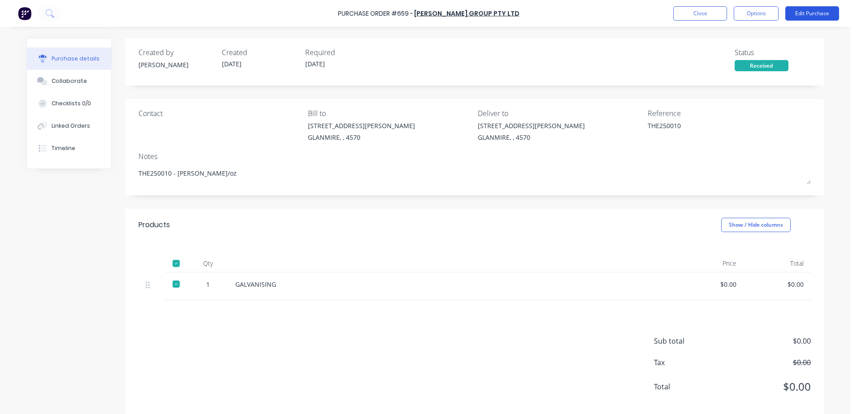
click at [805, 14] on button "Edit Purchase" at bounding box center [812, 13] width 54 height 14
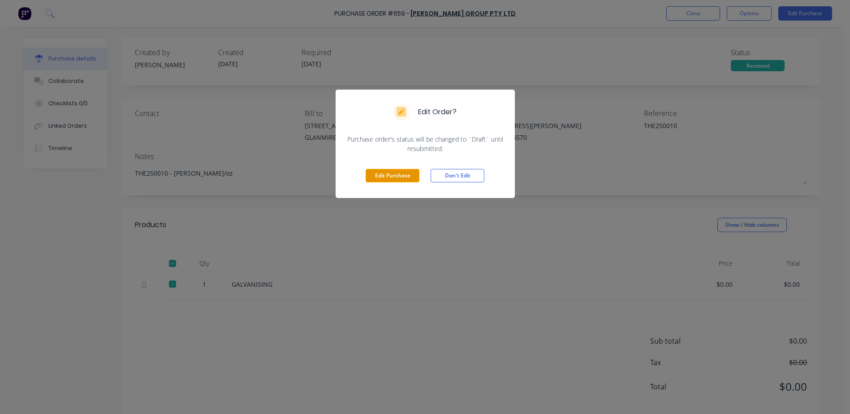
click at [394, 178] on button "Edit Purchase" at bounding box center [393, 175] width 54 height 13
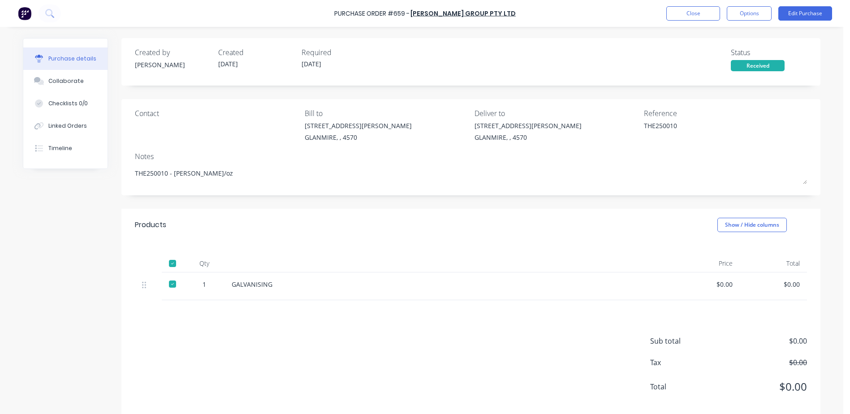
type textarea "x"
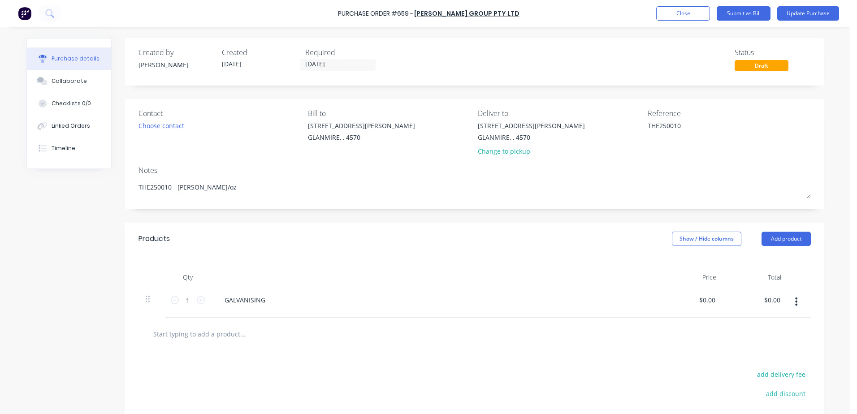
drag, startPoint x: 681, startPoint y: 124, endPoint x: 587, endPoint y: 135, distance: 94.8
click at [587, 135] on div "Contact Choose contact [PERSON_NAME] to [STREET_ADDRESS][PERSON_NAME] Deliver t…" at bounding box center [474, 134] width 672 height 52
type textarea "Inv"
type textarea "x"
type textarea "Inv Q"
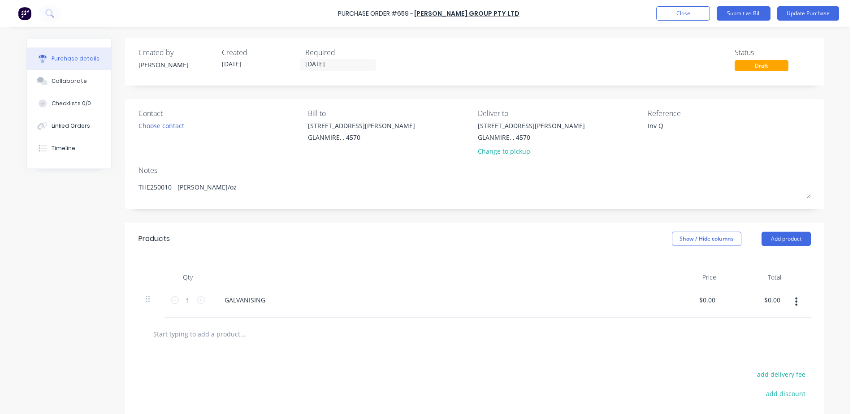
type textarea "x"
type textarea "Inv QI"
type textarea "x"
type textarea "Inv QI0"
type textarea "x"
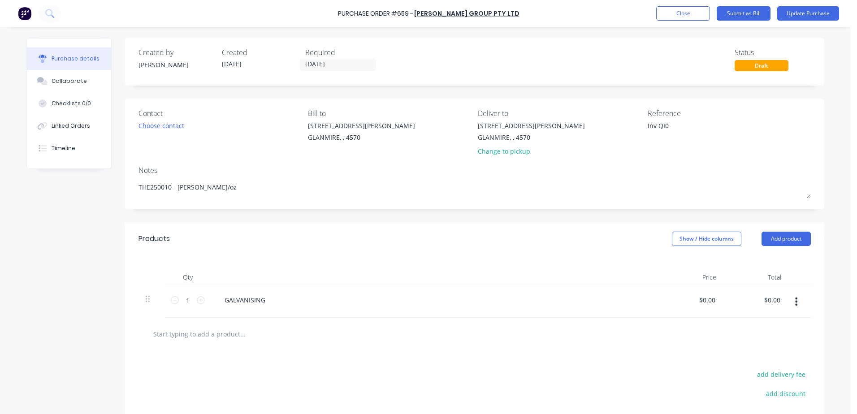
type textarea "Inv QI01"
type textarea "x"
type textarea "Inv QI018"
type textarea "x"
click at [327, 64] on input "[DATE]" at bounding box center [337, 64] width 75 height 11
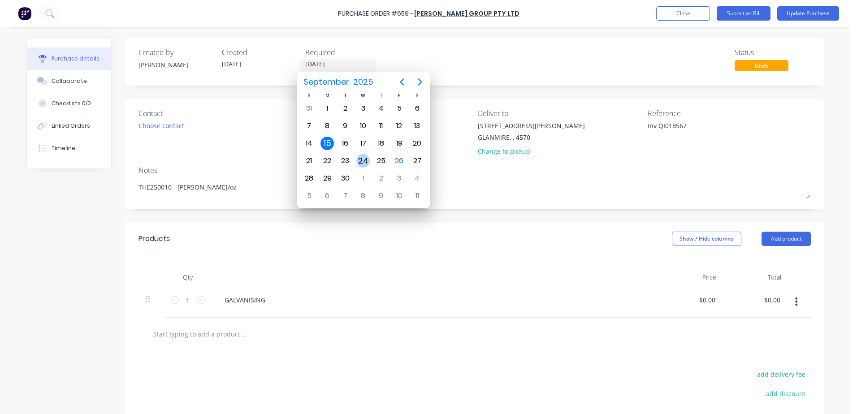
click at [363, 164] on div "24" at bounding box center [362, 160] width 13 height 13
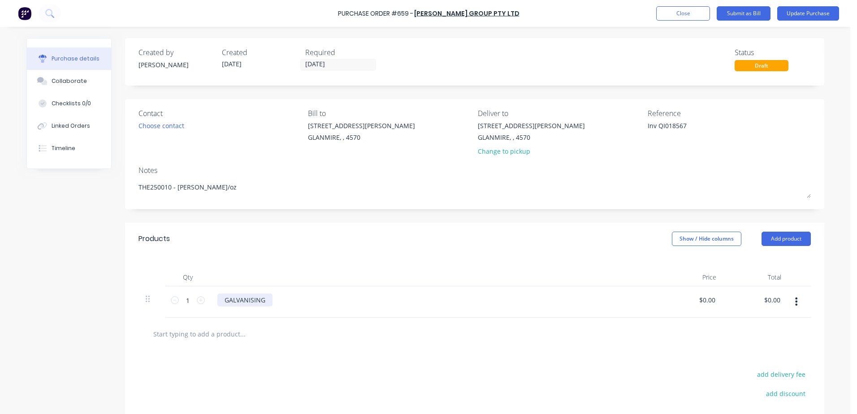
click at [264, 301] on div "GALVANISING" at bounding box center [244, 300] width 55 height 13
click at [697, 304] on div "$0.00 $0.00" at bounding box center [707, 300] width 21 height 13
drag, startPoint x: 696, startPoint y: 304, endPoint x: 811, endPoint y: 288, distance: 116.3
click at [811, 288] on div "Qty Price Total 1 1 GALVANISING- 0.00 0.00 $0.00 $0.00" at bounding box center [474, 286] width 699 height 63
click at [450, 317] on div "GALVANISING-" at bounding box center [434, 301] width 448 height 31
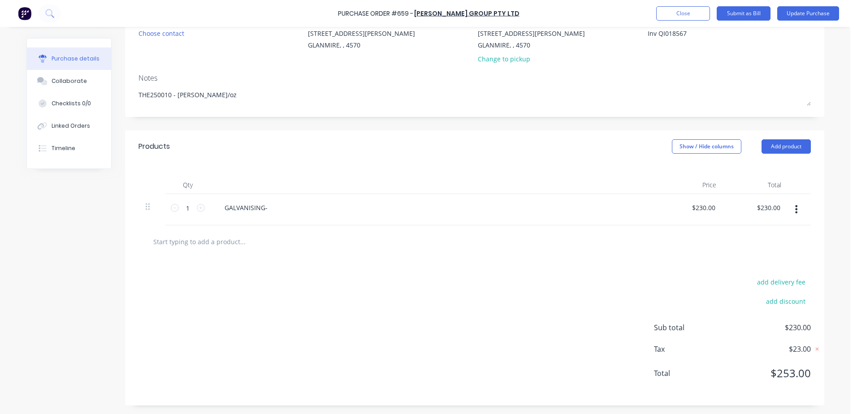
scroll to position [93, 0]
click at [813, 13] on button "Update Purchase" at bounding box center [808, 13] width 62 height 14
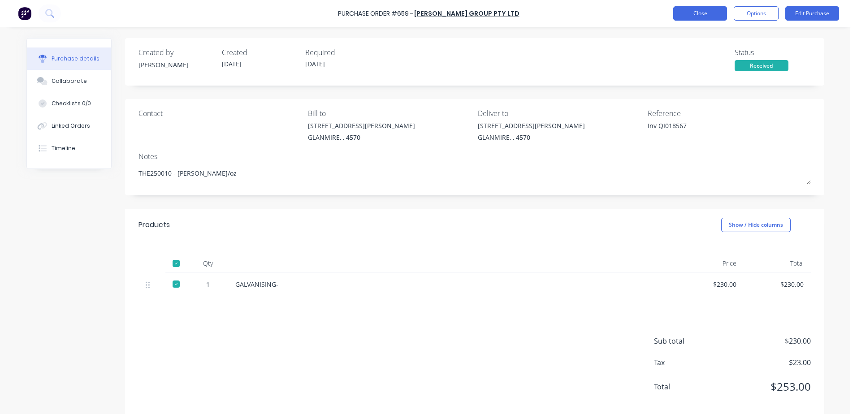
click at [689, 8] on button "Close" at bounding box center [700, 13] width 54 height 14
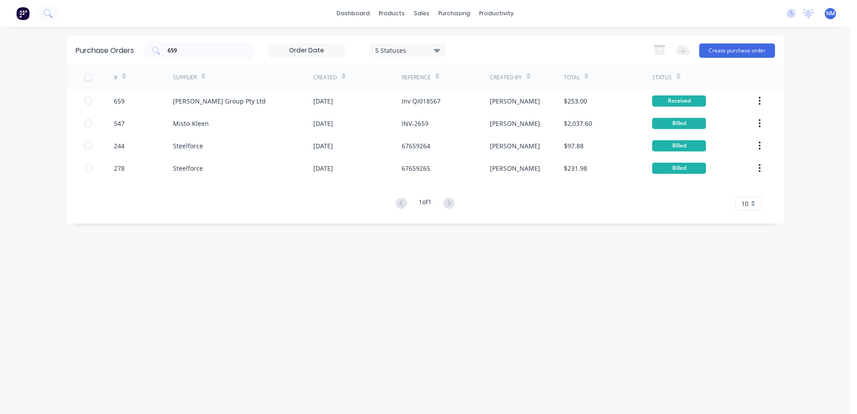
drag, startPoint x: 186, startPoint y: 51, endPoint x: 92, endPoint y: 58, distance: 93.5
click at [92, 58] on div "Purchase Orders 659 5 Statuses 5 Statuses Export to Excel (XLSX) Create purchas…" at bounding box center [425, 50] width 717 height 29
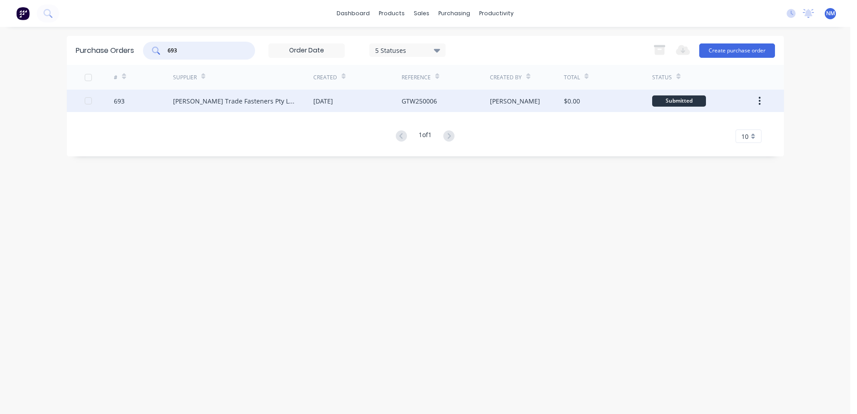
click at [626, 100] on div "$0.00" at bounding box center [608, 101] width 88 height 22
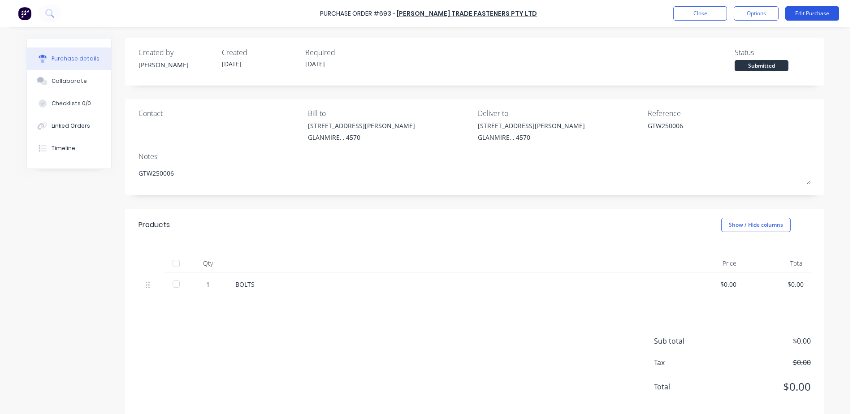
click at [799, 16] on button "Edit Purchase" at bounding box center [812, 13] width 54 height 14
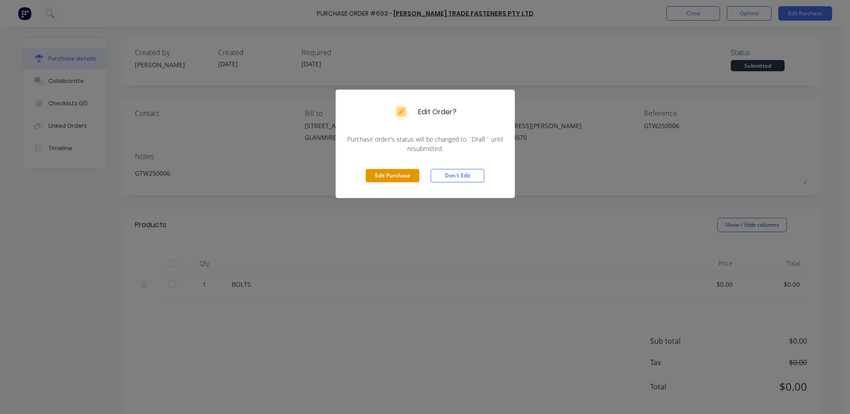
click at [411, 173] on button "Edit Purchase" at bounding box center [393, 175] width 54 height 13
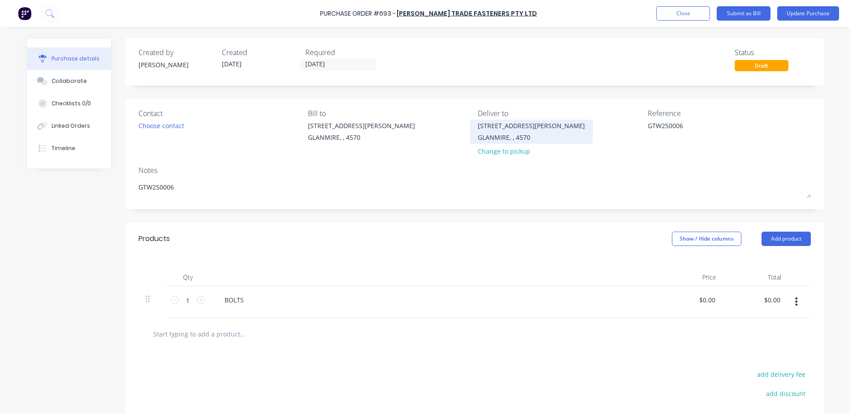
drag, startPoint x: 687, startPoint y: 123, endPoint x: 536, endPoint y: 125, distance: 150.6
click at [536, 125] on div "Contact Choose contact [PERSON_NAME] to [STREET_ADDRESS][PERSON_NAME] Deliver t…" at bounding box center [474, 134] width 672 height 52
click at [327, 65] on input "[DATE]" at bounding box center [337, 64] width 75 height 11
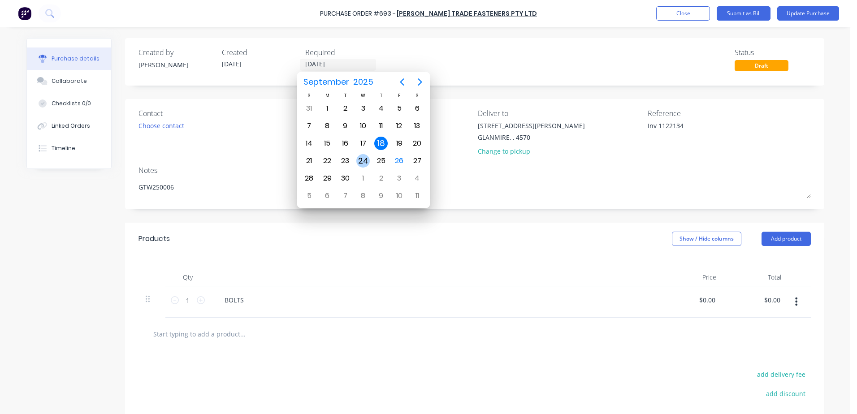
click at [365, 164] on div "24" at bounding box center [362, 160] width 13 height 13
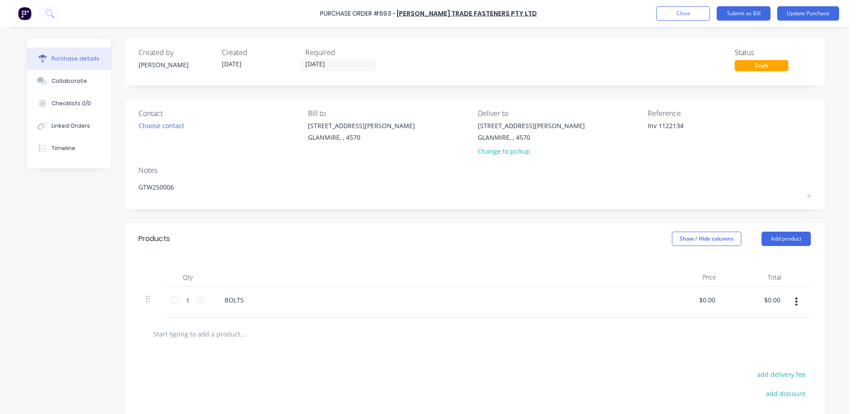
click at [248, 305] on div "BOLTS" at bounding box center [434, 300] width 434 height 13
click at [242, 303] on div "BOLTS" at bounding box center [234, 300] width 34 height 13
drag, startPoint x: 242, startPoint y: 303, endPoint x: 220, endPoint y: 304, distance: 22.0
click at [220, 304] on div "BOLTS" at bounding box center [234, 300] width 34 height 13
click at [197, 303] on icon at bounding box center [201, 300] width 8 height 8
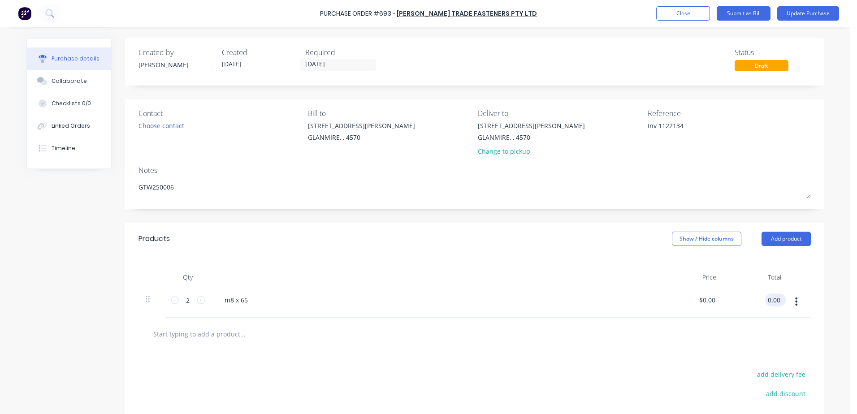
click at [765, 304] on input "0.00" at bounding box center [773, 300] width 17 height 13
click at [763, 303] on input "[DATE]" at bounding box center [767, 300] width 29 height 13
drag, startPoint x: 751, startPoint y: 299, endPoint x: 858, endPoint y: 276, distance: 109.6
click at [850, 276] on html "Purchase Order #693 - [PERSON_NAME] Trade Fasteners Pty Ltd Add product Close S…" at bounding box center [428, 207] width 857 height 414
click at [225, 333] on input "text" at bounding box center [242, 334] width 179 height 18
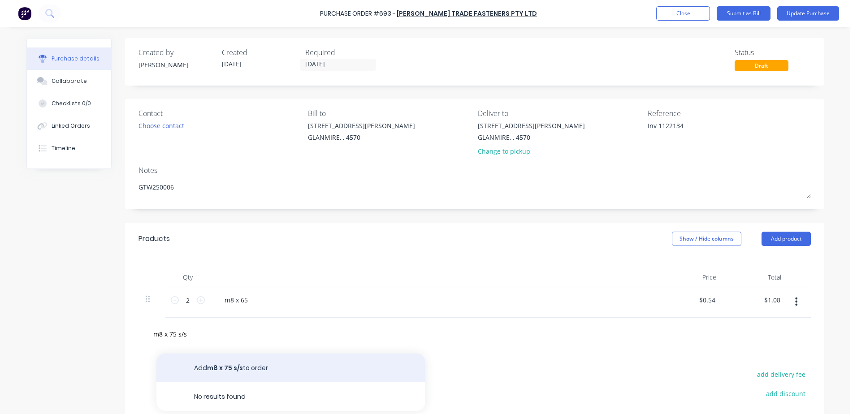
click at [260, 368] on button "Add m8 x 75 s/s to order" at bounding box center [290, 368] width 269 height 29
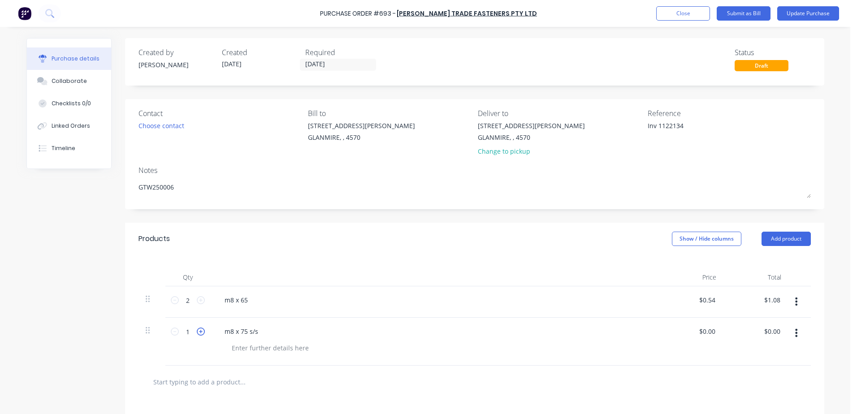
click at [198, 333] on icon at bounding box center [201, 332] width 8 height 8
click at [760, 329] on div "0.00 0.00" at bounding box center [755, 342] width 65 height 48
drag, startPoint x: 751, startPoint y: 336, endPoint x: 857, endPoint y: 314, distance: 107.7
click at [850, 314] on html "Purchase Order #693 - [PERSON_NAME] Trade Fasteners Pty Ltd Add product Close S…" at bounding box center [428, 207] width 857 height 414
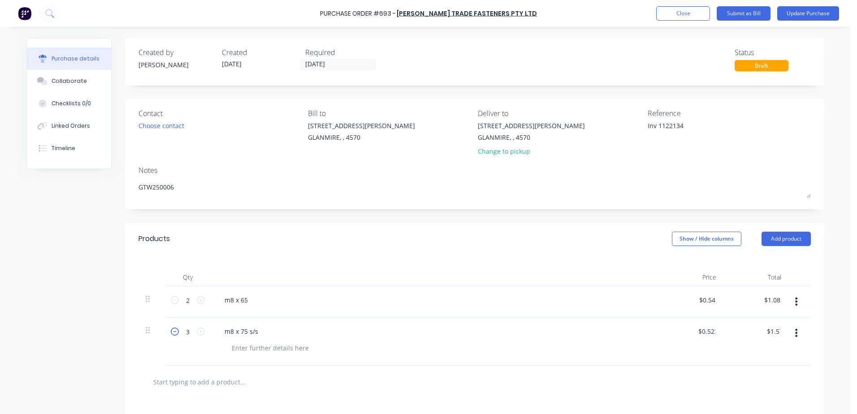
click at [171, 335] on icon at bounding box center [175, 332] width 8 height 8
click at [224, 384] on input "text" at bounding box center [242, 382] width 179 height 18
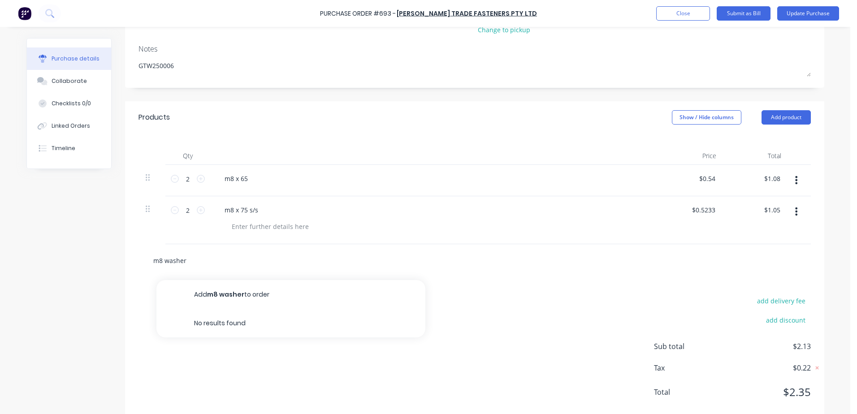
scroll to position [134, 0]
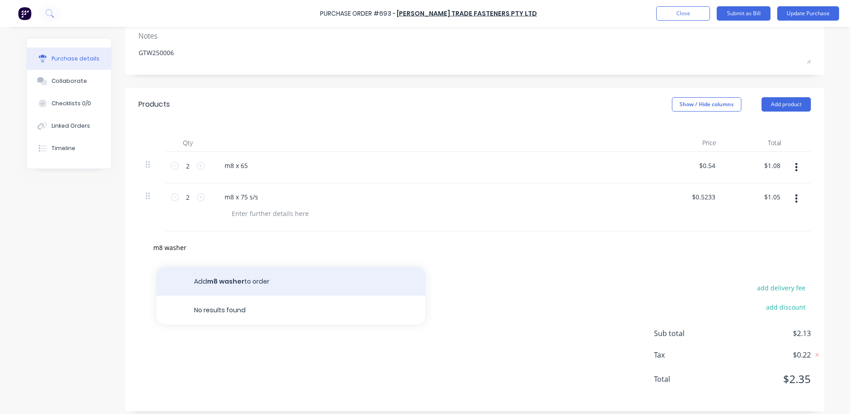
click at [254, 278] on button "Add m8 washer to order" at bounding box center [290, 281] width 269 height 29
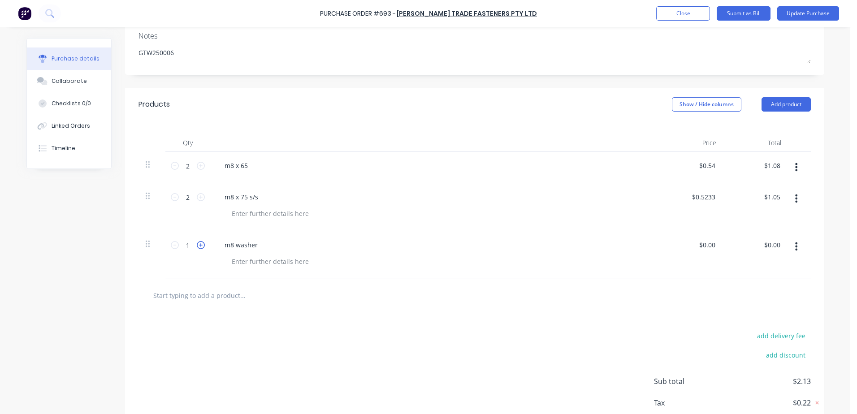
click at [197, 242] on icon at bounding box center [201, 245] width 8 height 8
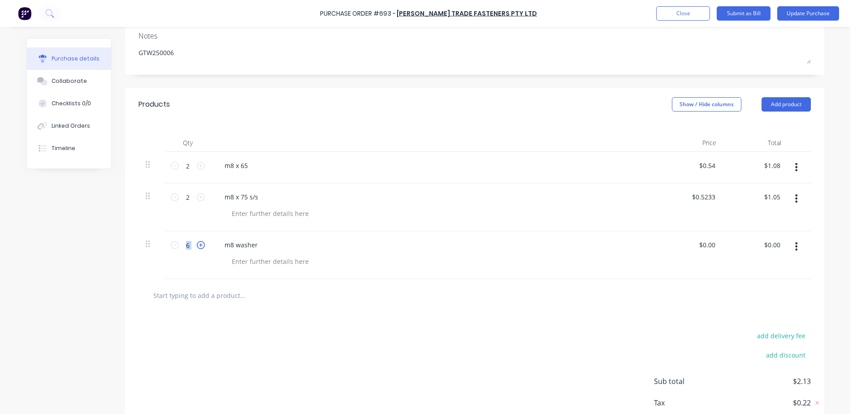
click at [197, 242] on icon at bounding box center [201, 245] width 8 height 8
drag, startPoint x: 762, startPoint y: 249, endPoint x: 857, endPoint y: 229, distance: 97.2
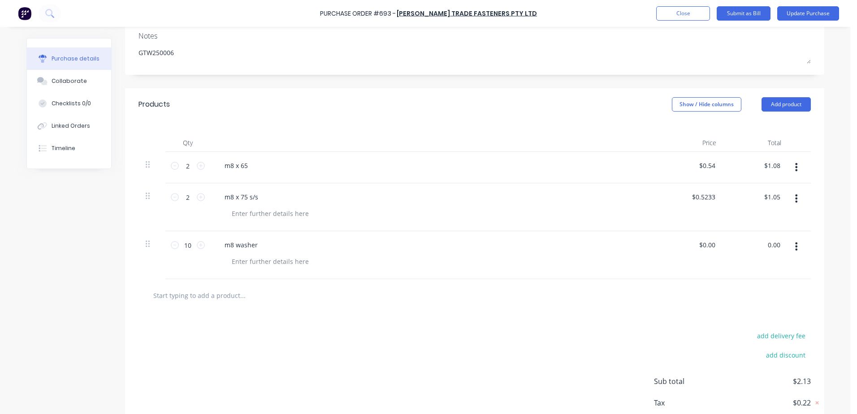
click at [850, 229] on html "Purchase Order #693 - [PERSON_NAME] Trade Fasteners Pty Ltd Add product Close S…" at bounding box center [428, 207] width 857 height 414
click at [405, 298] on div at bounding box center [280, 295] width 269 height 18
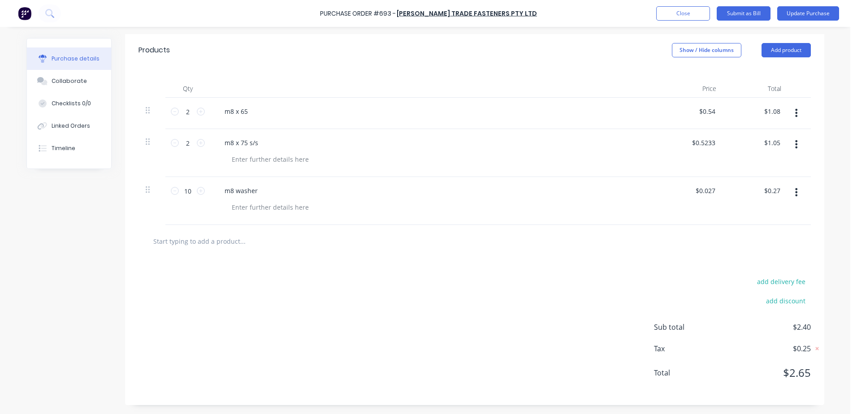
click at [417, 247] on div at bounding box center [475, 241] width 658 height 18
drag, startPoint x: 757, startPoint y: 143, endPoint x: 844, endPoint y: 138, distance: 88.0
click at [844, 138] on div "Purchase Order #693 - [PERSON_NAME] Trade Fasteners Pty Ltd Add product Close S…" at bounding box center [425, 207] width 850 height 414
drag, startPoint x: 844, startPoint y: 138, endPoint x: 784, endPoint y: 142, distance: 60.2
click at [786, 142] on button "button" at bounding box center [796, 144] width 21 height 16
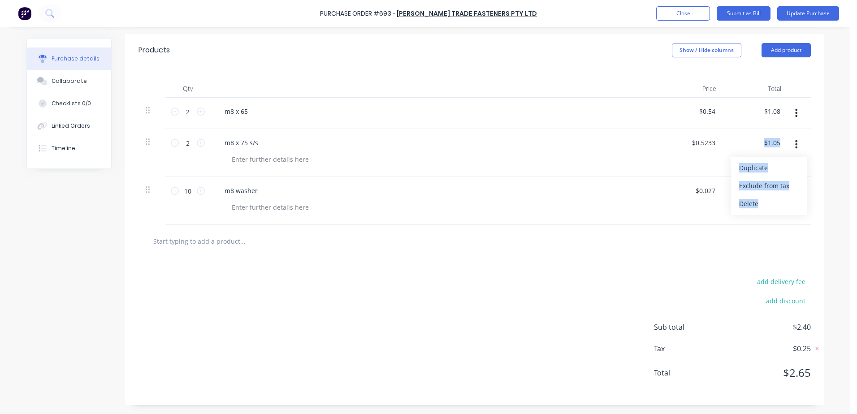
click at [742, 145] on div "$1.05 $1.05" at bounding box center [755, 153] width 65 height 48
drag, startPoint x: 762, startPoint y: 144, endPoint x: 817, endPoint y: 136, distance: 55.7
click at [817, 136] on div "Qty Price Total 2 2 m8 x 65 $0.54 $0.54 $1.08 $1.08 2 2 m8 x 75 s/s $0.5233 $0.…" at bounding box center [474, 145] width 699 height 159
click at [601, 250] on div at bounding box center [474, 241] width 672 height 33
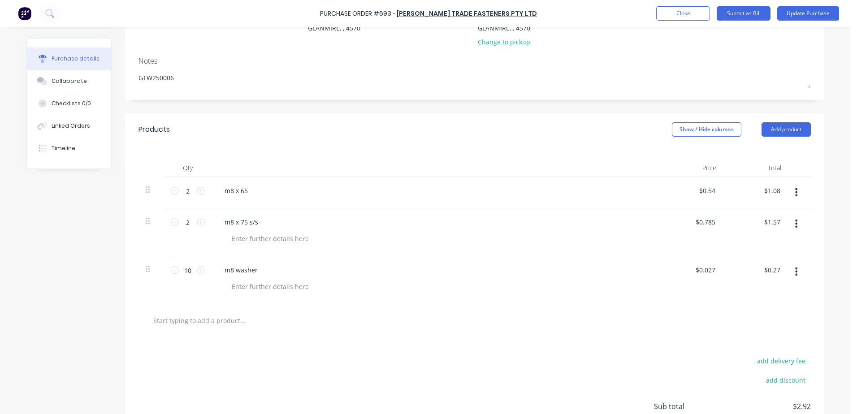
scroll to position [9, 0]
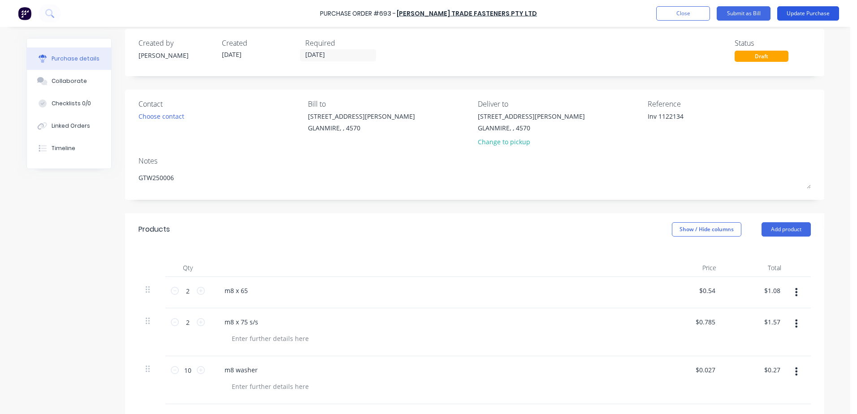
click at [820, 11] on button "Update Purchase" at bounding box center [808, 13] width 62 height 14
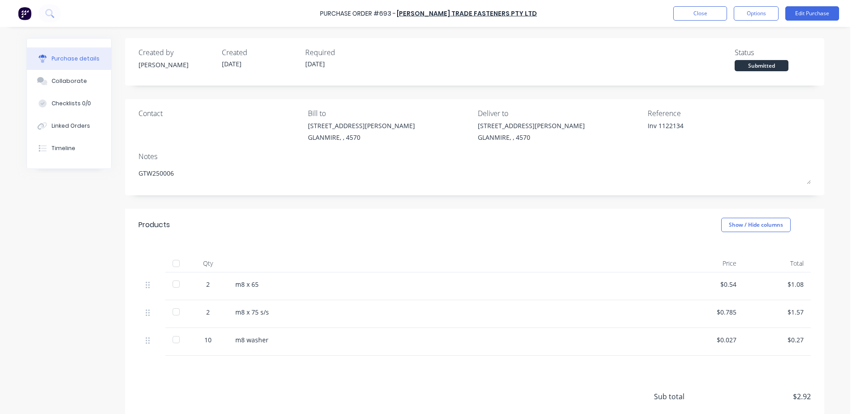
drag, startPoint x: 170, startPoint y: 267, endPoint x: 182, endPoint y: 262, distance: 12.1
click at [171, 266] on div at bounding box center [176, 264] width 18 height 18
click at [688, 18] on button "Close" at bounding box center [700, 13] width 54 height 14
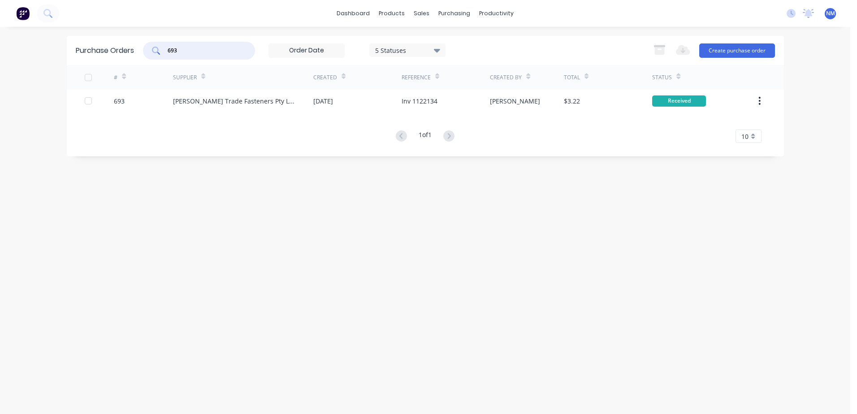
drag, startPoint x: 148, startPoint y: 54, endPoint x: 120, endPoint y: 65, distance: 30.5
click at [120, 65] on div "Purchase Orders 693 5 Statuses 5 Statuses Export to Excel (XLSX) Create purchas…" at bounding box center [425, 50] width 717 height 29
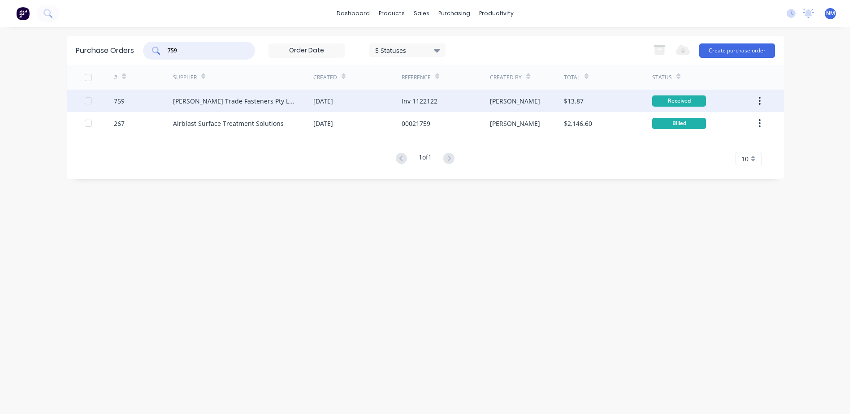
click at [605, 101] on div "$13.87" at bounding box center [608, 101] width 88 height 22
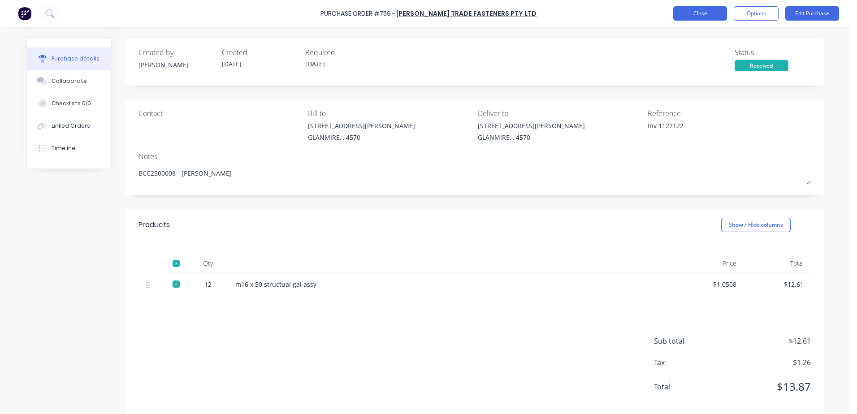
click at [694, 11] on button "Close" at bounding box center [700, 13] width 54 height 14
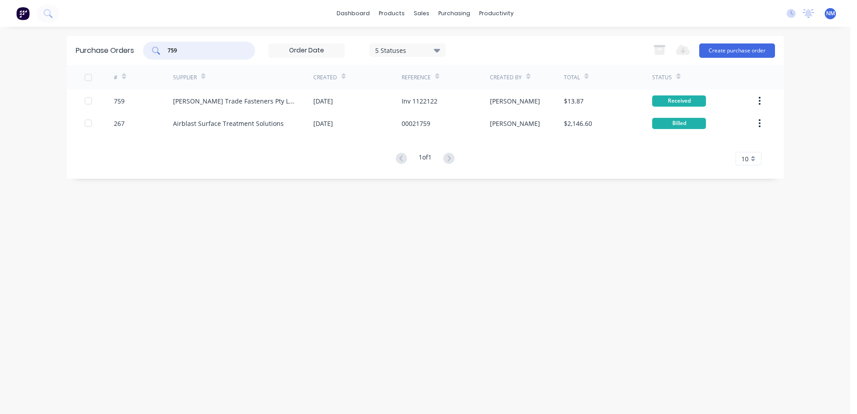
drag, startPoint x: 202, startPoint y: 49, endPoint x: 102, endPoint y: 57, distance: 99.8
click at [102, 57] on div "Purchase Orders 759 5 Statuses 5 Statuses Export to Excel (XLSX) Create purchas…" at bounding box center [425, 50] width 717 height 29
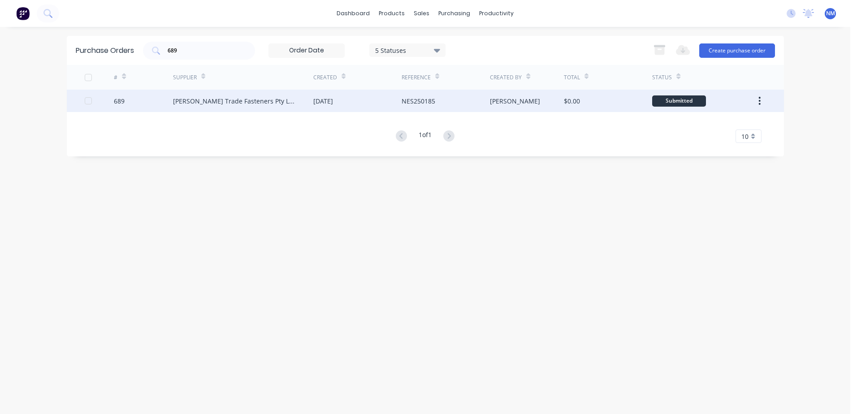
click at [607, 101] on div "$0.00" at bounding box center [608, 101] width 88 height 22
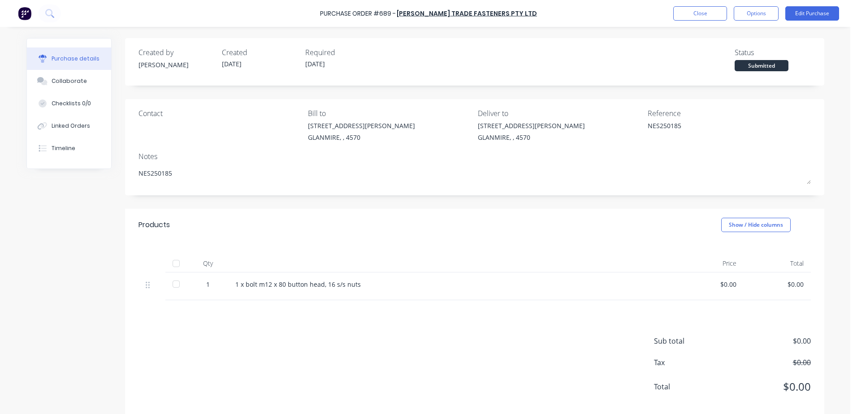
click at [173, 264] on div at bounding box center [176, 264] width 18 height 18
click at [797, 13] on button "Edit Purchase" at bounding box center [812, 13] width 54 height 14
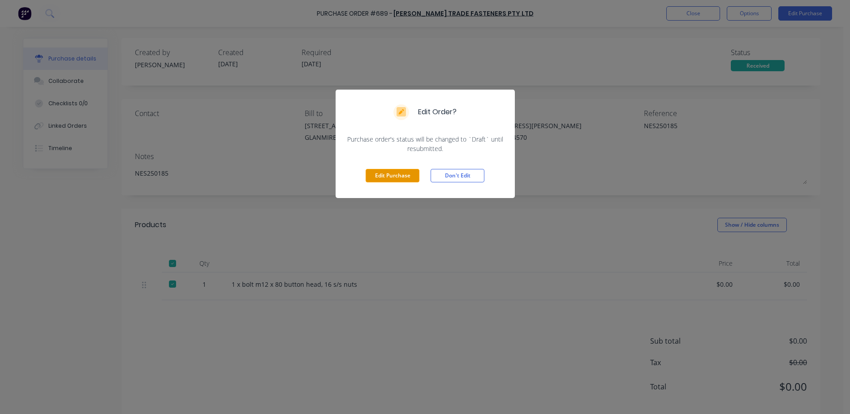
drag, startPoint x: 395, startPoint y: 180, endPoint x: 409, endPoint y: 182, distance: 14.0
click at [398, 180] on button "Edit Purchase" at bounding box center [393, 175] width 54 height 13
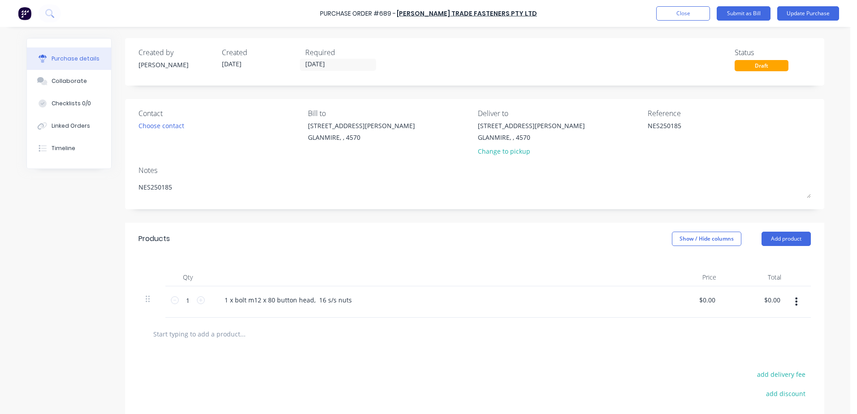
drag, startPoint x: 686, startPoint y: 124, endPoint x: 506, endPoint y: 144, distance: 180.5
click at [537, 144] on div "Contact Choose contact [PERSON_NAME] to [STREET_ADDRESS][PERSON_NAME] Deliver t…" at bounding box center [474, 134] width 672 height 52
drag, startPoint x: 761, startPoint y: 302, endPoint x: 841, endPoint y: 299, distance: 80.3
click at [841, 299] on div "Purchase Order #689 - [PERSON_NAME] Trade Fasteners Pty Ltd Add product Close S…" at bounding box center [425, 207] width 850 height 414
click at [256, 296] on div "1 x bolt m12 x 80 button head, 16 s/s nuts" at bounding box center [288, 300] width 142 height 13
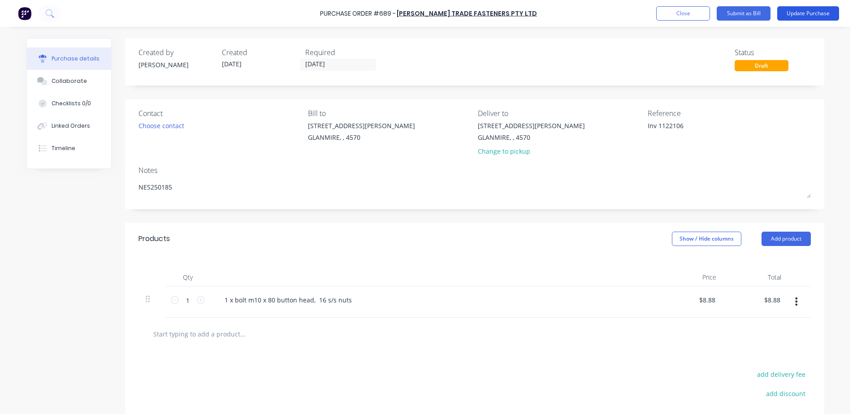
click at [815, 10] on button "Update Purchase" at bounding box center [808, 13] width 62 height 14
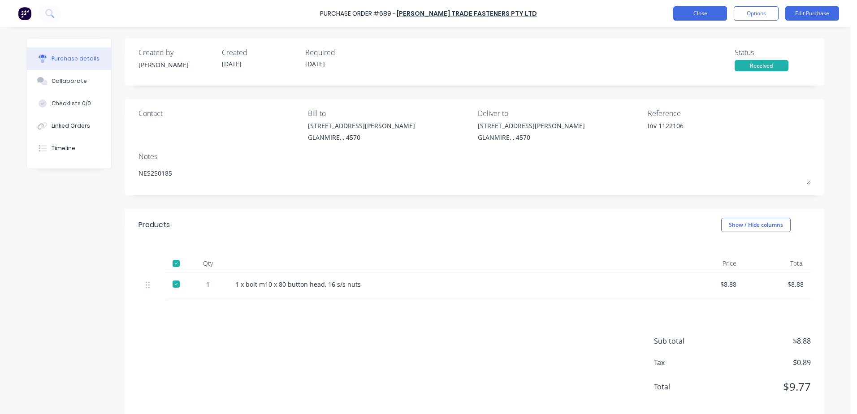
click at [688, 19] on button "Close" at bounding box center [700, 13] width 54 height 14
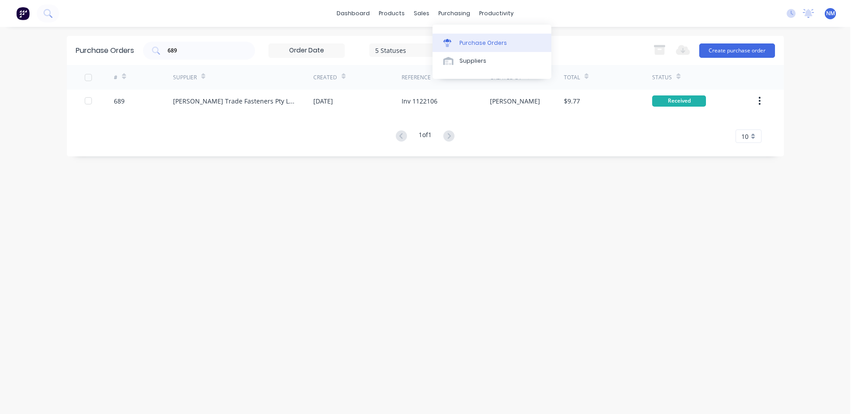
click at [479, 38] on link "Purchase Orders" at bounding box center [492, 43] width 119 height 18
drag, startPoint x: 193, startPoint y: 50, endPoint x: 132, endPoint y: 54, distance: 61.1
click at [132, 54] on div "Purchase Orders 689 5 Statuses 5 Statuses Export to Excel (XLSX) Create purchas…" at bounding box center [425, 50] width 717 height 29
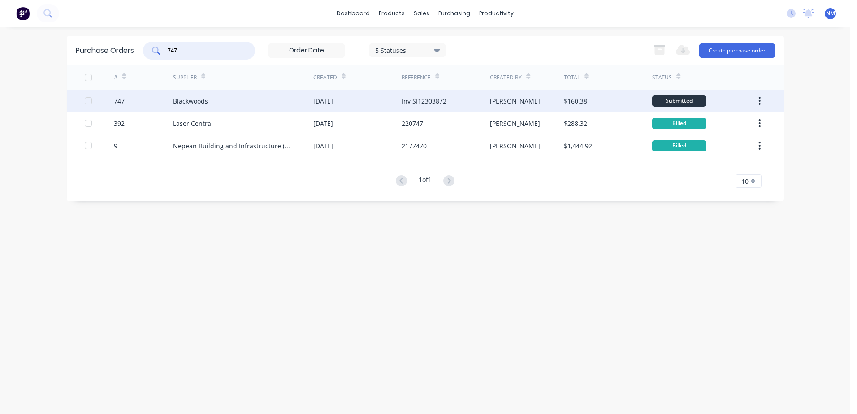
click at [639, 102] on div "$160.38" at bounding box center [608, 101] width 88 height 22
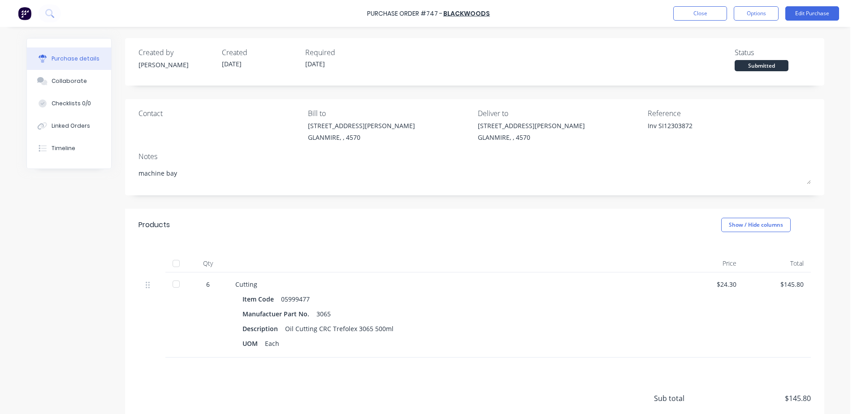
click at [174, 263] on div at bounding box center [176, 264] width 18 height 18
click at [702, 13] on button "Close" at bounding box center [700, 13] width 54 height 14
